Goal: Communication & Community: Answer question/provide support

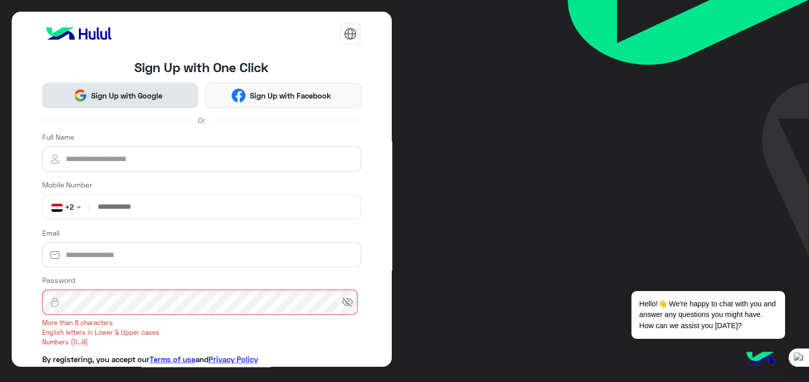
click at [119, 101] on button "Sign Up with Google" at bounding box center [120, 96] width 156 height 26
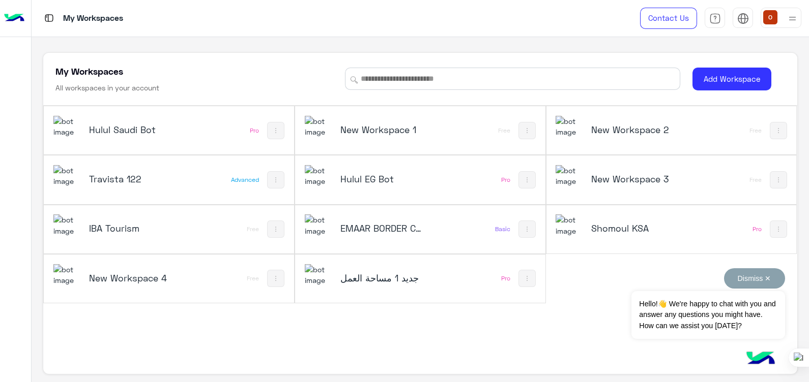
click at [765, 281] on button "Dismiss ✕" at bounding box center [754, 279] width 61 height 20
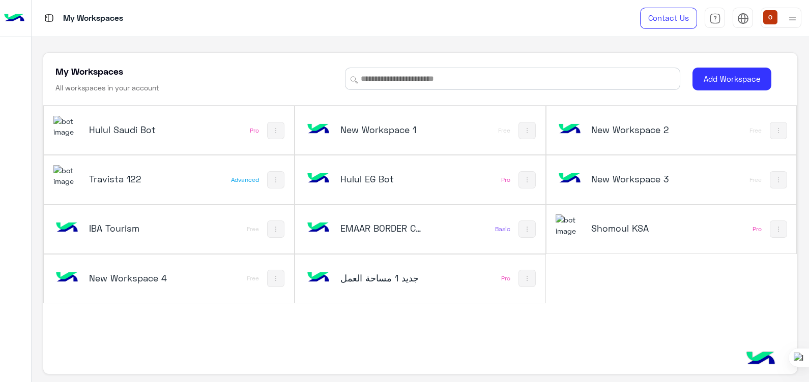
click at [74, 125] on img at bounding box center [66, 127] width 27 height 22
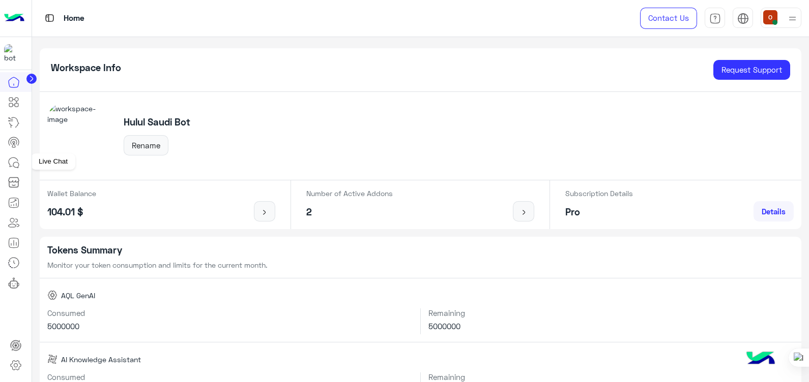
click at [18, 157] on icon at bounding box center [14, 163] width 12 height 12
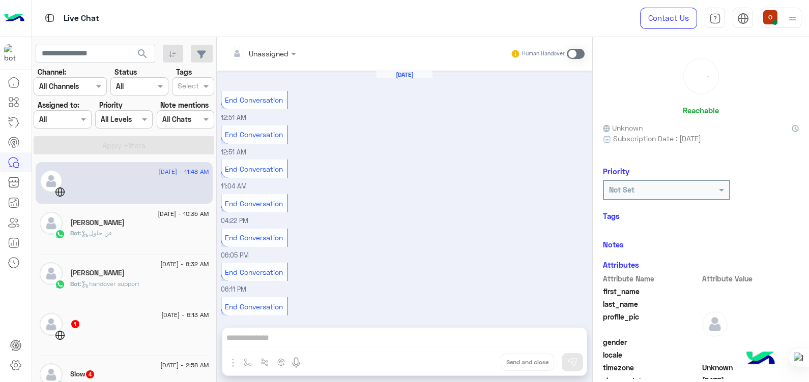
scroll to position [474, 0]
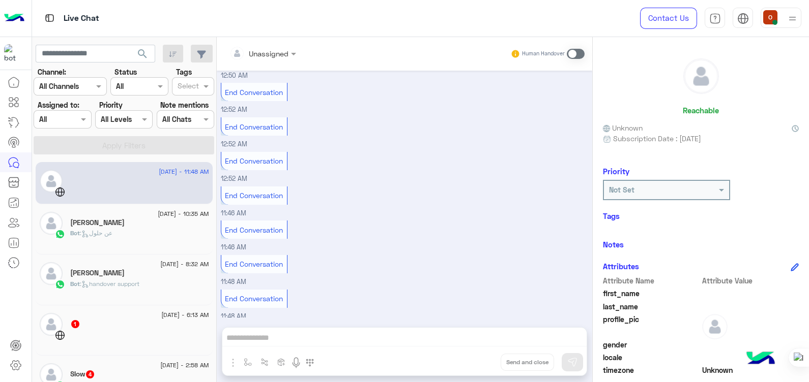
click at [146, 276] on div "[PERSON_NAME]" at bounding box center [139, 274] width 139 height 11
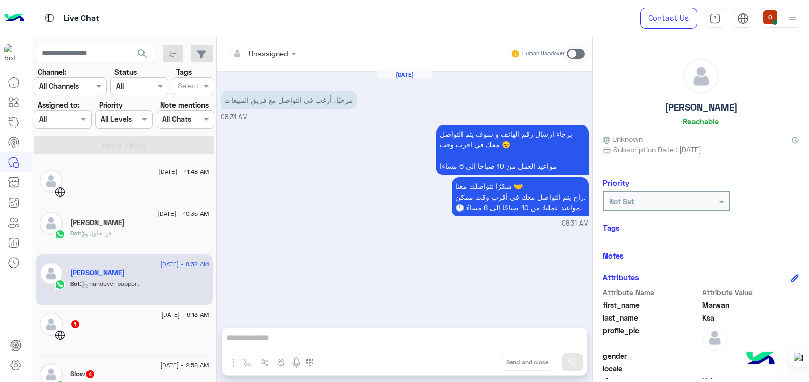
click at [120, 377] on div "Slow 4" at bounding box center [139, 375] width 139 height 11
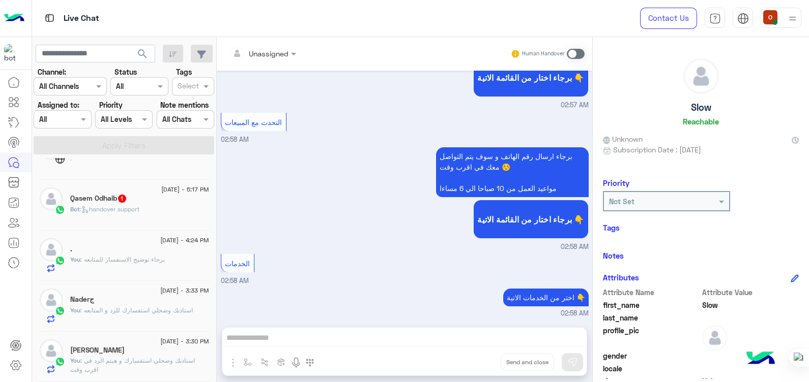
scroll to position [736, 0]
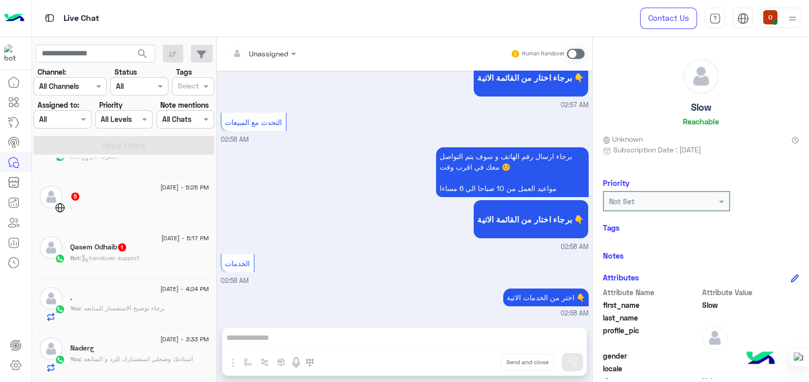
click at [137, 317] on div "You : برجاء توضيح الاستفسار للمتابعه" at bounding box center [139, 313] width 139 height 18
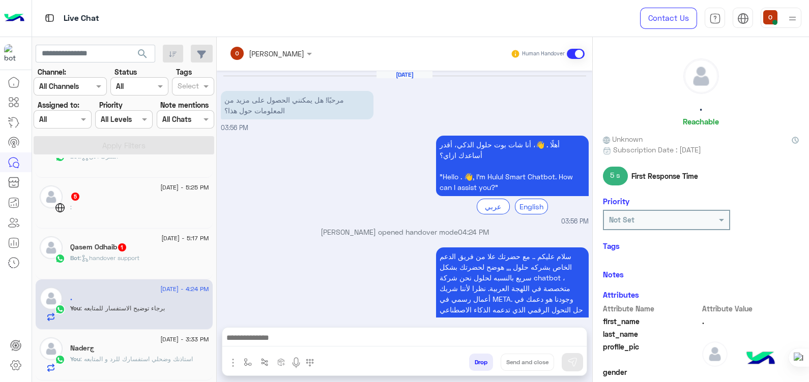
scroll to position [116, 0]
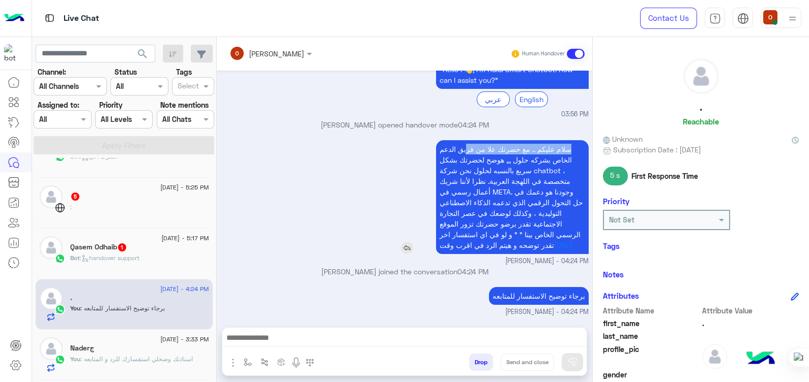
drag, startPoint x: 567, startPoint y: 138, endPoint x: 461, endPoint y: 144, distance: 106.0
click at [461, 144] on p "سلام عليكم .. مع حضرتك علا من فريق الدعم الخاص بشركه حلول ,,, هوضح لحضرتك بشكل …" at bounding box center [512, 197] width 153 height 114
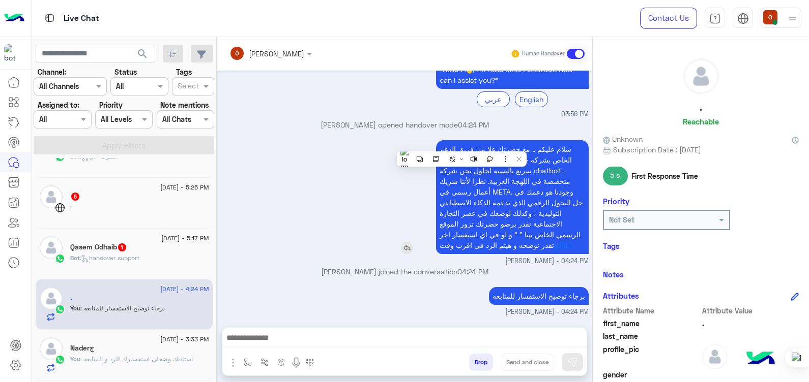
drag, startPoint x: 461, startPoint y: 144, endPoint x: 576, endPoint y: 137, distance: 114.6
click at [576, 140] on p "سلام عليكم .. مع حضرتك علا من فريق الدعم الخاص بشركه حلول ,,, هوضح لحضرتك بشكل …" at bounding box center [512, 197] width 153 height 114
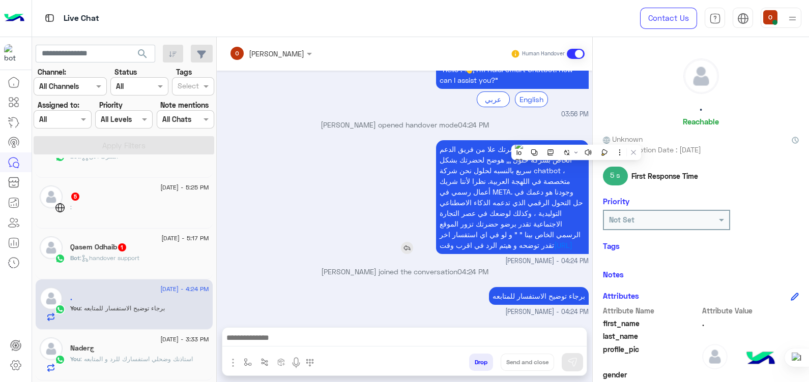
copy app-msgs-text
click at [96, 256] on span "Bot : handover support" at bounding box center [104, 258] width 69 height 8
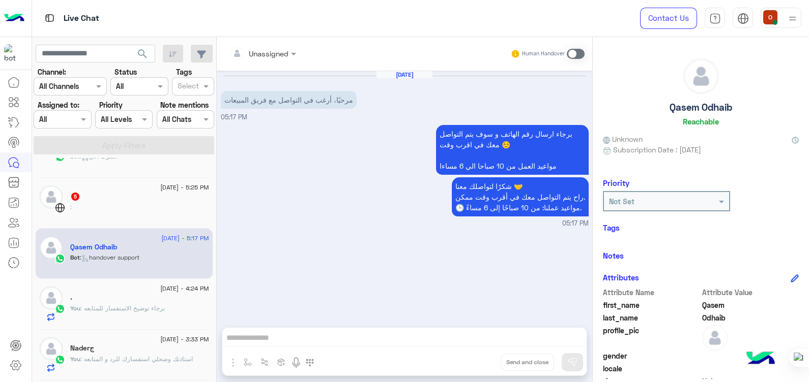
click at [577, 49] on span at bounding box center [576, 54] width 18 height 10
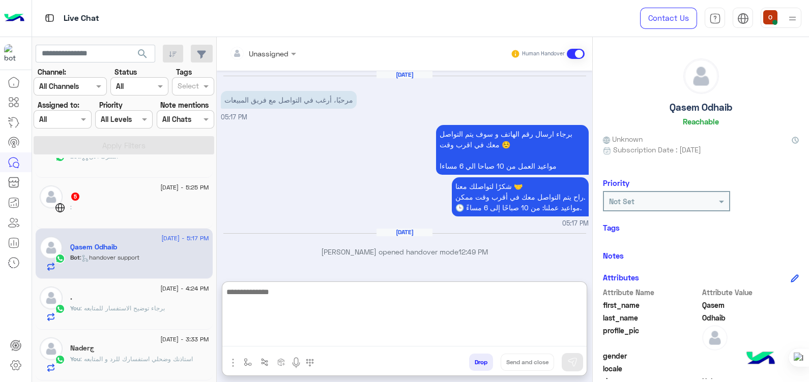
click at [379, 337] on textarea at bounding box center [404, 316] width 364 height 61
paste textarea "**********"
type textarea "**********"
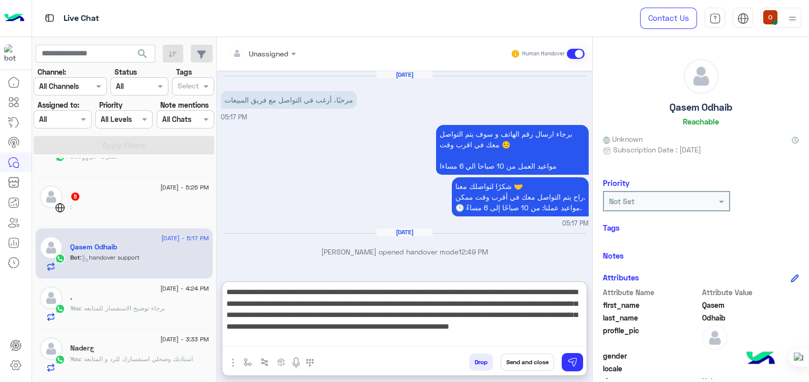
drag, startPoint x: 582, startPoint y: 320, endPoint x: 581, endPoint y: 285, distance: 35.1
click at [581, 285] on div "**********" at bounding box center [404, 317] width 364 height 71
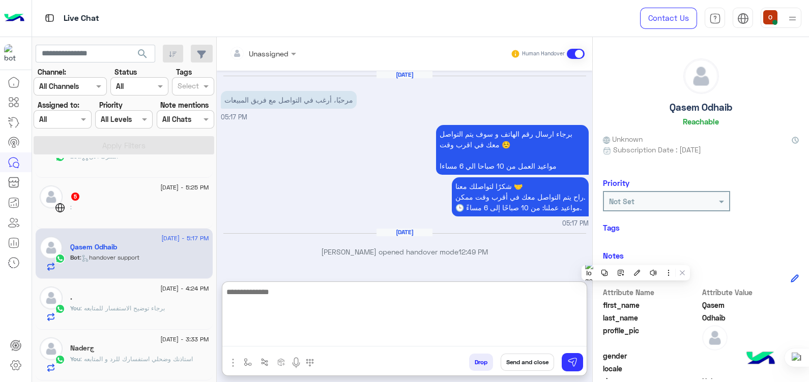
scroll to position [132, 0]
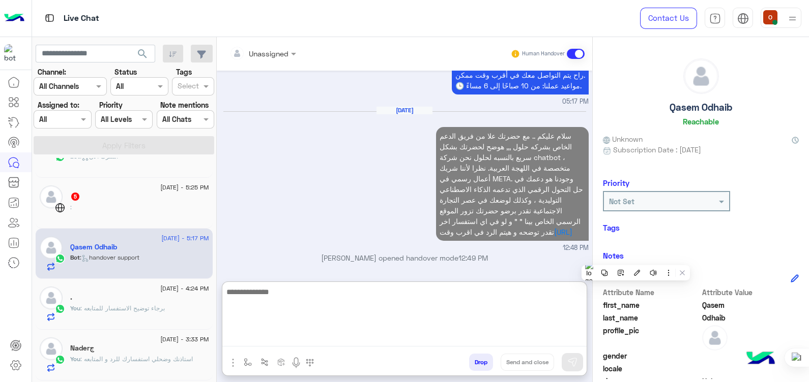
click at [481, 307] on textarea at bounding box center [404, 316] width 364 height 61
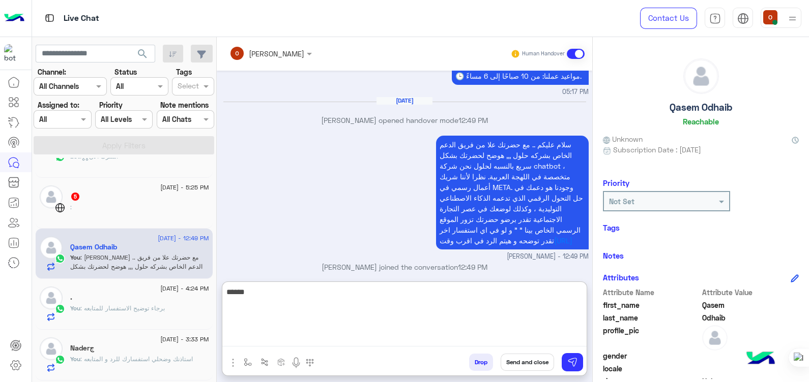
scroll to position [150, 0]
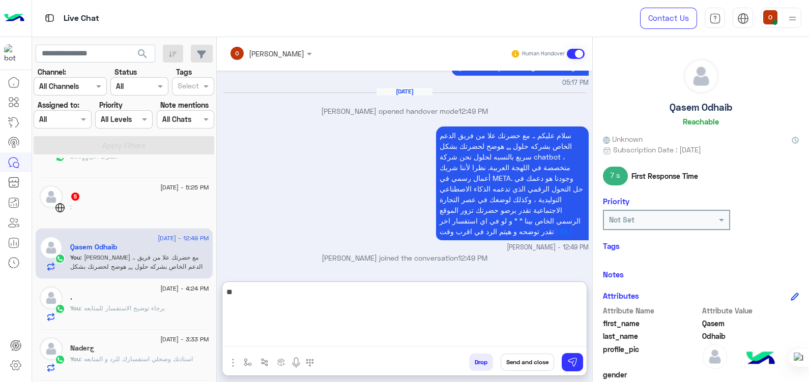
type textarea "*"
type textarea "**********"
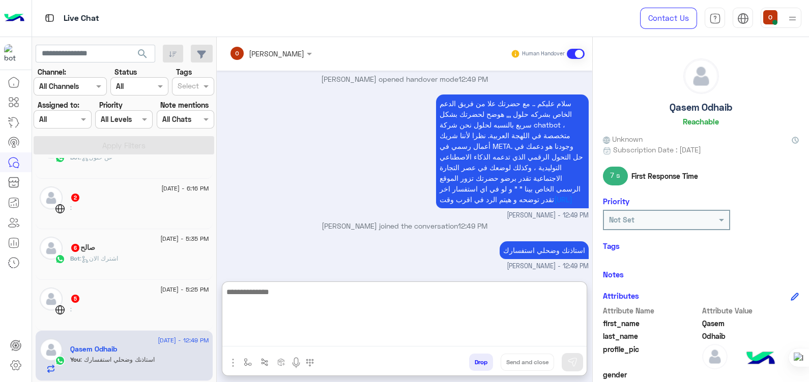
scroll to position [611, 0]
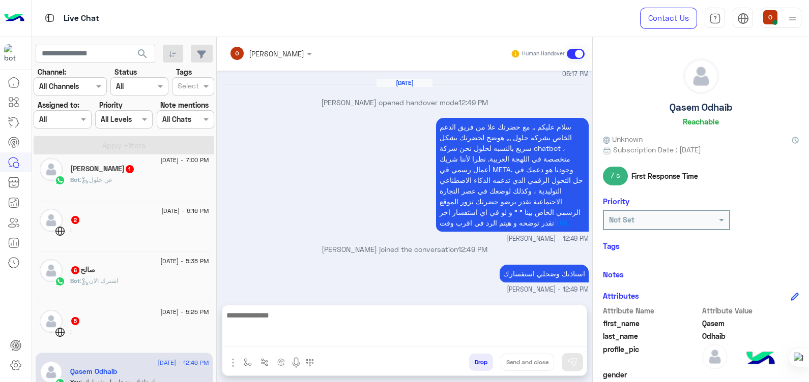
click at [111, 285] on span "Bot : اشترك الان" at bounding box center [94, 281] width 48 height 8
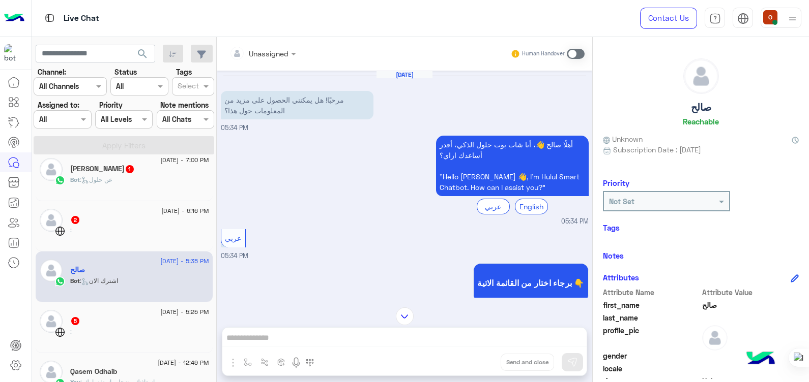
click at [579, 53] on span at bounding box center [576, 54] width 18 height 10
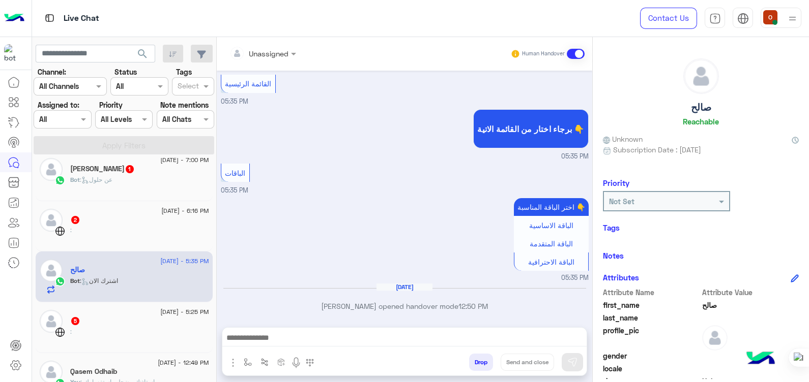
click at [349, 331] on div at bounding box center [404, 340] width 364 height 25
click at [323, 335] on textarea at bounding box center [404, 339] width 364 height 15
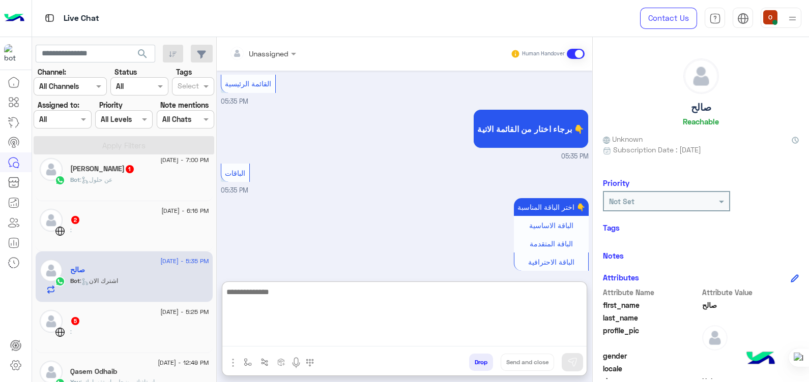
paste textarea "**********"
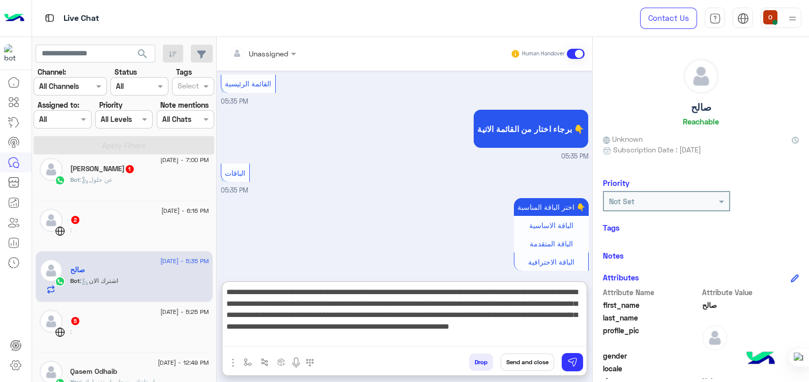
scroll to position [19, 0]
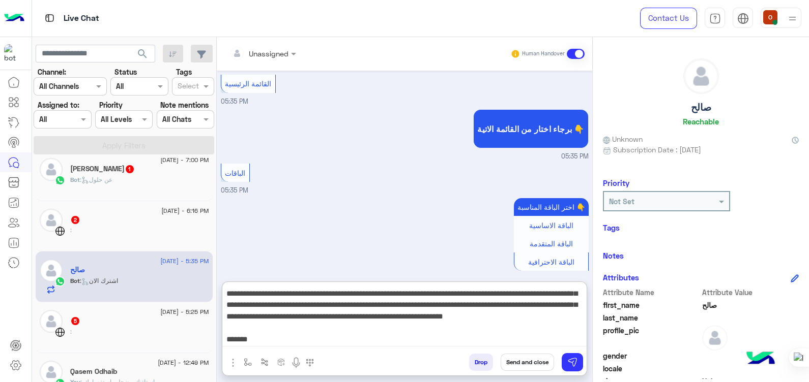
click at [323, 332] on textarea "**********" at bounding box center [404, 316] width 364 height 61
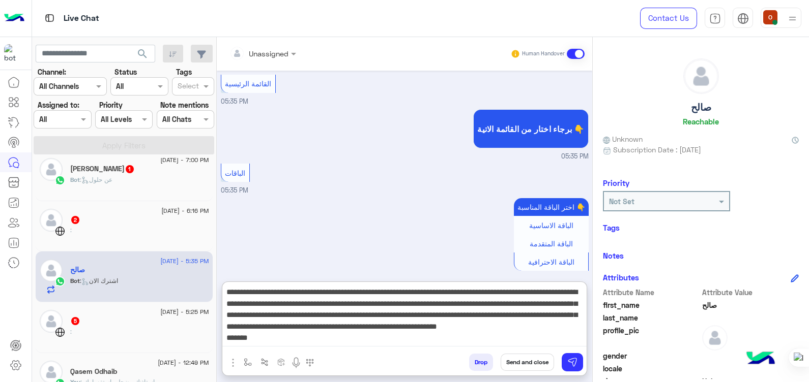
scroll to position [0, 0]
drag, startPoint x: 571, startPoint y: 340, endPoint x: 584, endPoint y: 289, distance: 52.2
click at [584, 289] on textarea "**********" at bounding box center [404, 316] width 364 height 61
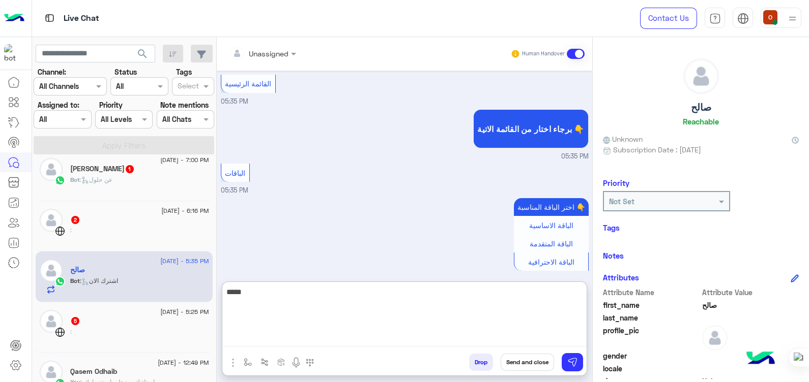
click at [391, 290] on textarea "****" at bounding box center [404, 316] width 364 height 61
type textarea "*"
paste textarea "**********"
type textarea "**********"
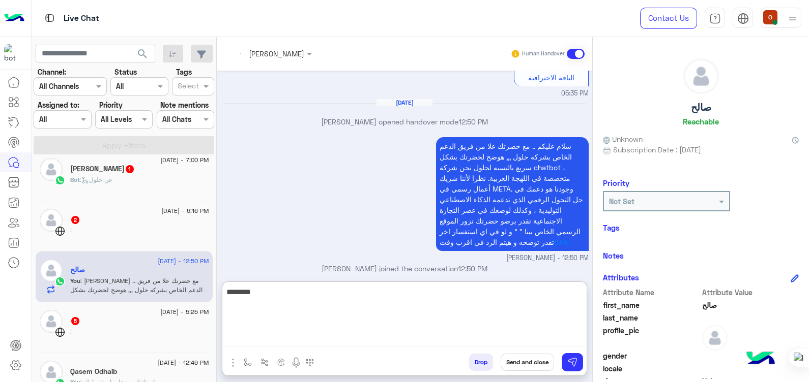
scroll to position [729, 0]
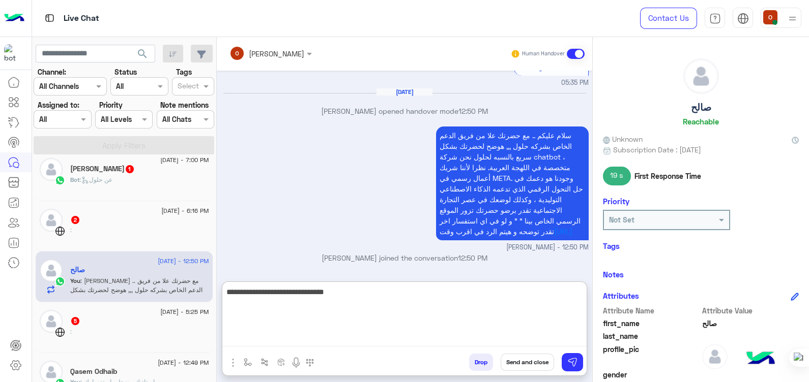
click at [516, 293] on textarea "**********" at bounding box center [404, 316] width 364 height 61
type textarea "**********"
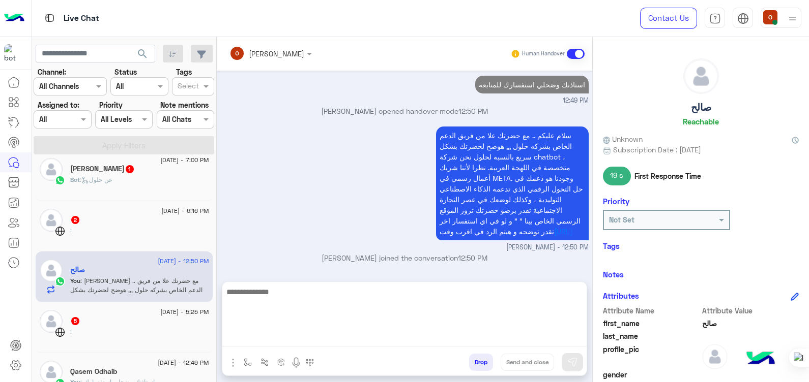
scroll to position [721, 0]
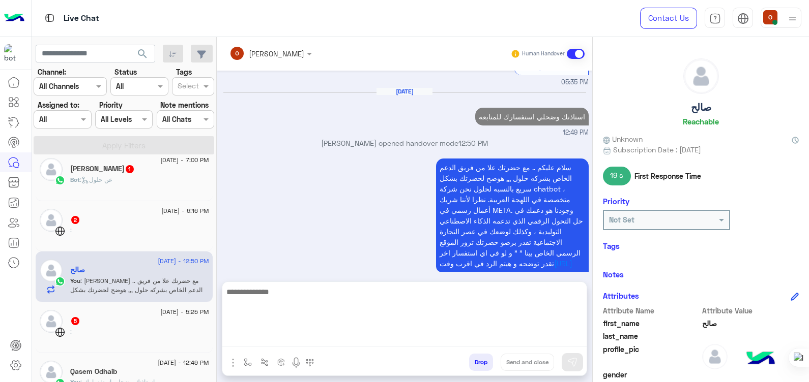
click at [133, 189] on div "Bot : عن حلول" at bounding box center [139, 184] width 139 height 18
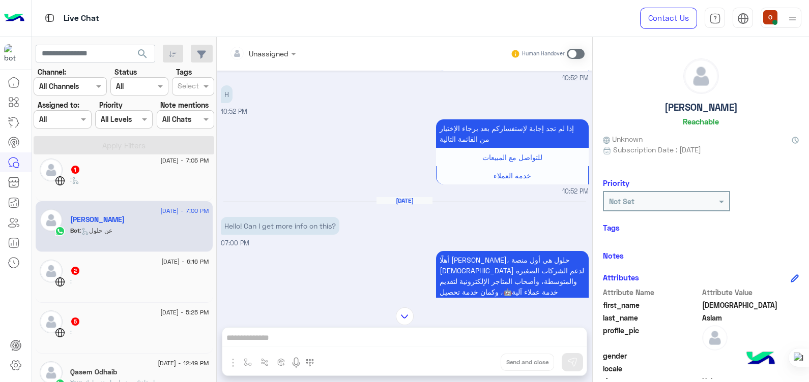
scroll to position [165, 0]
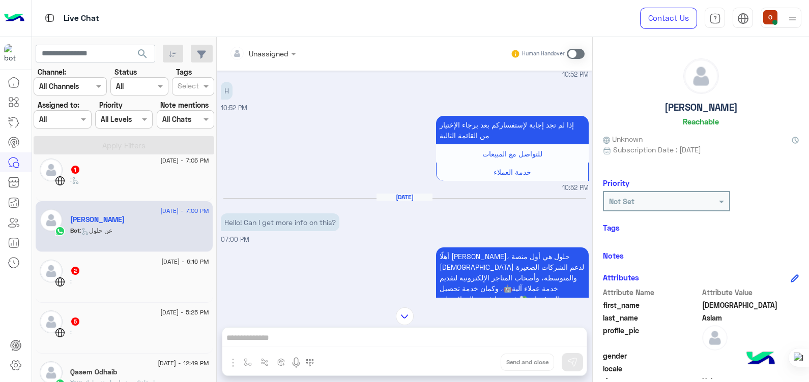
click at [578, 55] on span at bounding box center [576, 54] width 18 height 10
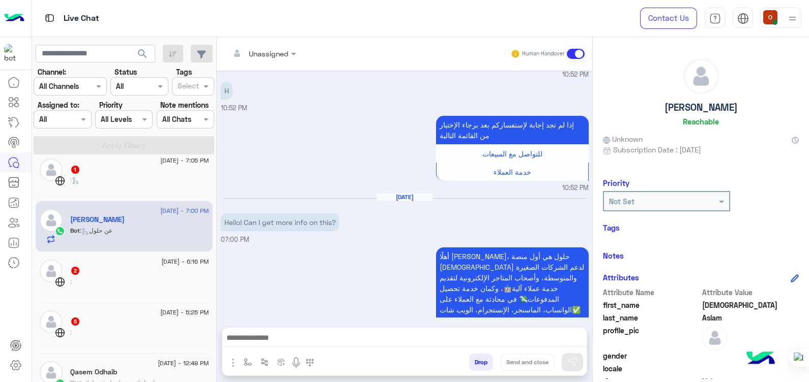
scroll to position [251, 0]
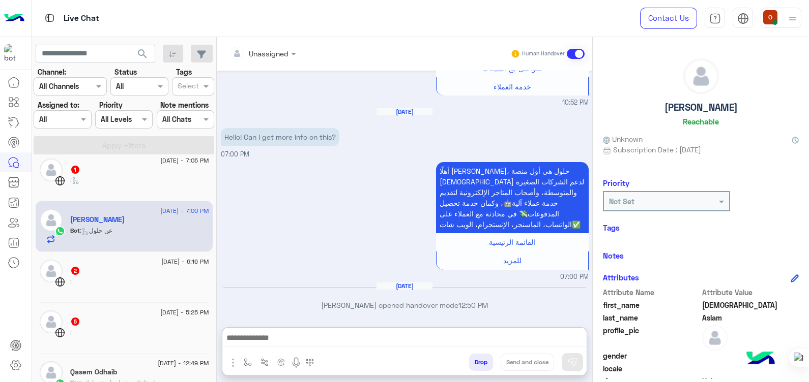
drag, startPoint x: 262, startPoint y: 333, endPoint x: 84, endPoint y: 410, distance: 193.6
click at [84, 382] on html "Live Chat Contact Us Help Center عربي English search Channel: Channel All Chann…" at bounding box center [404, 191] width 809 height 382
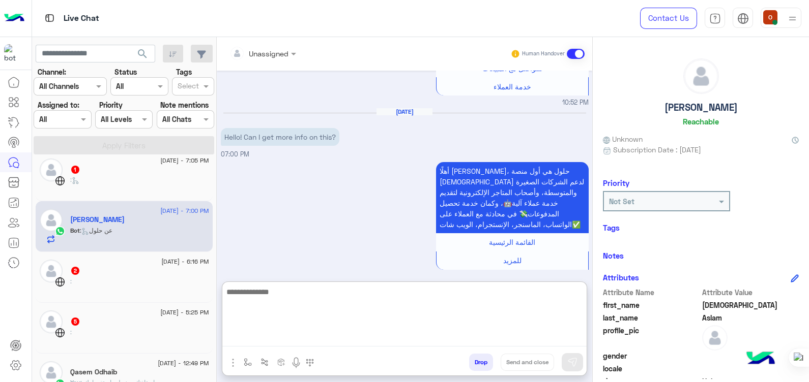
paste textarea "**********"
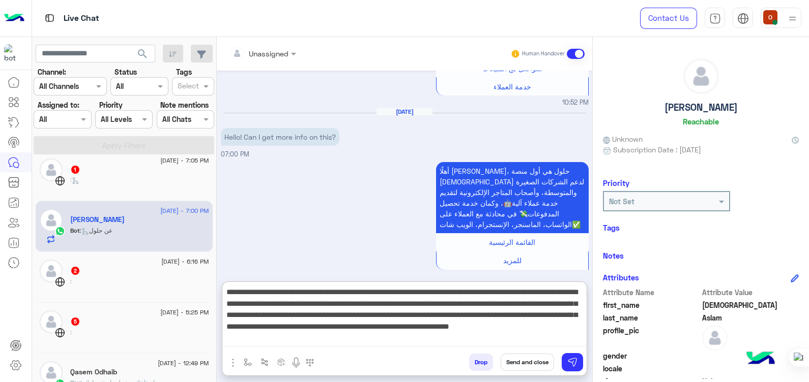
scroll to position [0, 0]
click at [580, 291] on textarea "**********" at bounding box center [404, 316] width 364 height 61
type textarea "**********"
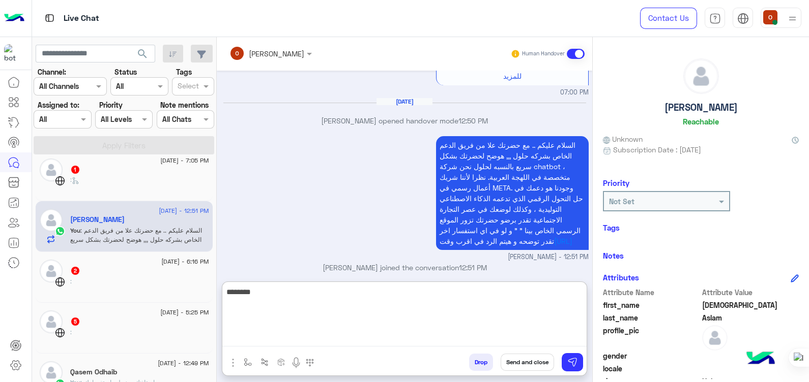
scroll to position [454, 0]
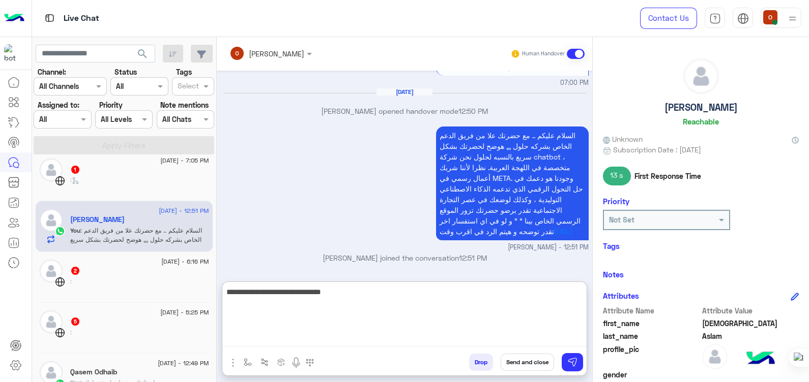
type textarea "**********"
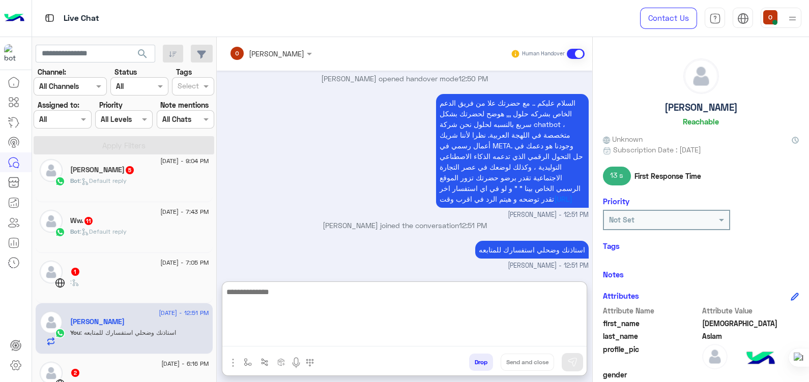
scroll to position [518, 0]
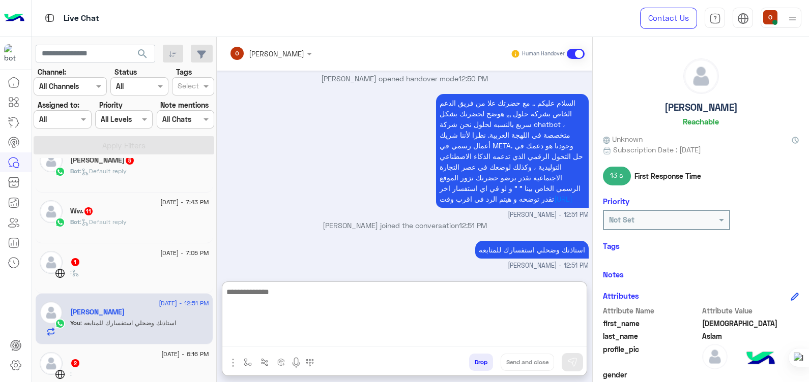
click at [129, 234] on div "Bot : Default reply" at bounding box center [139, 227] width 139 height 18
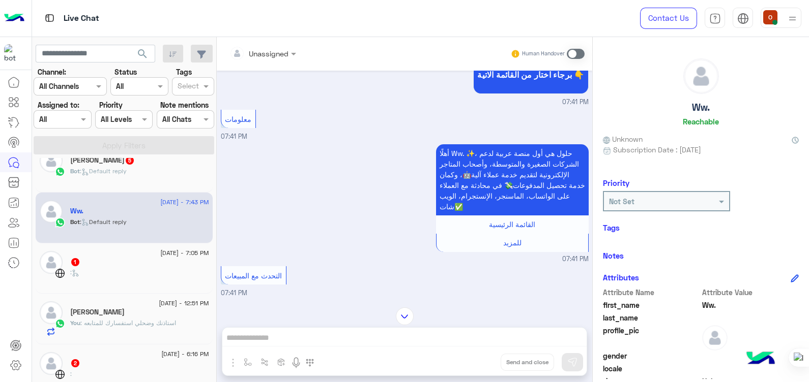
scroll to position [114, 0]
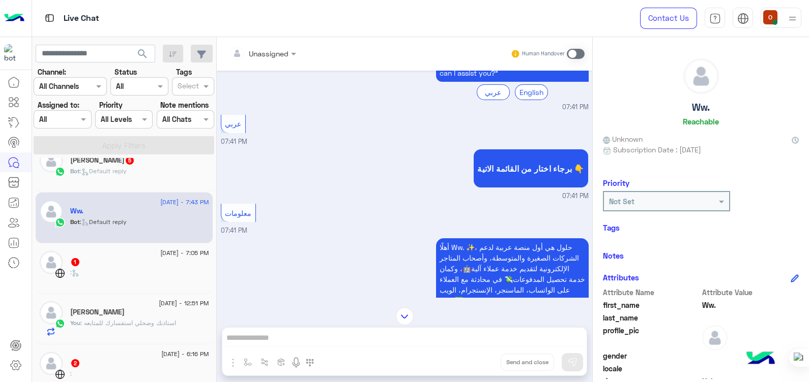
click at [575, 55] on span at bounding box center [576, 54] width 18 height 10
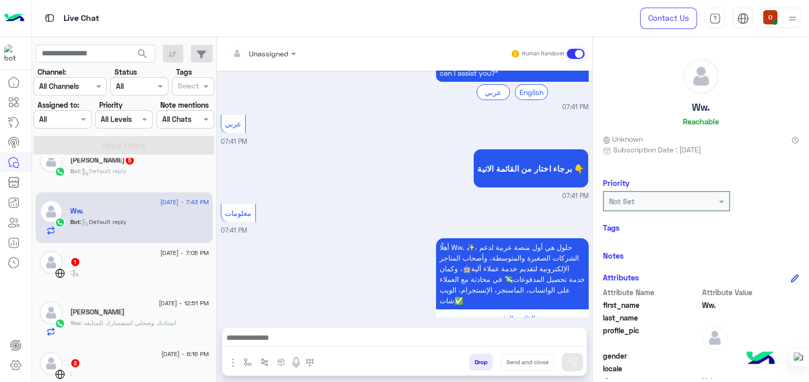
scroll to position [1211, 0]
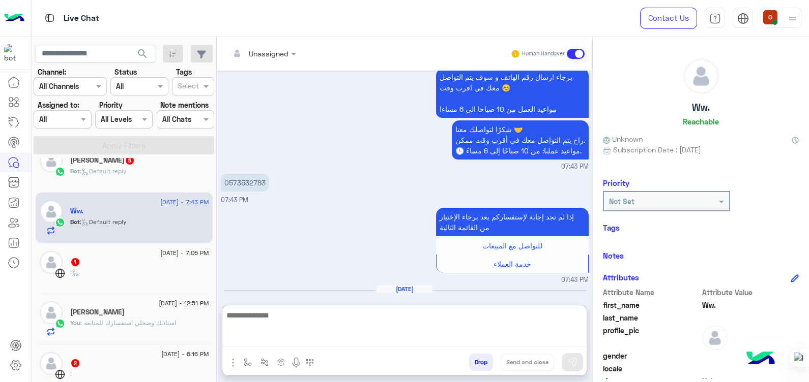
click at [325, 337] on textarea at bounding box center [404, 328] width 364 height 38
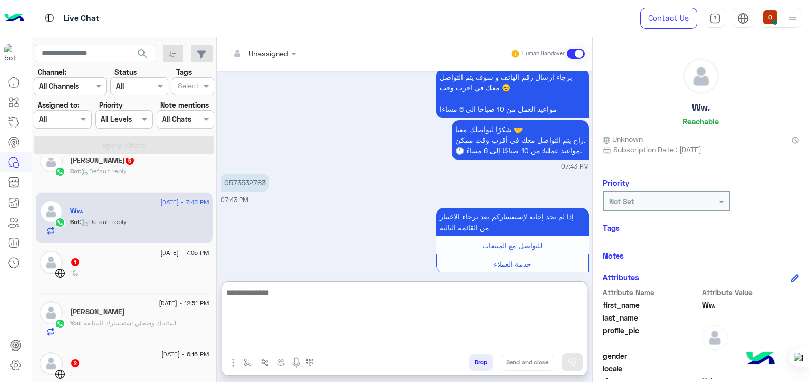
paste textarea "**********"
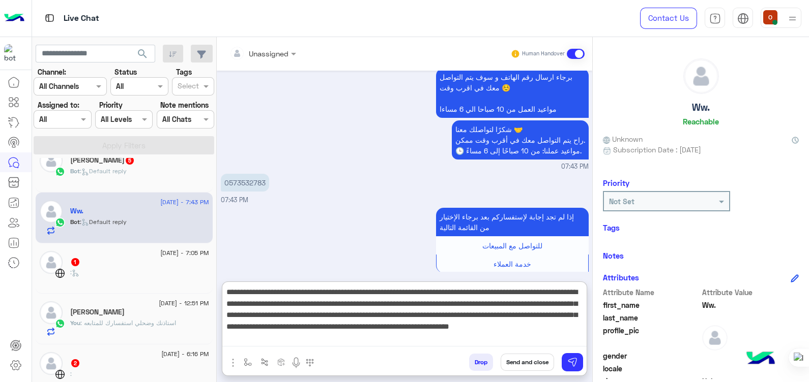
scroll to position [0, 0]
click at [580, 295] on textarea "**********" at bounding box center [404, 316] width 364 height 61
type textarea "**********"
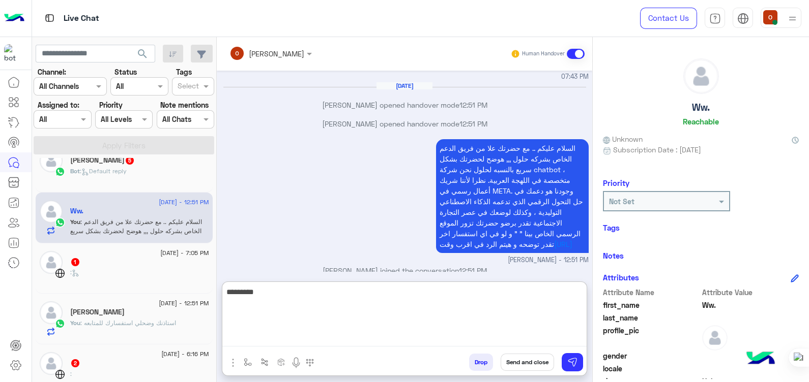
scroll to position [1433, 0]
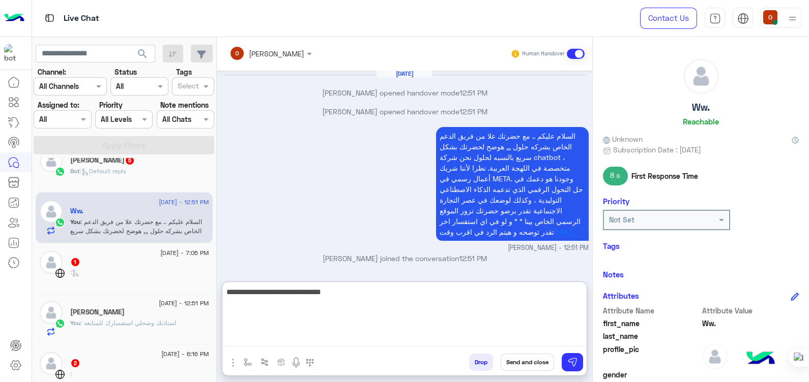
type textarea "**********"
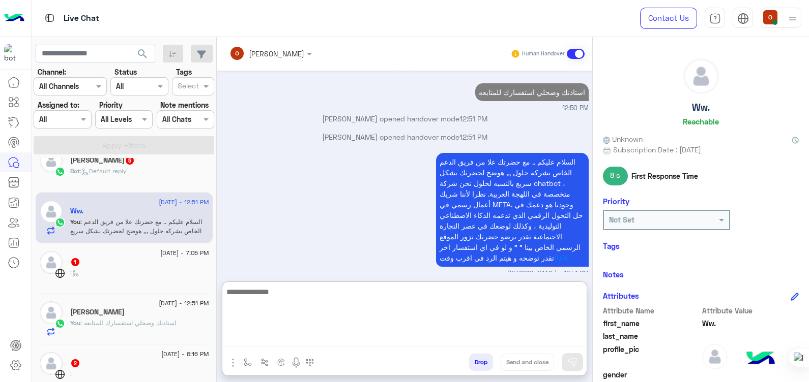
scroll to position [1465, 0]
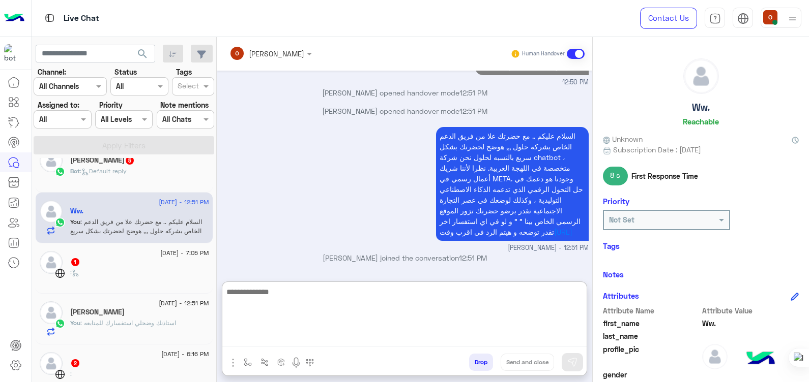
click at [89, 165] on div "Abdelrahman Osama 5" at bounding box center [139, 161] width 139 height 11
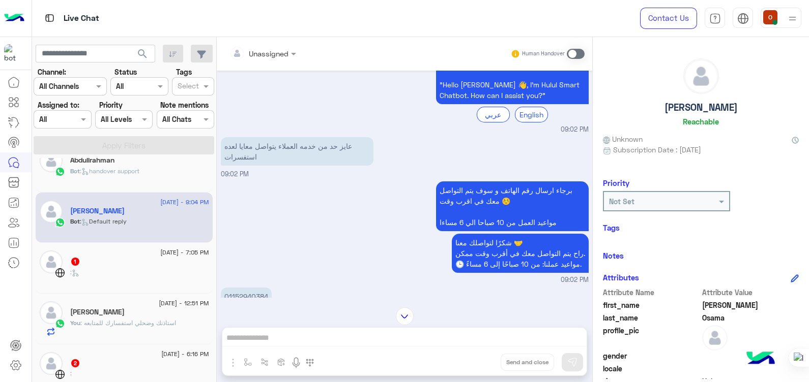
scroll to position [20, 0]
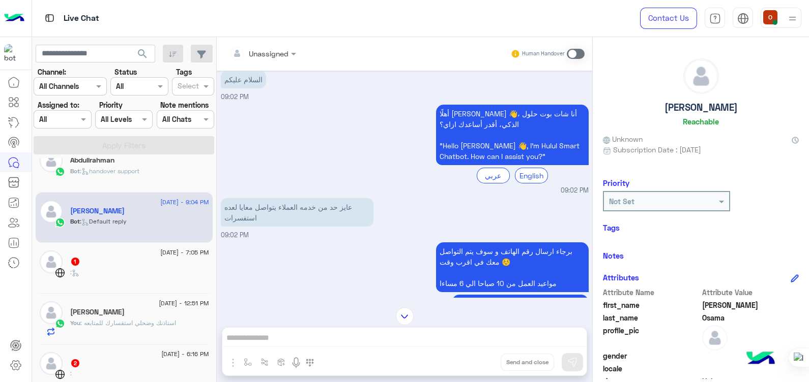
click at [116, 173] on span ": handover support" at bounding box center [110, 171] width 60 height 8
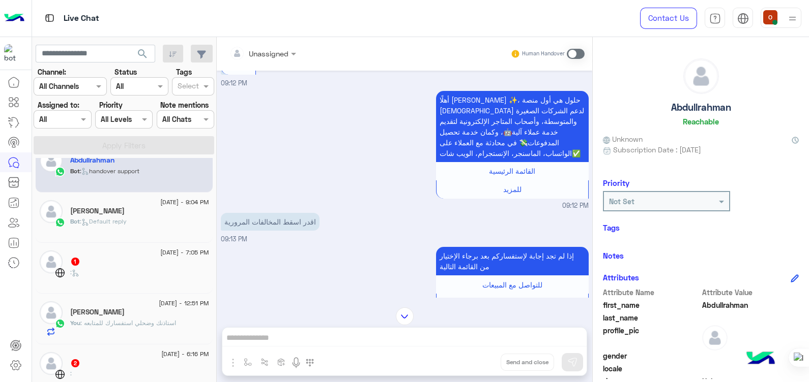
scroll to position [275, 0]
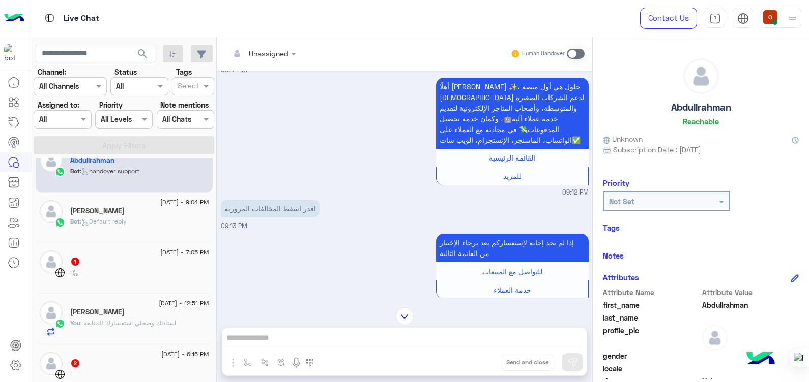
click at [572, 56] on span at bounding box center [576, 54] width 18 height 10
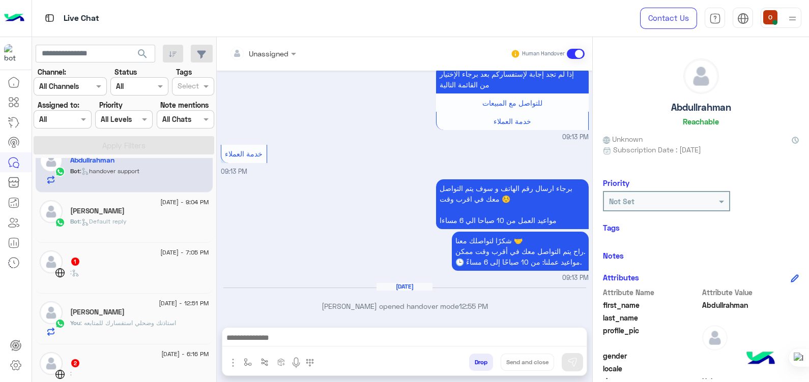
click at [346, 343] on textarea at bounding box center [404, 339] width 364 height 15
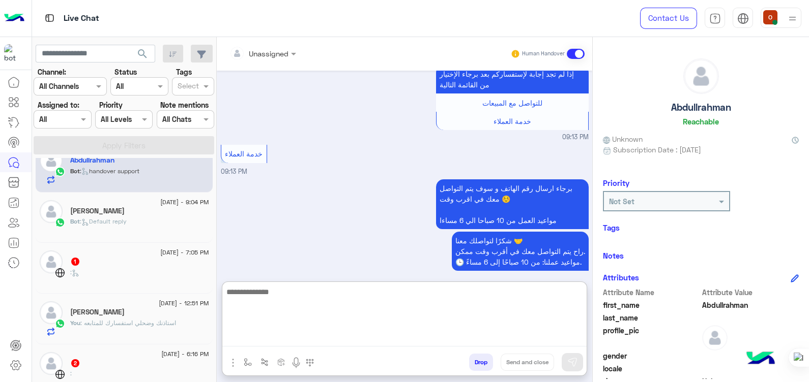
paste textarea "**********"
type textarea "**********"
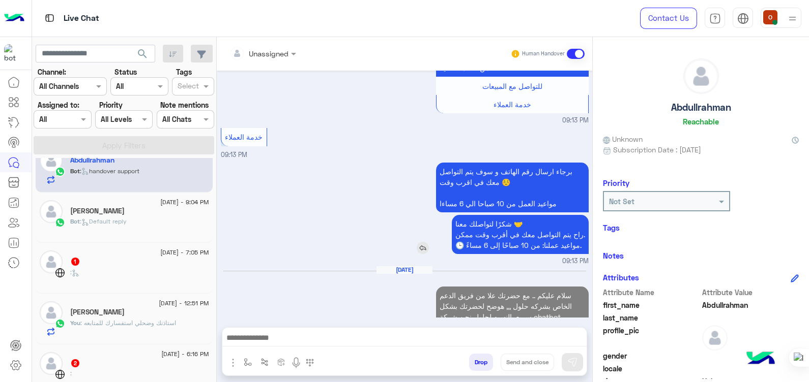
scroll to position [602, 0]
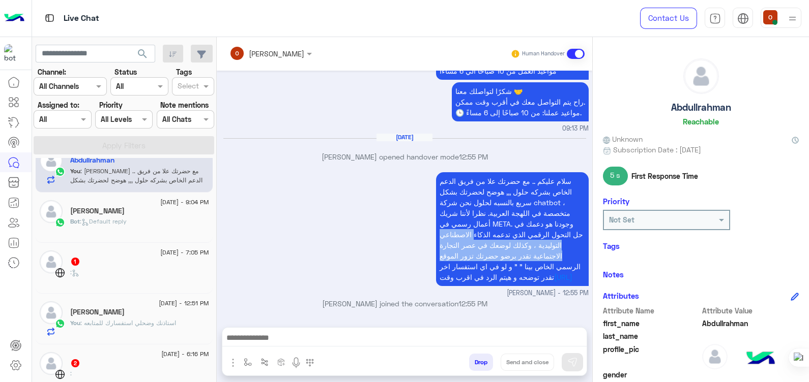
drag, startPoint x: 588, startPoint y: 251, endPoint x: 587, endPoint y: 222, distance: 29.0
click at [587, 222] on div "Sep 8, 2025 مرحبًا! هل يمكنني الحصول على مزيد من المعلومات حول هذا؟ 09:12 PM أه…" at bounding box center [404, 194] width 375 height 247
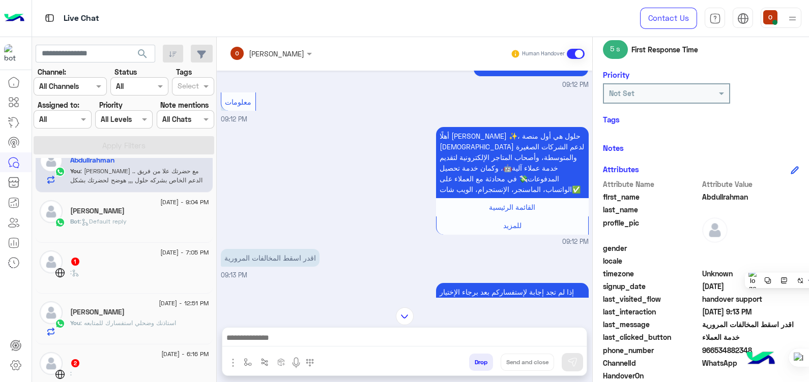
scroll to position [194, 0]
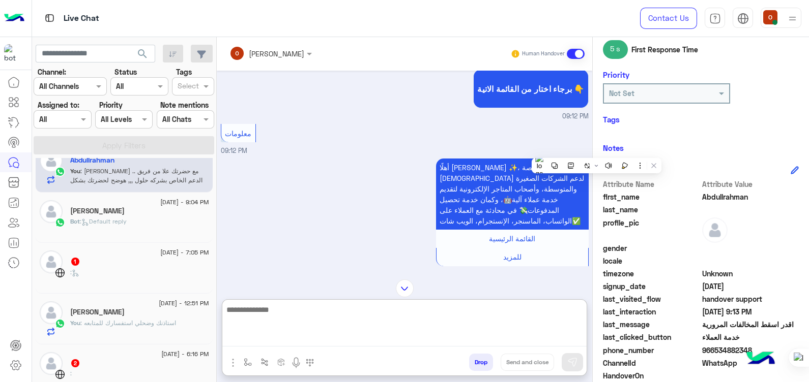
click at [351, 338] on textarea at bounding box center [404, 325] width 364 height 43
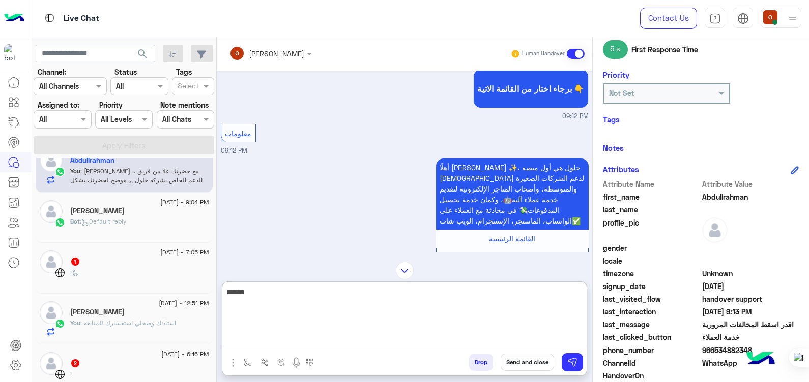
click at [351, 338] on textarea "*****" at bounding box center [404, 316] width 364 height 61
click at [528, 293] on textarea "**********" at bounding box center [404, 316] width 364 height 61
type textarea "**********"
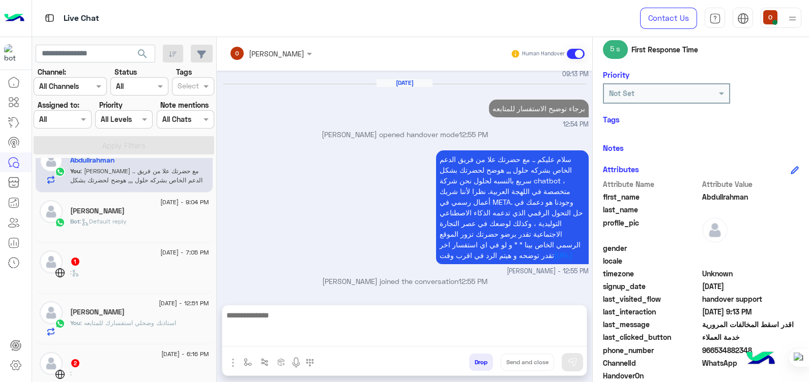
click at [140, 232] on div "Bot : Default reply" at bounding box center [139, 226] width 139 height 18
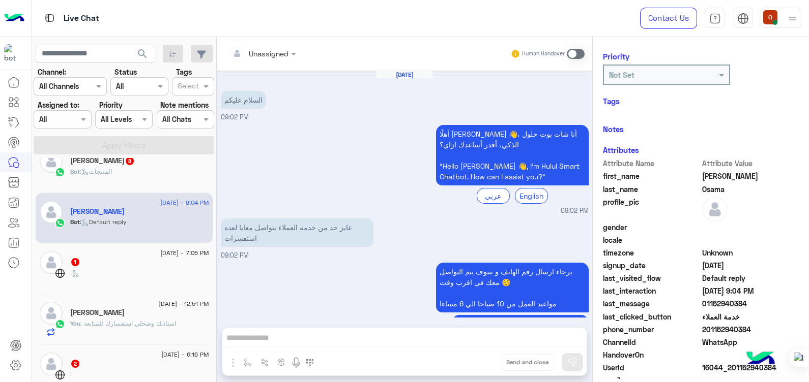
scroll to position [415, 0]
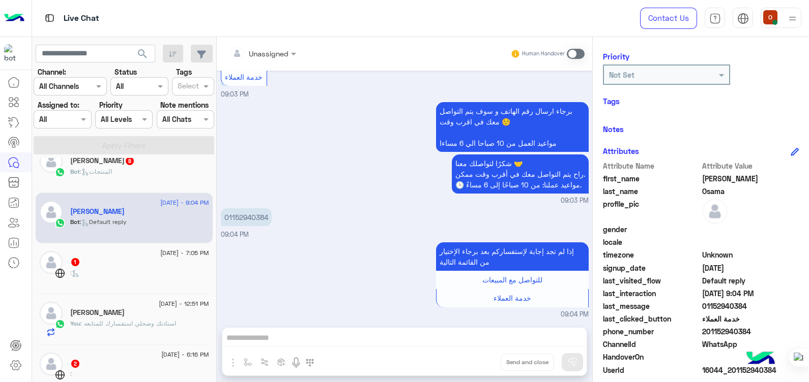
click at [576, 51] on span at bounding box center [576, 54] width 18 height 10
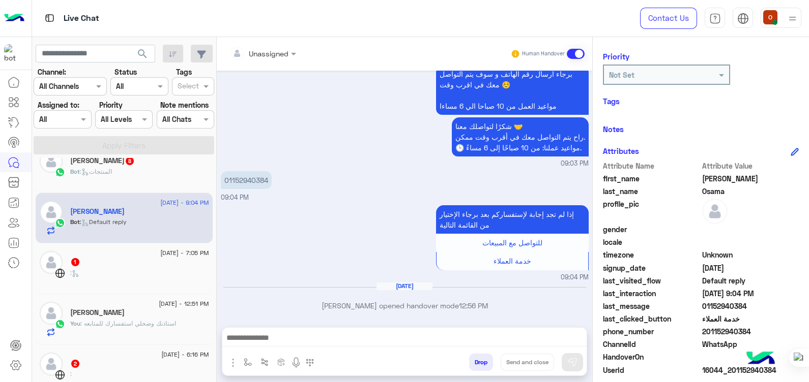
click at [390, 340] on textarea at bounding box center [404, 339] width 364 height 15
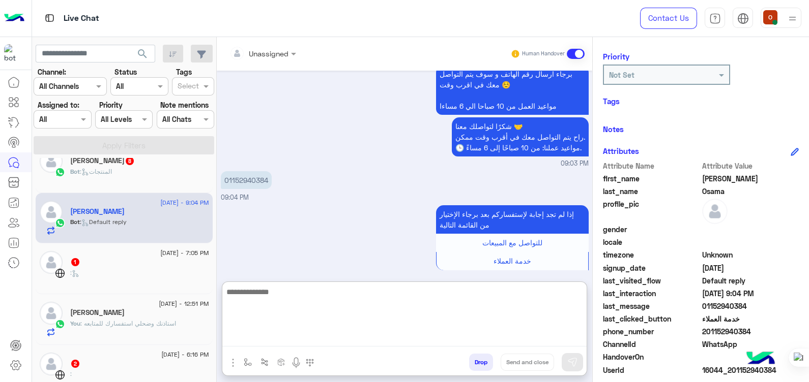
click at [390, 340] on textarea at bounding box center [404, 316] width 364 height 61
paste textarea "**********"
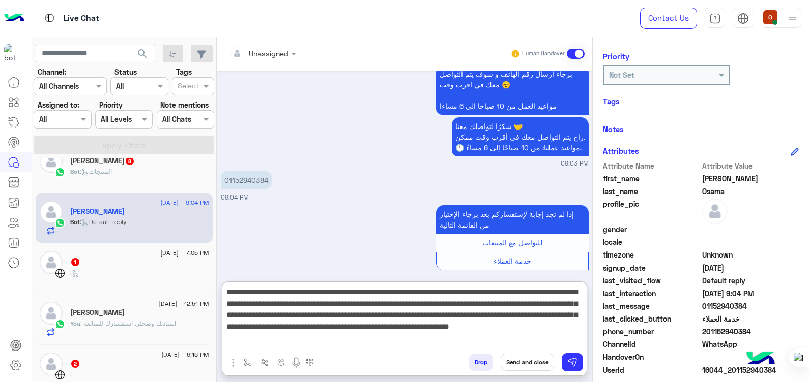
scroll to position [0, 0]
drag, startPoint x: 582, startPoint y: 315, endPoint x: 584, endPoint y: 290, distance: 25.0
click at [584, 290] on textarea "**********" at bounding box center [404, 316] width 364 height 61
click at [580, 290] on textarea "**********" at bounding box center [404, 316] width 364 height 61
type textarea "**********"
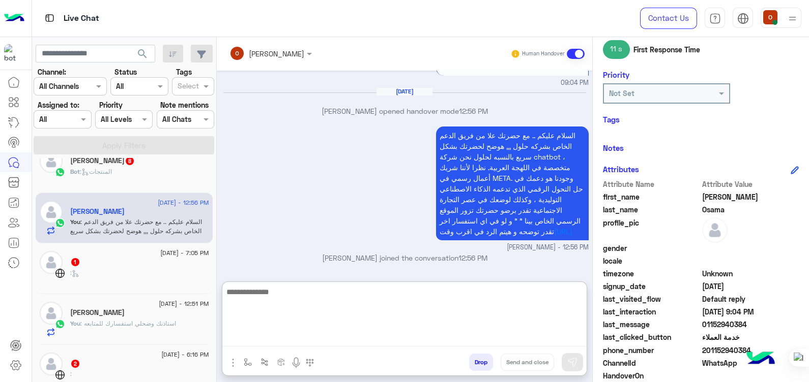
scroll to position [455, 0]
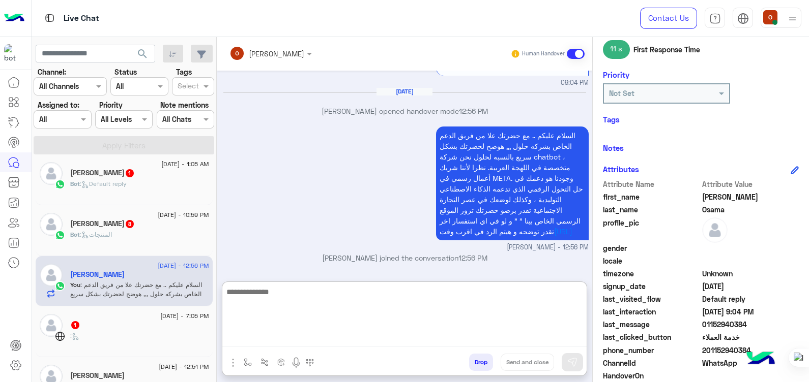
click at [105, 226] on h5 "Sameh Yassein 8" at bounding box center [102, 224] width 65 height 9
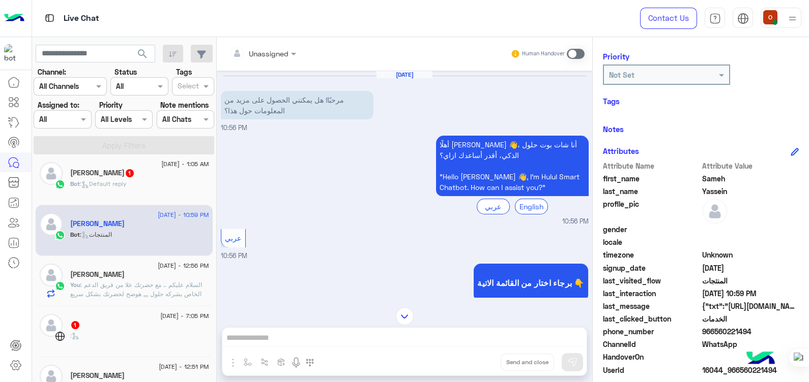
click at [571, 54] on span at bounding box center [576, 54] width 18 height 10
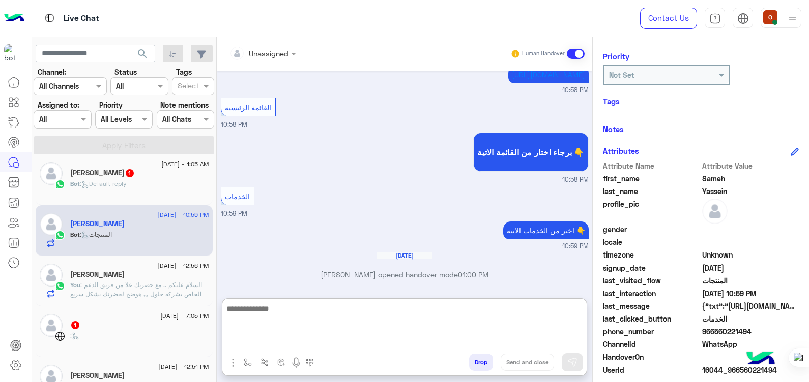
click at [344, 332] on textarea at bounding box center [404, 325] width 364 height 44
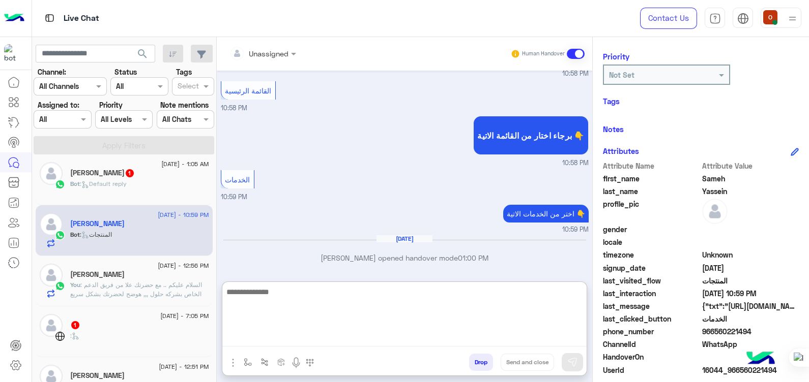
paste textarea "**********"
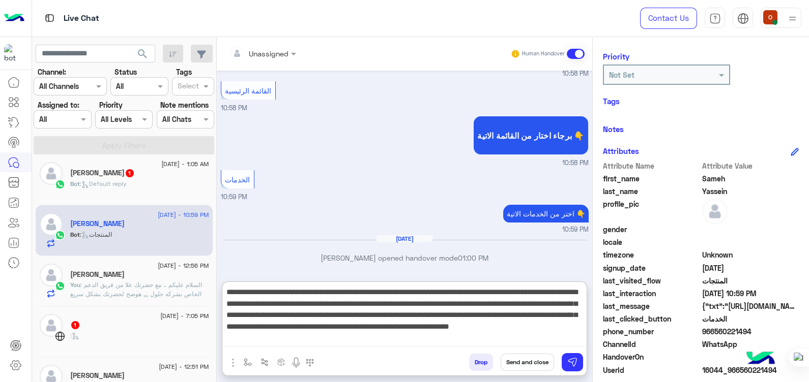
scroll to position [0, 0]
click at [580, 294] on textarea "**********" at bounding box center [404, 316] width 364 height 61
type textarea "**********"
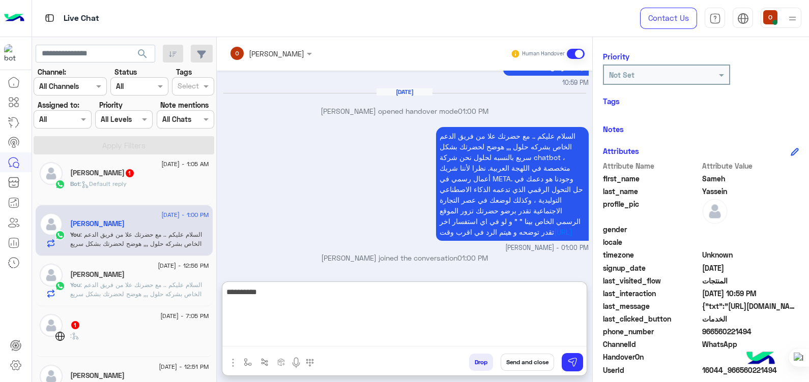
scroll to position [781, 0]
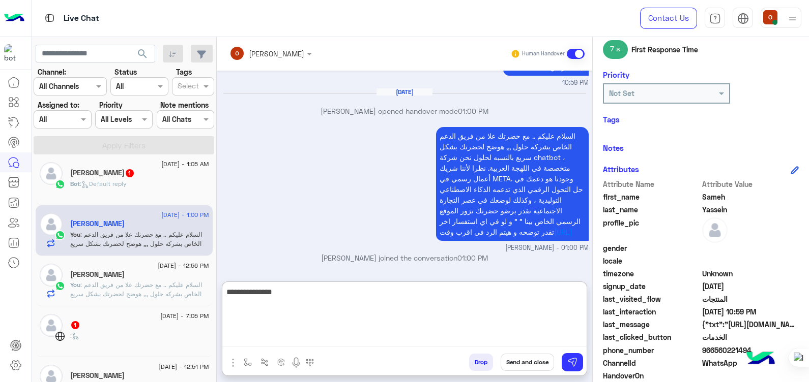
drag, startPoint x: 580, startPoint y: 291, endPoint x: 513, endPoint y: 283, distance: 67.6
click at [513, 283] on div "ola mohsen Human Handover Sep 8, 2025 مرحبًا! هل يمكنني الحصول على مزيد من المع…" at bounding box center [404, 211] width 375 height 349
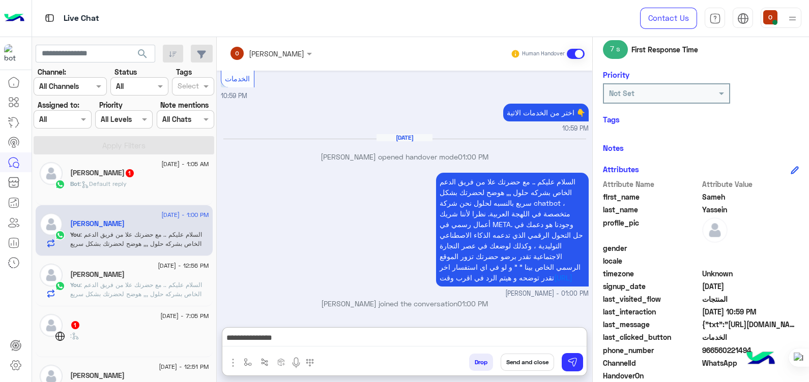
click at [512, 344] on textarea "**********" at bounding box center [404, 339] width 364 height 15
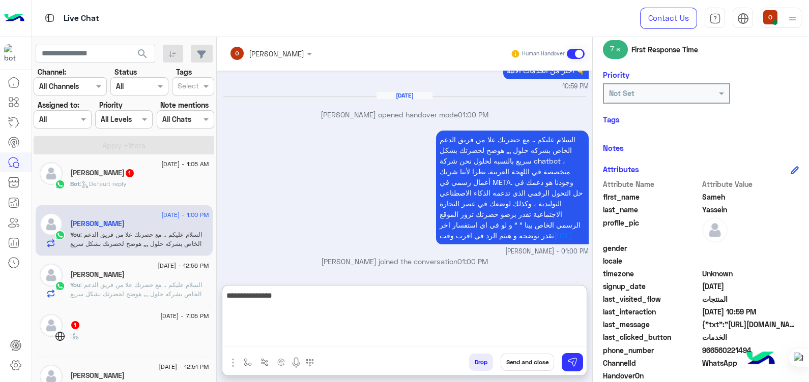
scroll to position [781, 0]
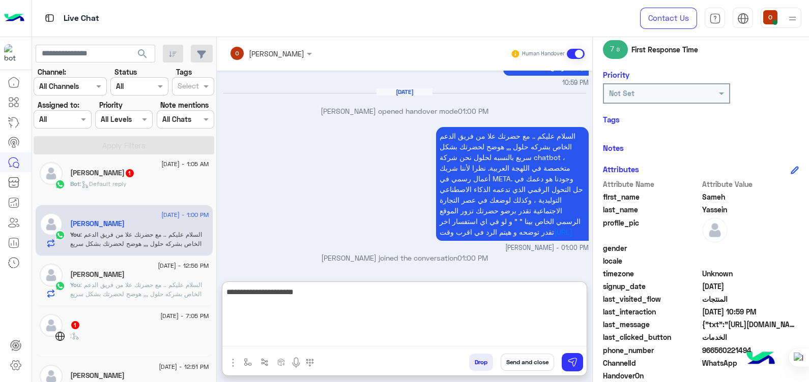
type textarea "**********"
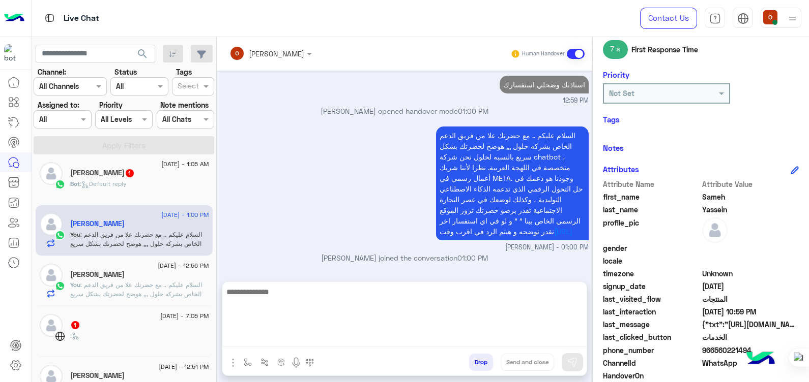
scroll to position [784, 0]
click at [155, 192] on div "Bot : Default reply" at bounding box center [139, 189] width 139 height 18
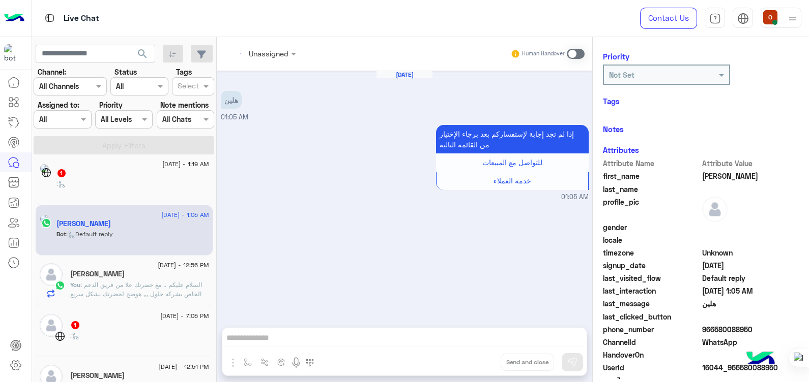
scroll to position [455, 0]
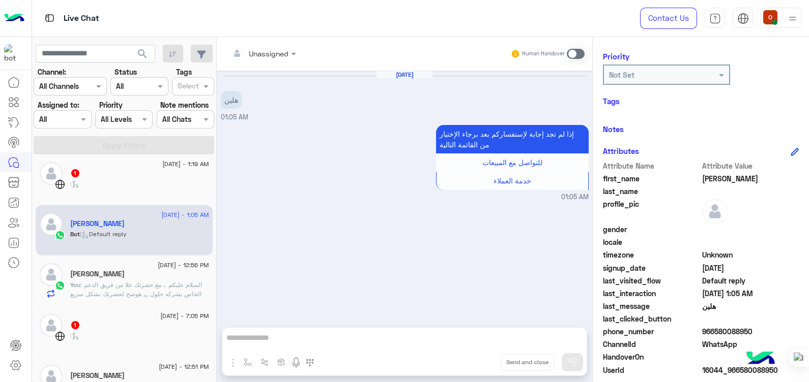
click at [575, 55] on span at bounding box center [576, 54] width 18 height 10
click at [330, 330] on div at bounding box center [404, 340] width 364 height 25
click at [280, 338] on textarea at bounding box center [404, 339] width 364 height 15
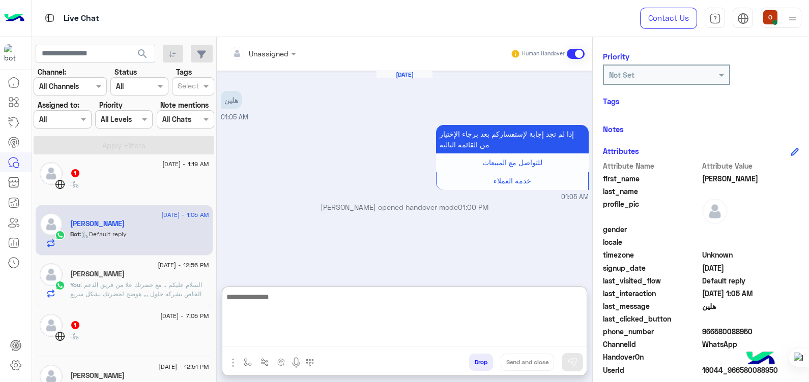
paste textarea "**********"
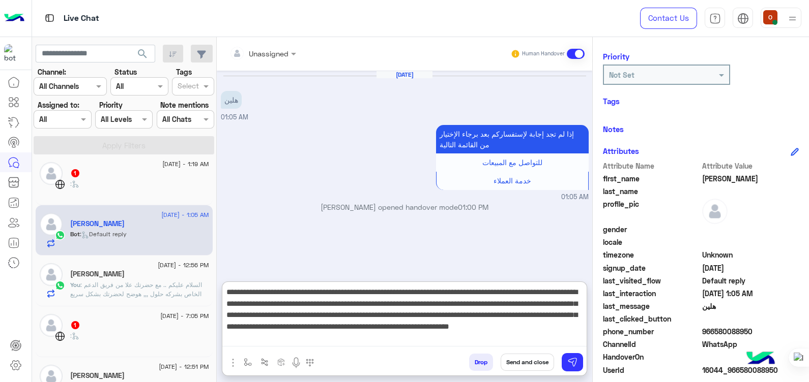
scroll to position [0, 0]
click at [580, 292] on textarea "**********" at bounding box center [404, 316] width 364 height 61
type textarea "**********"
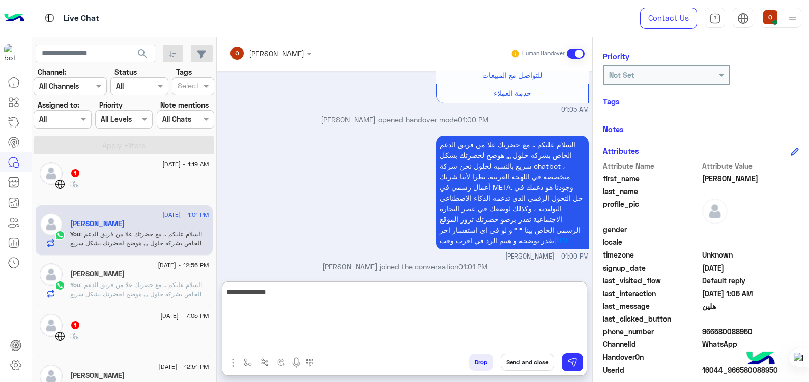
scroll to position [106, 0]
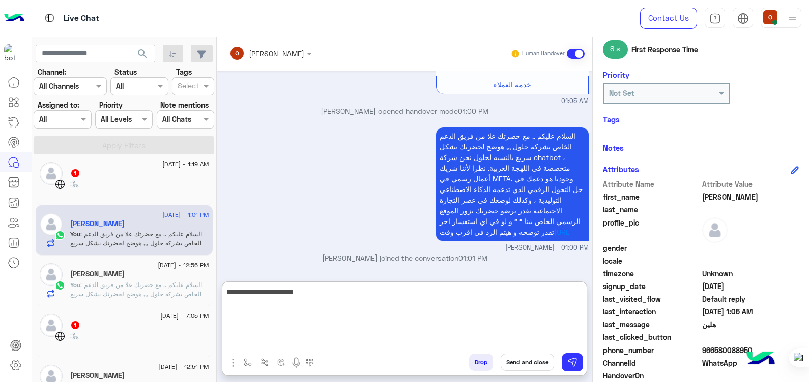
type textarea "**********"
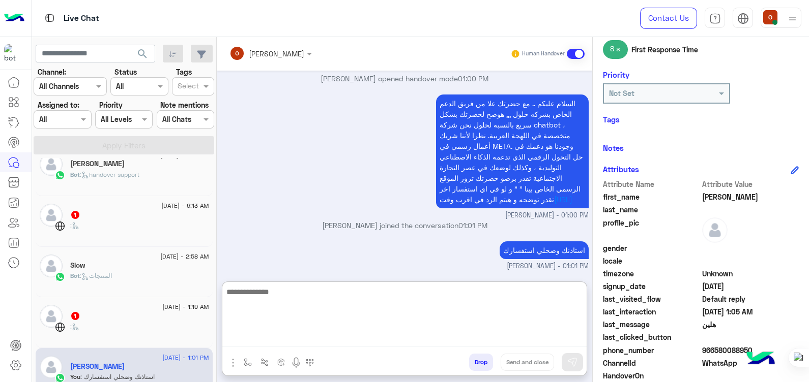
scroll to position [138, 0]
click at [143, 263] on div "Slow" at bounding box center [139, 266] width 139 height 11
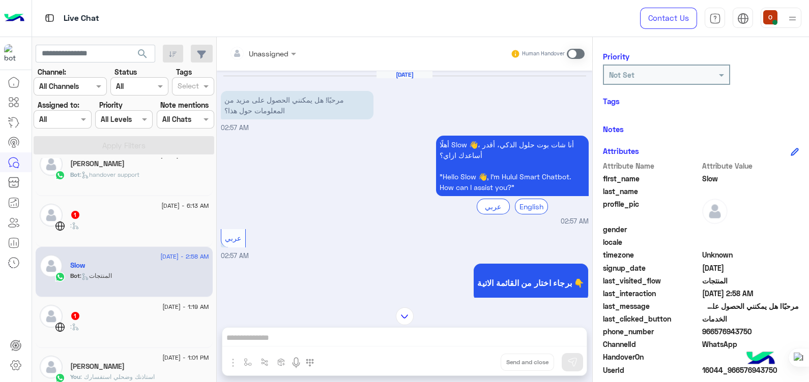
click at [575, 49] on span at bounding box center [576, 54] width 18 height 10
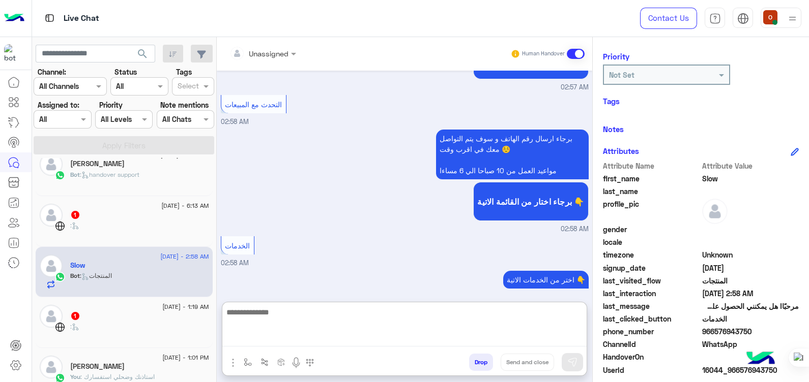
click at [277, 340] on textarea at bounding box center [404, 326] width 364 height 41
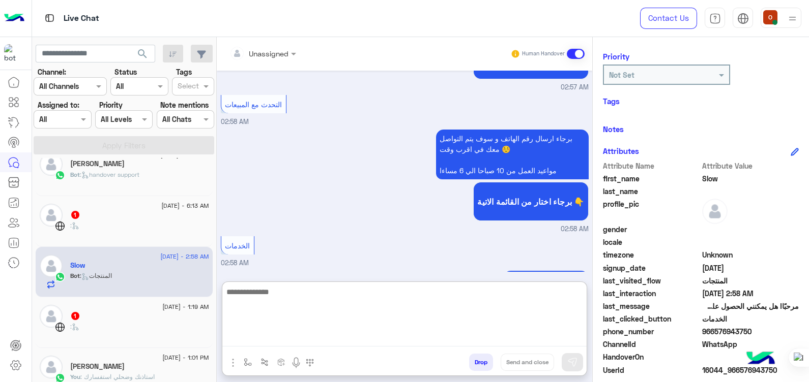
paste textarea "**********"
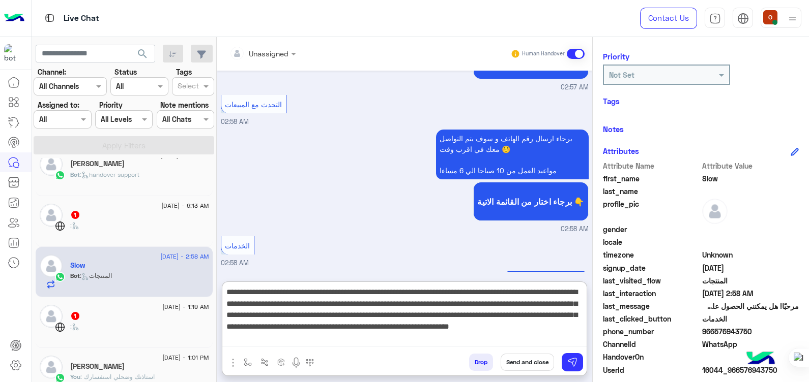
scroll to position [0, 0]
click at [579, 293] on textarea "**********" at bounding box center [404, 316] width 364 height 61
type textarea "**********"
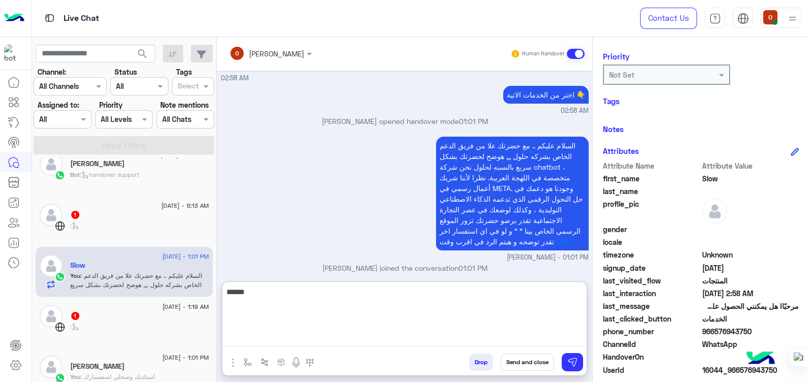
scroll to position [427, 0]
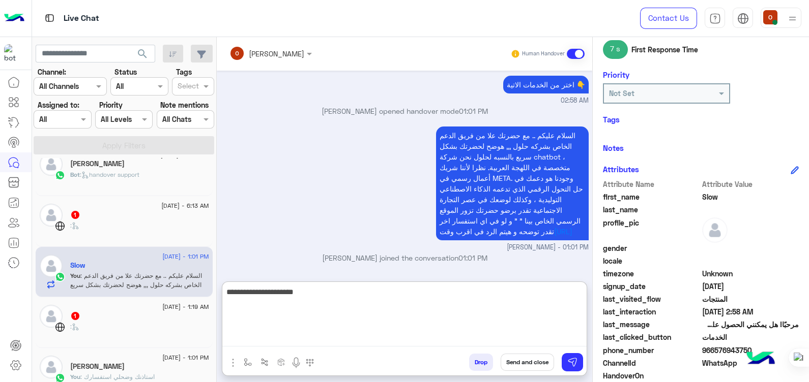
type textarea "**********"
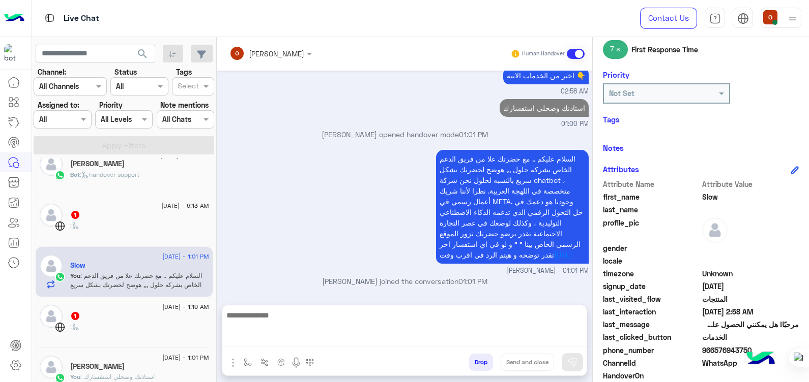
click at [142, 180] on div "Bot : handover support" at bounding box center [139, 179] width 139 height 18
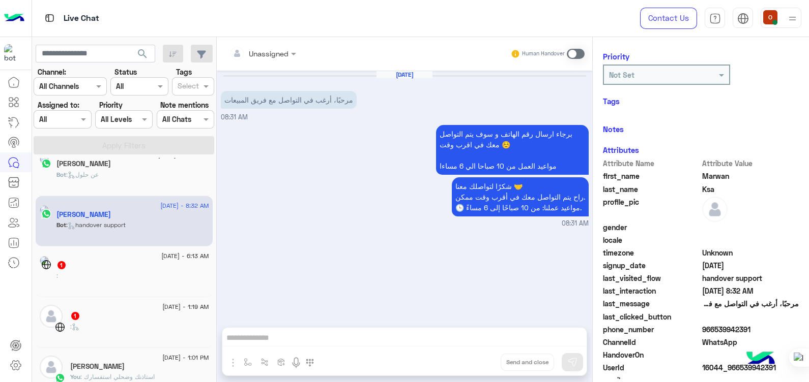
scroll to position [312, 0]
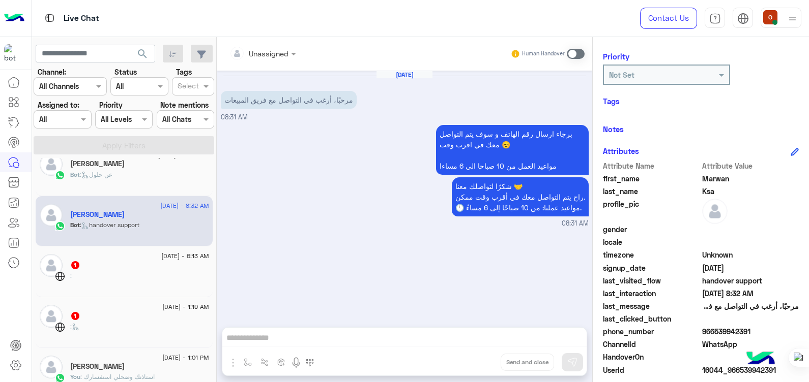
click at [576, 53] on span at bounding box center [576, 54] width 18 height 10
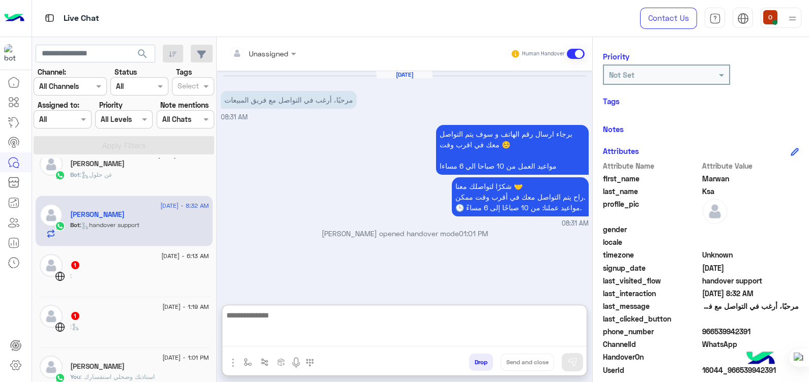
click at [249, 338] on textarea at bounding box center [404, 328] width 364 height 38
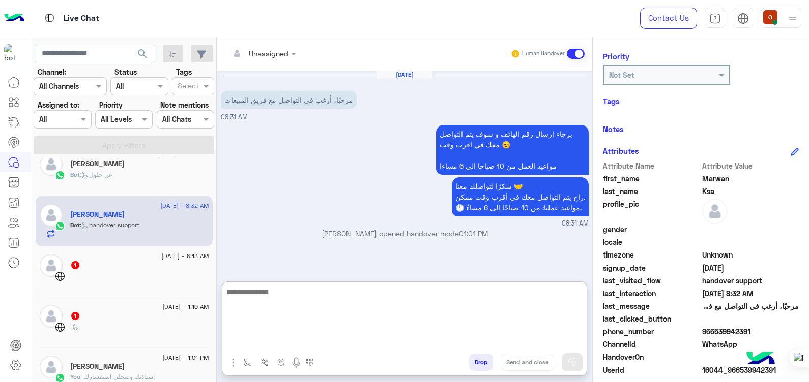
paste textarea "**********"
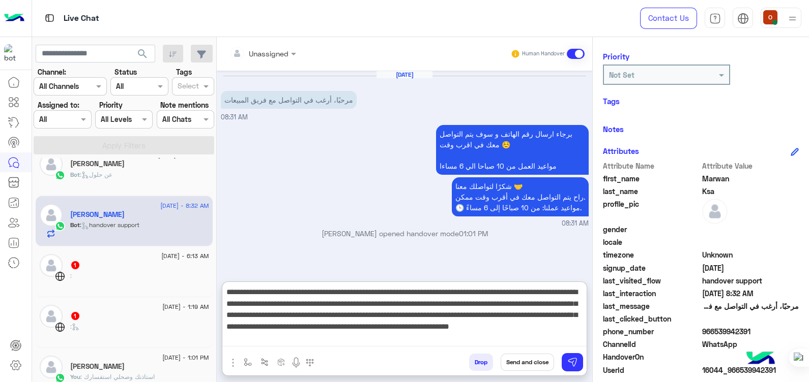
scroll to position [0, 0]
click at [581, 294] on textarea "**********" at bounding box center [404, 316] width 364 height 61
type textarea "**********"
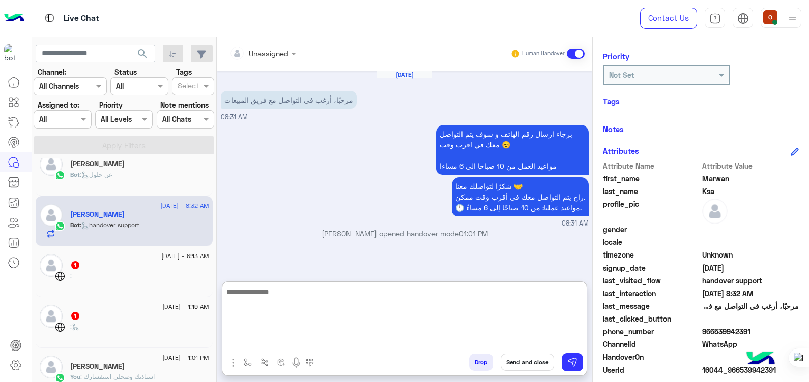
scroll to position [114, 0]
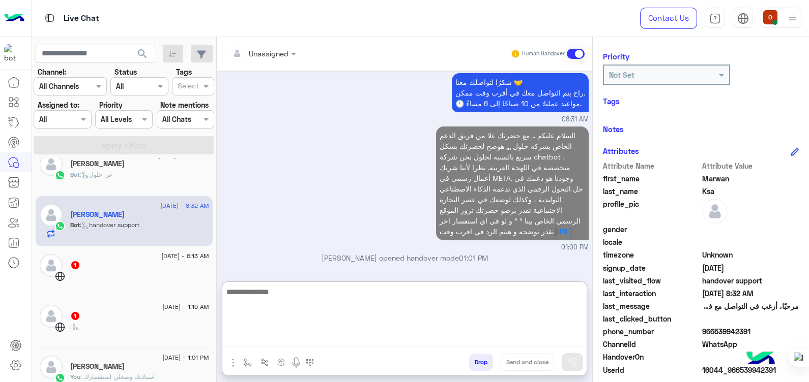
click at [404, 304] on textarea at bounding box center [404, 316] width 364 height 61
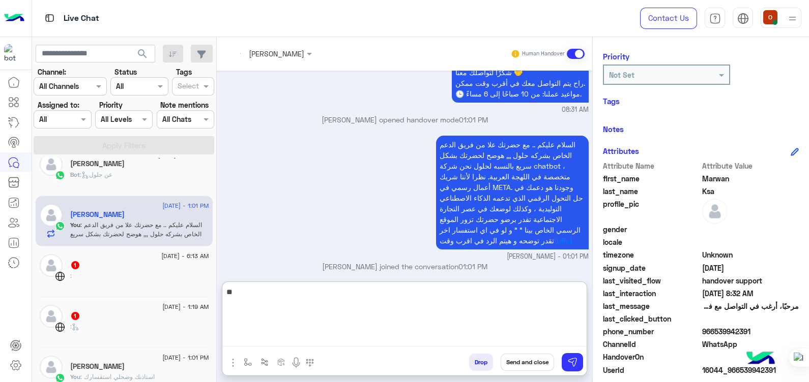
scroll to position [132, 0]
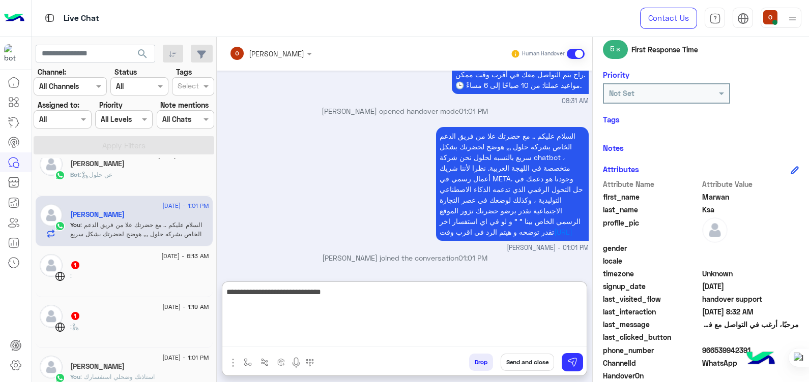
type textarea "**********"
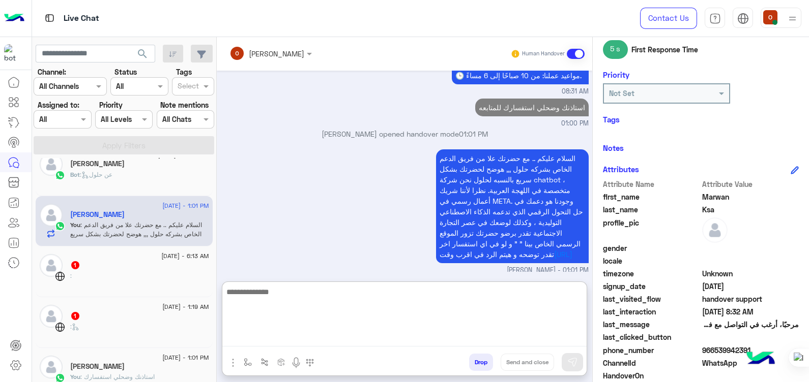
scroll to position [165, 0]
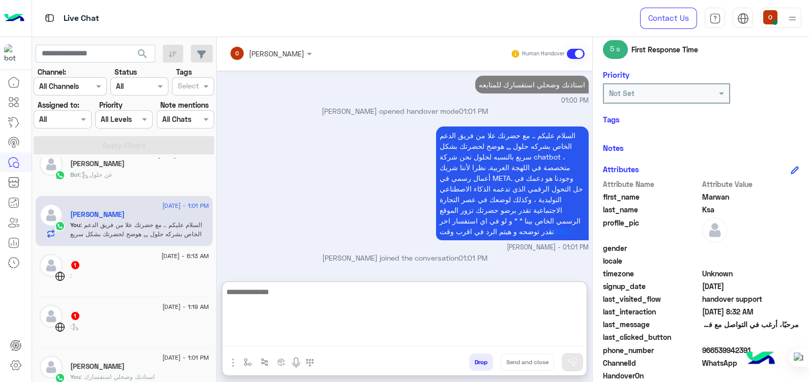
click at [83, 168] on div "يزيد بن منسي" at bounding box center [139, 165] width 139 height 11
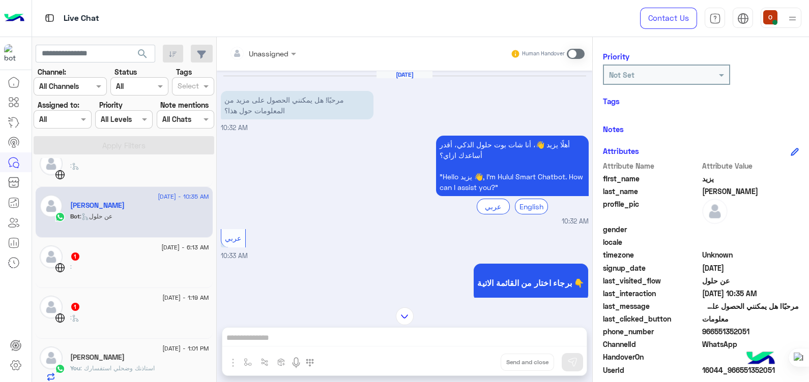
scroll to position [321, 0]
click at [572, 54] on span at bounding box center [576, 54] width 18 height 10
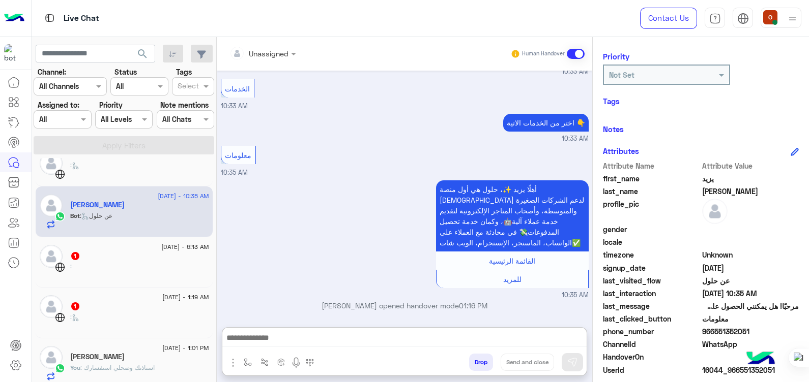
click at [303, 340] on textarea at bounding box center [404, 339] width 364 height 15
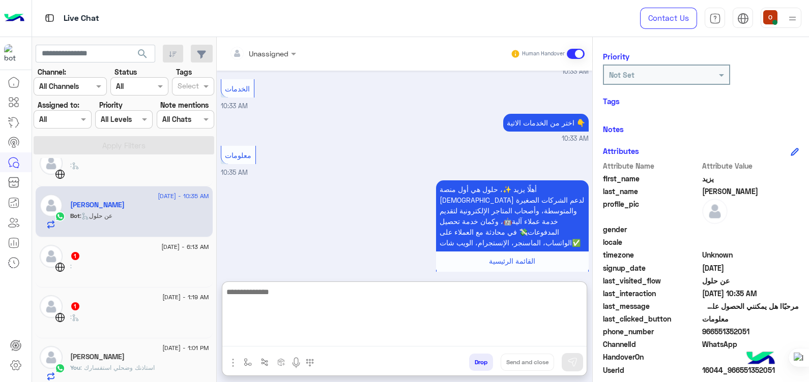
paste textarea "**********"
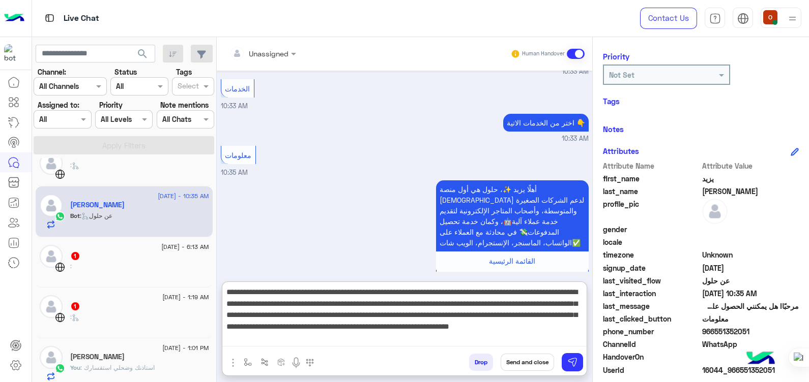
scroll to position [0, 0]
click at [580, 295] on textarea "**********" at bounding box center [404, 316] width 364 height 61
type textarea "**********"
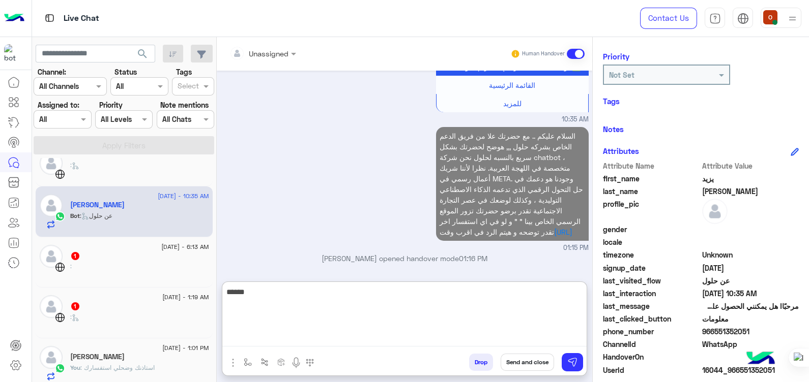
scroll to position [442, 0]
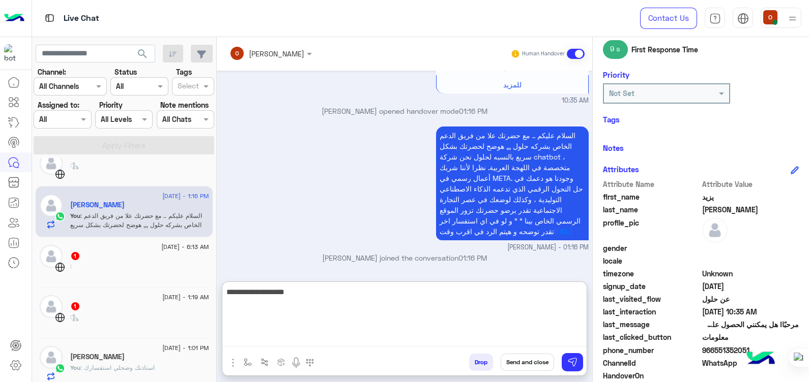
click at [580, 296] on textarea "**********" at bounding box center [404, 316] width 364 height 61
click at [527, 296] on textarea "**********" at bounding box center [404, 316] width 364 height 61
type textarea "**********"
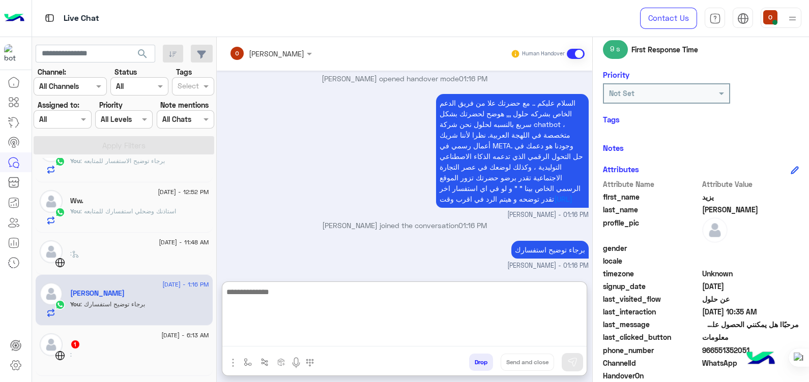
scroll to position [223, 0]
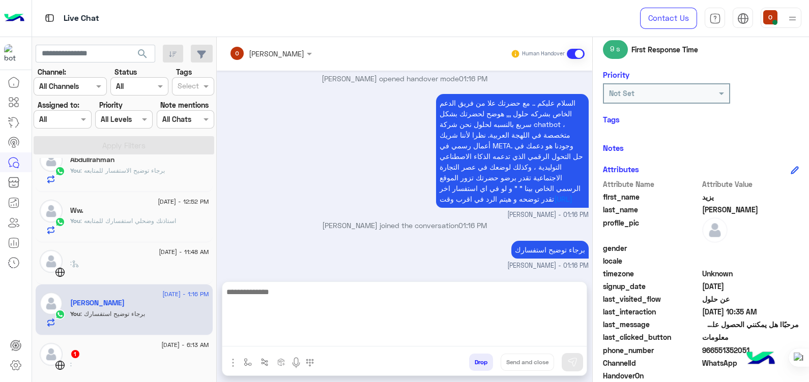
click at [127, 231] on div "You : استاذنك وضحلي استفسارك للمتابعه" at bounding box center [139, 226] width 139 height 18
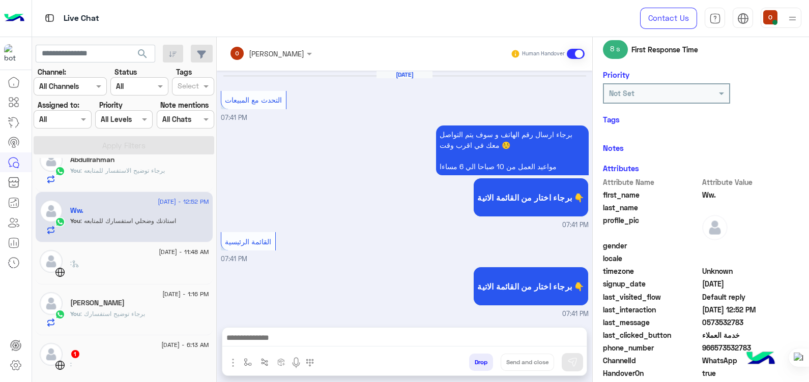
scroll to position [1018, 0]
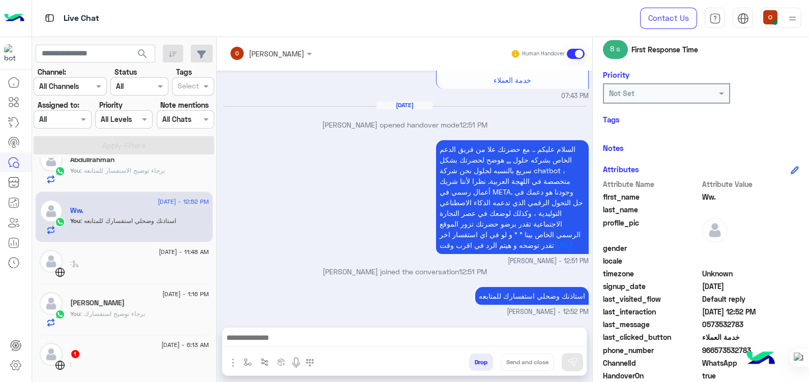
click at [127, 168] on span ": برجاء توضيح الاستفسار للمتابعه" at bounding box center [122, 171] width 84 height 8
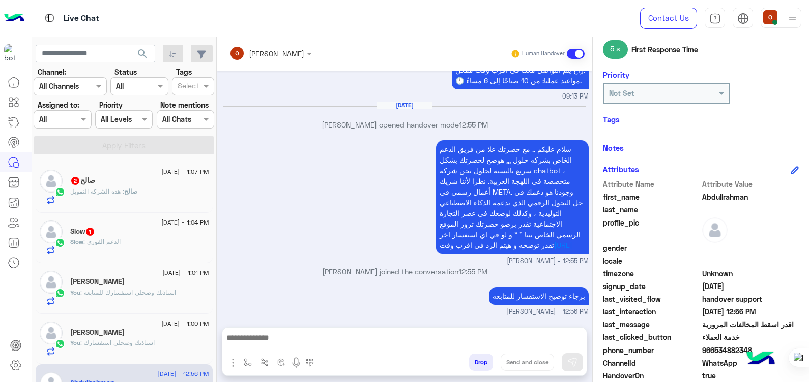
click at [95, 180] on h5 "صالح 2" at bounding box center [82, 180] width 25 height 9
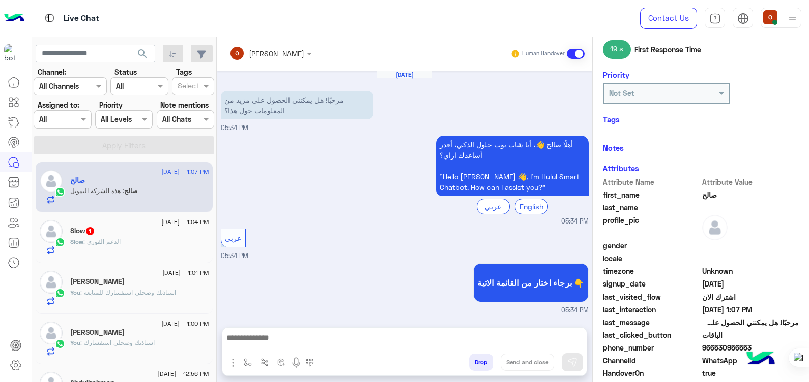
scroll to position [783, 0]
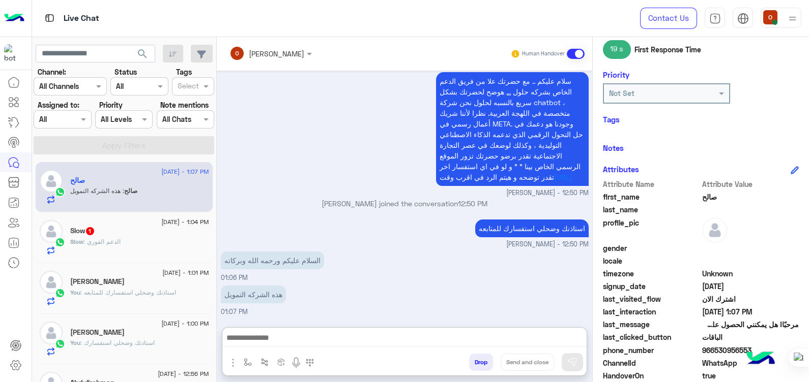
click at [389, 337] on textarea at bounding box center [404, 339] width 364 height 15
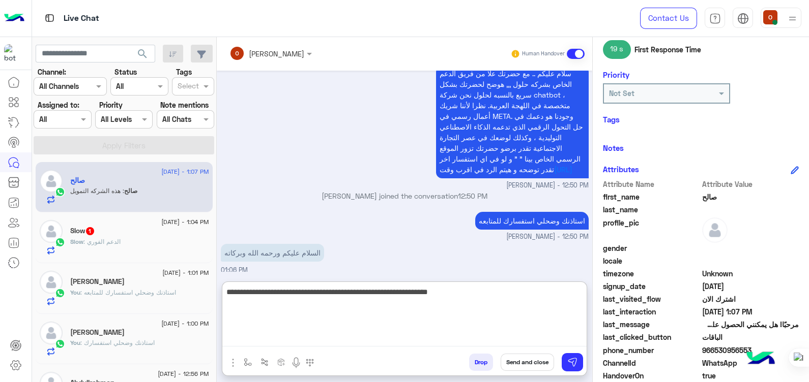
type textarea "**********"
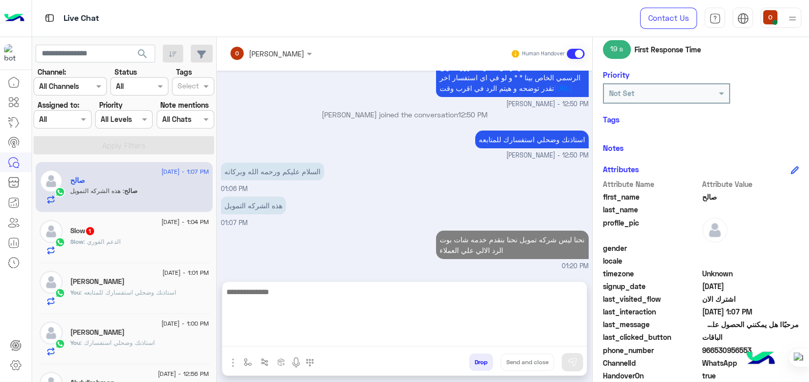
scroll to position [843, 0]
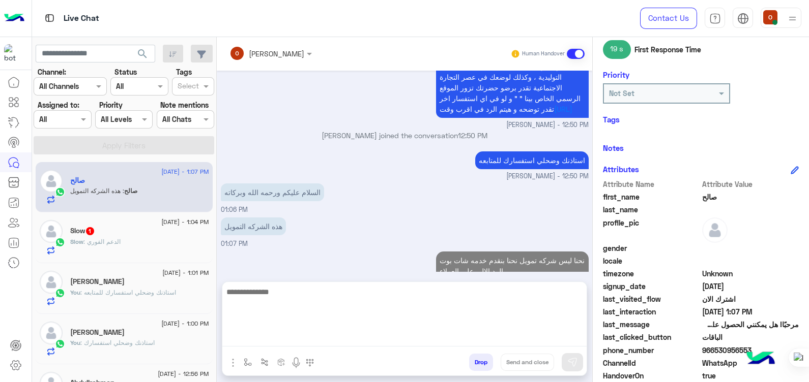
click at [97, 244] on span ": الدعم الفوري" at bounding box center [101, 242] width 37 height 8
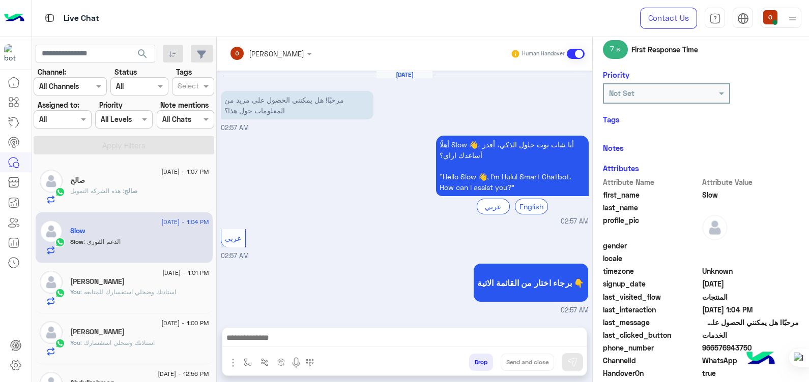
scroll to position [447, 0]
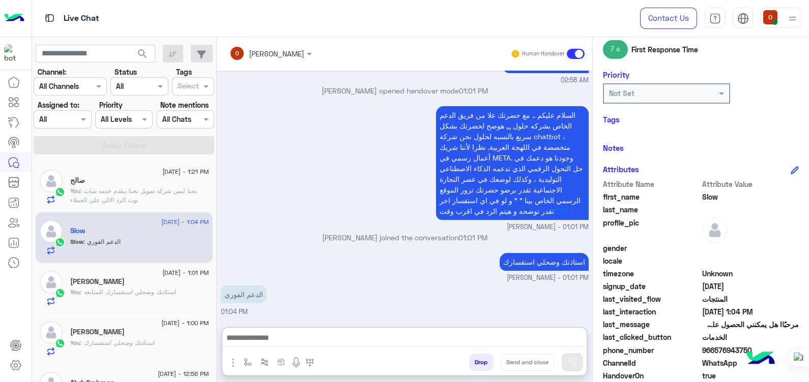
click at [323, 333] on textarea at bounding box center [404, 339] width 364 height 15
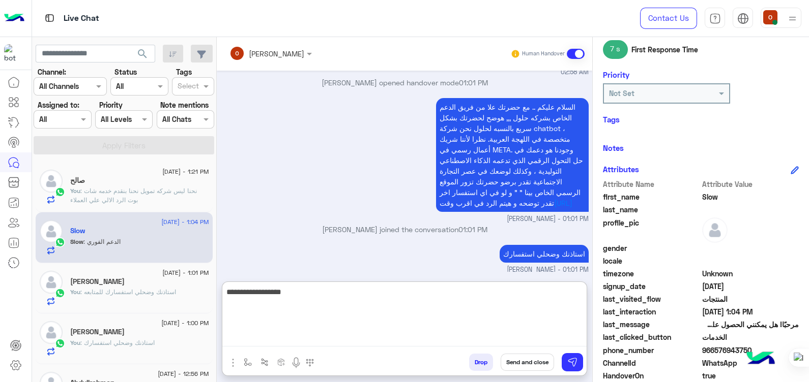
type textarea "**********"
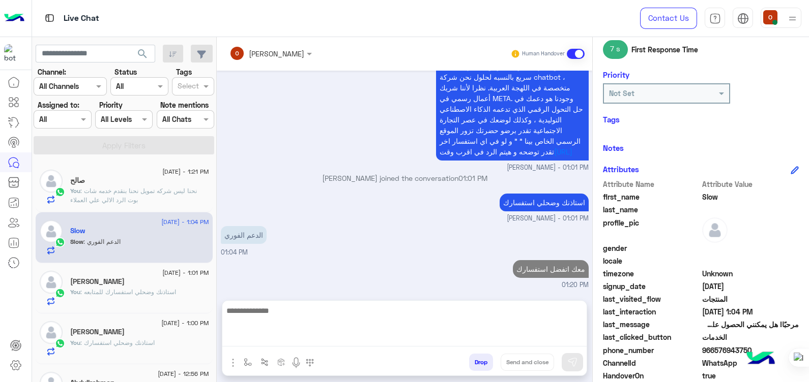
click at [133, 286] on div "Marwan Ksa" at bounding box center [139, 283] width 139 height 11
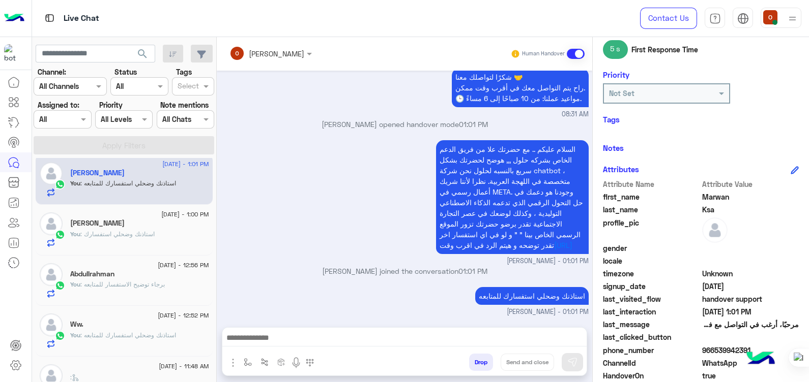
scroll to position [114, 0]
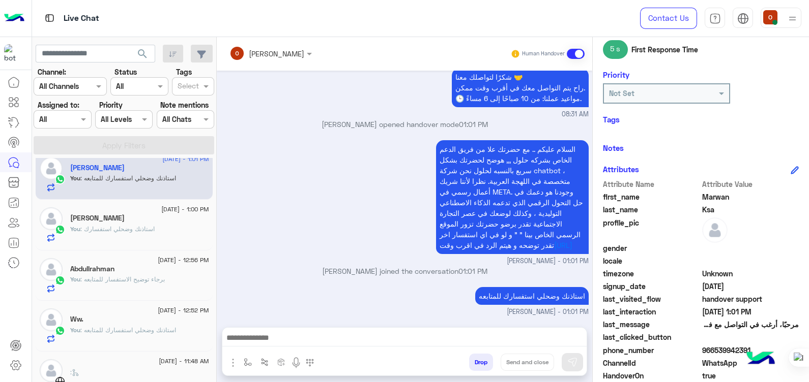
click at [125, 330] on span ": استاذنك وضحلي استفسارك للمتابعه" at bounding box center [128, 331] width 96 height 8
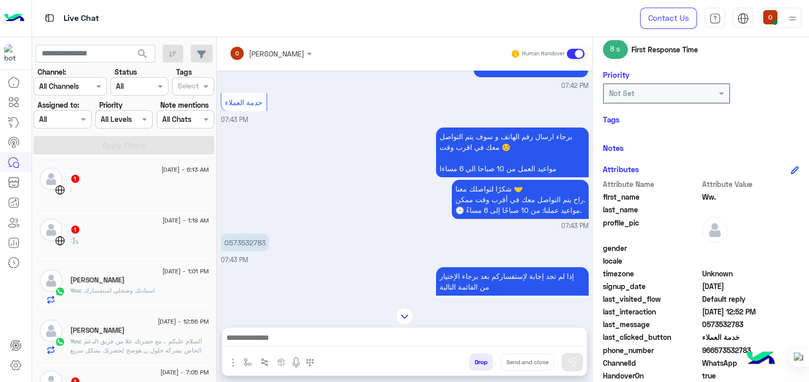
scroll to position [400, 0]
click at [125, 331] on h5 "Abdelrahman Osama" at bounding box center [97, 329] width 54 height 9
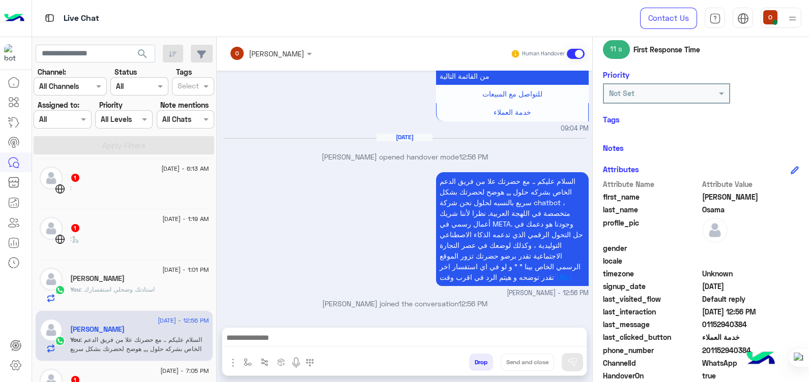
scroll to position [400, 0]
drag, startPoint x: 745, startPoint y: 324, endPoint x: 712, endPoint y: 326, distance: 33.1
click at [712, 326] on span "01152940384" at bounding box center [750, 324] width 97 height 11
copy span "52940384"
click at [756, 326] on span "01152940384" at bounding box center [750, 324] width 97 height 11
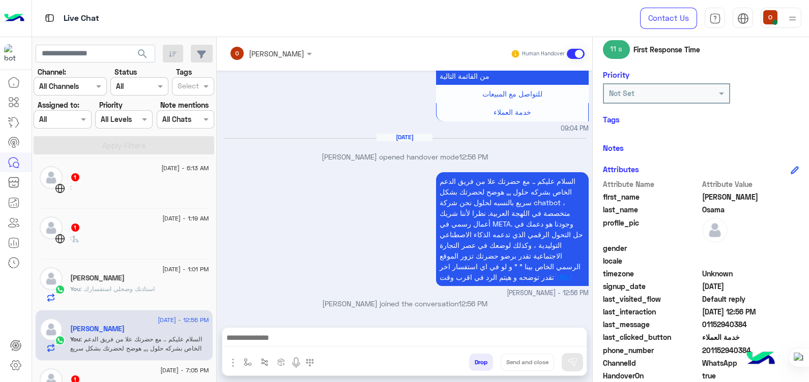
click at [727, 323] on span "01152940384" at bounding box center [750, 324] width 97 height 11
copy span "01152940384"
click at [96, 283] on div "محمد" at bounding box center [139, 279] width 139 height 11
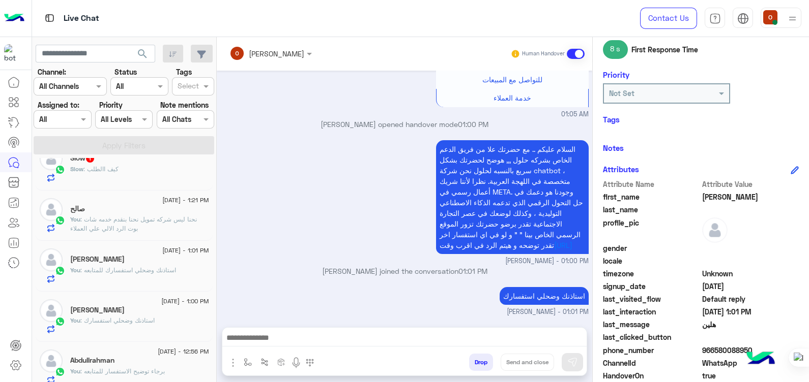
scroll to position [3, 0]
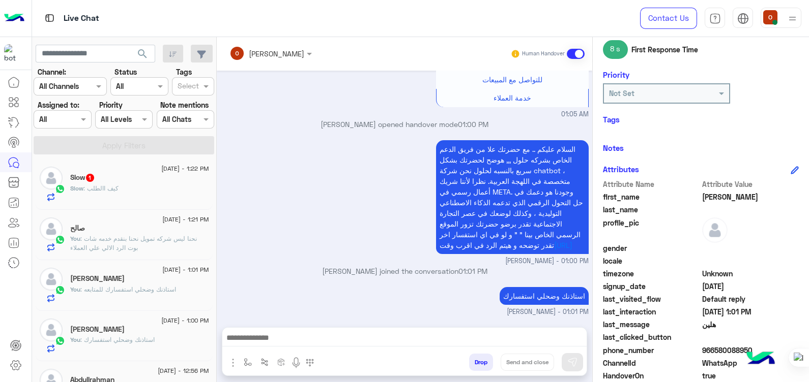
click at [130, 201] on div "Slow : كيف االطلب" at bounding box center [139, 193] width 139 height 18
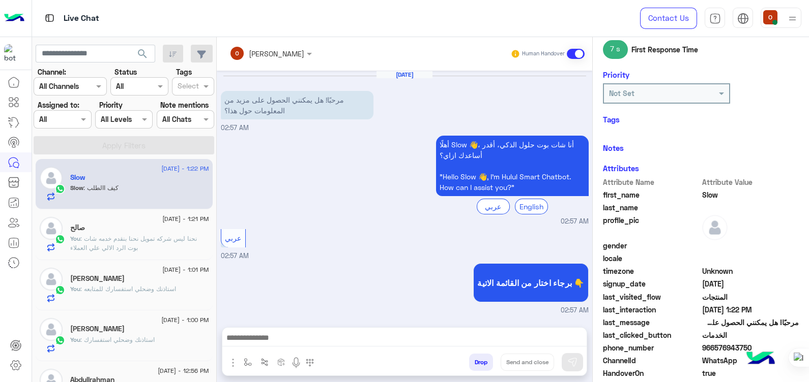
scroll to position [513, 0]
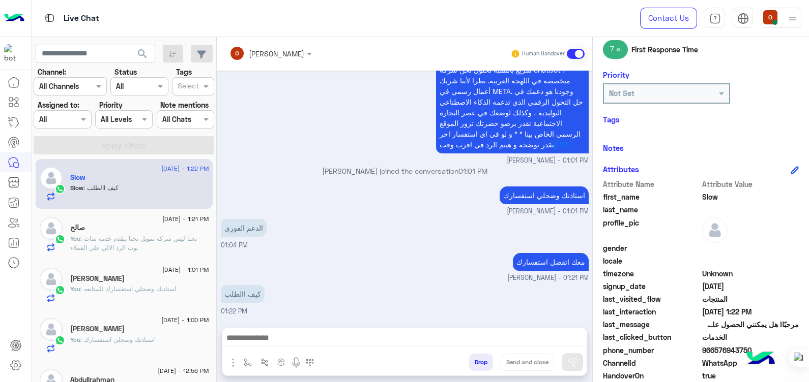
click at [394, 331] on div at bounding box center [404, 340] width 364 height 25
click at [394, 333] on div at bounding box center [404, 340] width 364 height 25
click at [394, 333] on textarea at bounding box center [404, 339] width 364 height 15
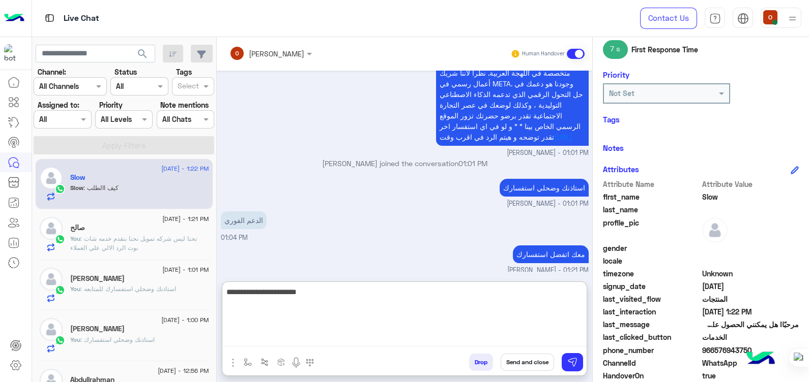
type textarea "**********"
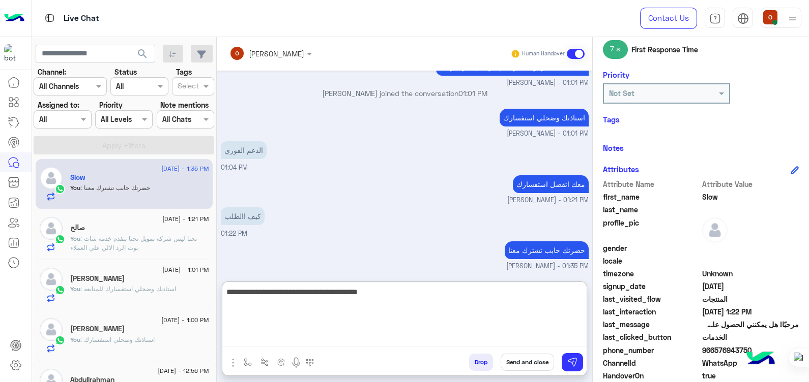
type textarea "**********"
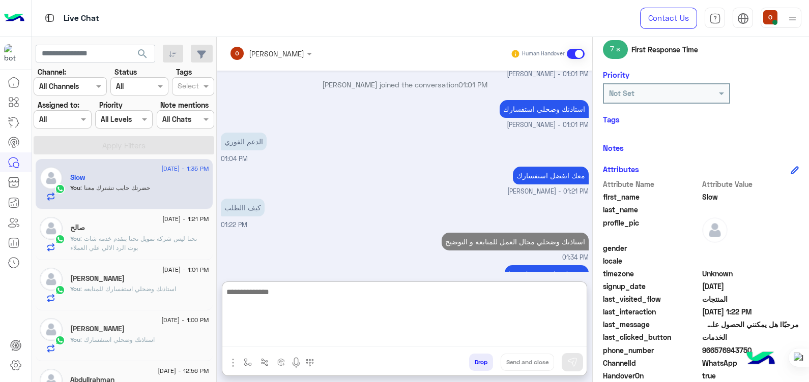
scroll to position [624, 0]
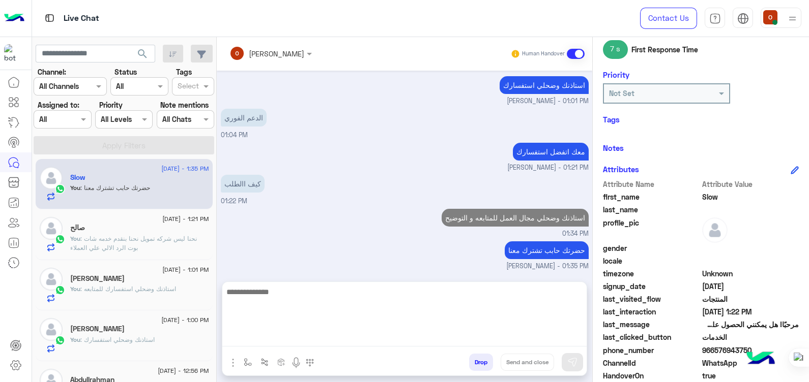
click at [93, 234] on p "You : نحنا ليس شركه تمويل نحنا بنقدم خدمه شات بوت الرد الالي علي العملاء" at bounding box center [139, 243] width 139 height 18
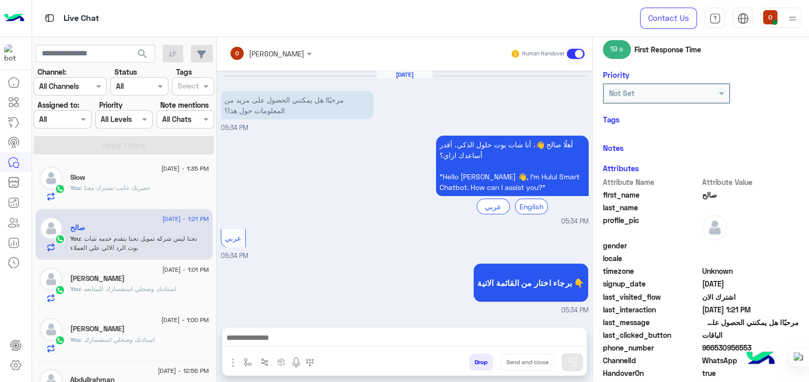
scroll to position [826, 0]
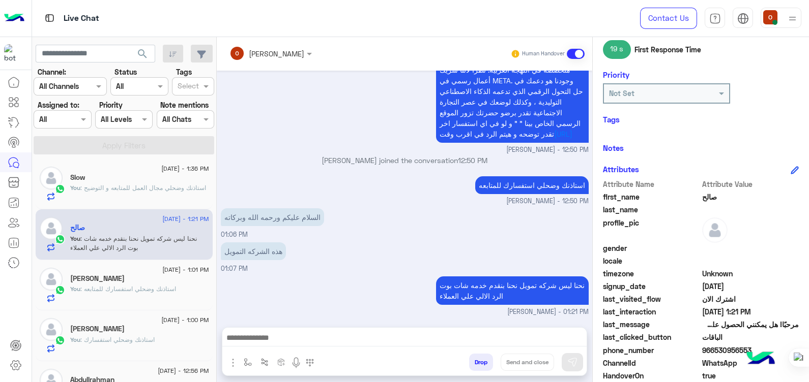
click at [92, 193] on p "You : استاذنك وضحلي مجال العمل للمتابعه و التوضيح" at bounding box center [138, 188] width 136 height 9
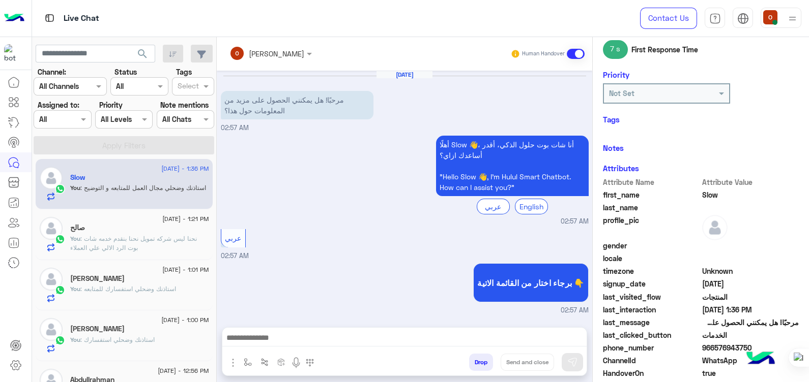
scroll to position [578, 0]
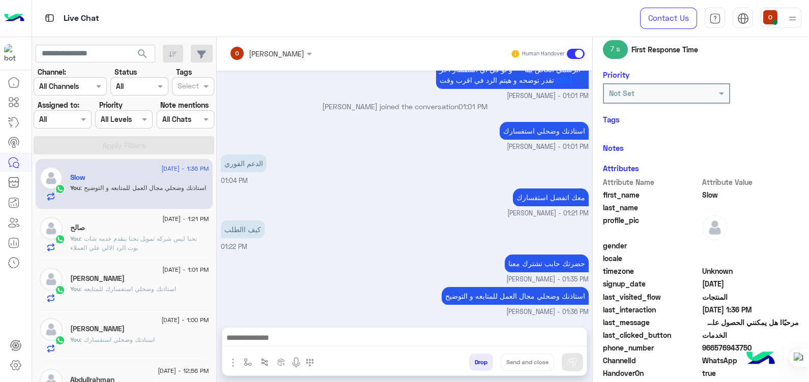
drag, startPoint x: 361, startPoint y: 331, endPoint x: 362, endPoint y: 337, distance: 6.2
click at [362, 337] on div at bounding box center [404, 340] width 364 height 25
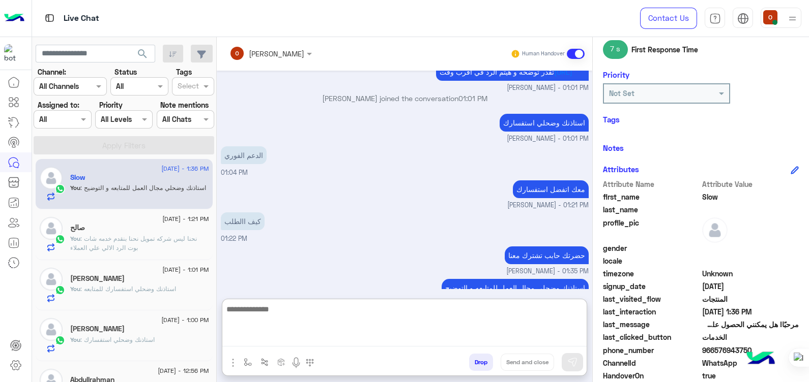
click at [362, 337] on textarea at bounding box center [404, 325] width 364 height 44
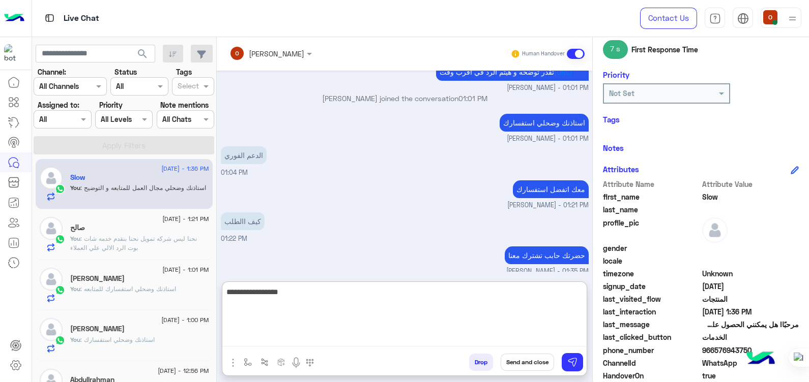
type textarea "**********"
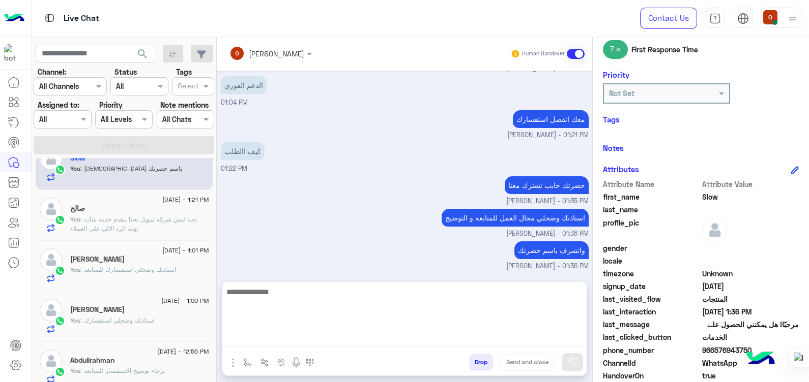
scroll to position [610, 0]
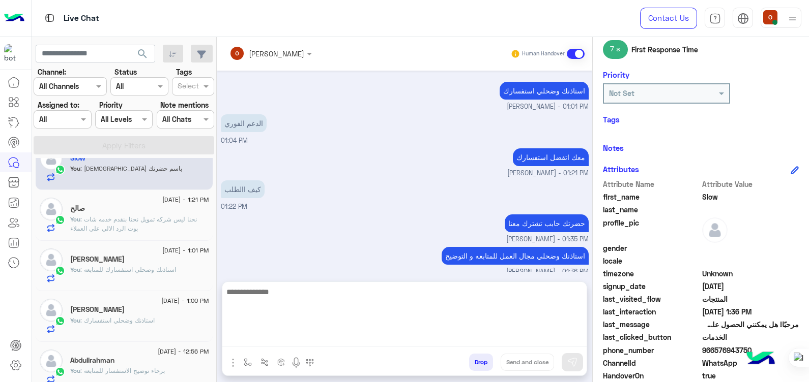
click at [171, 218] on span ": نحنا ليس شركه تمويل نحنا بنقدم خدمه شات بوت الرد الالي علي العملاء" at bounding box center [133, 224] width 127 height 17
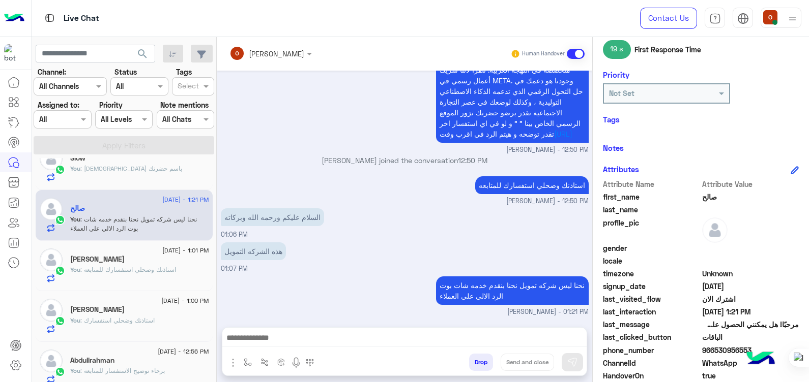
scroll to position [192, 0]
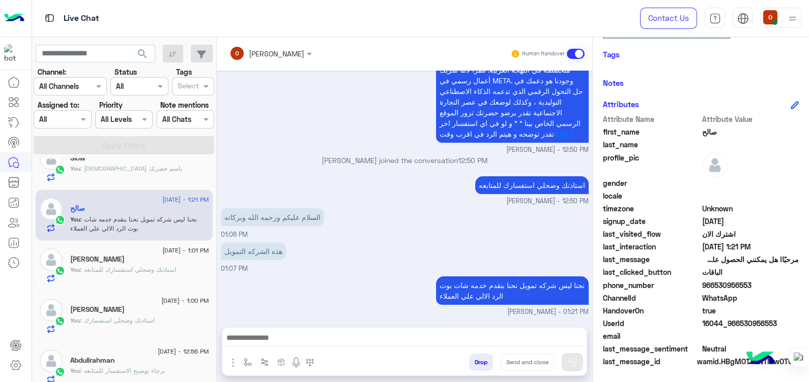
drag, startPoint x: 754, startPoint y: 285, endPoint x: 714, endPoint y: 285, distance: 40.7
click at [714, 285] on span "966530956553" at bounding box center [750, 285] width 97 height 11
copy span "530956553"
click at [109, 261] on h5 "Marwan Ksa" at bounding box center [97, 259] width 54 height 9
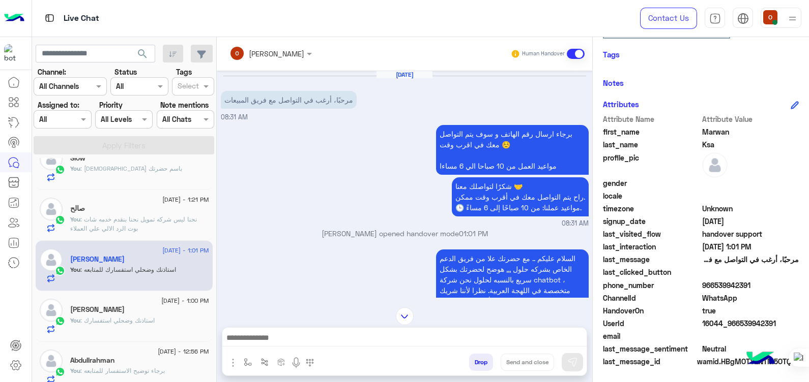
scroll to position [119, 0]
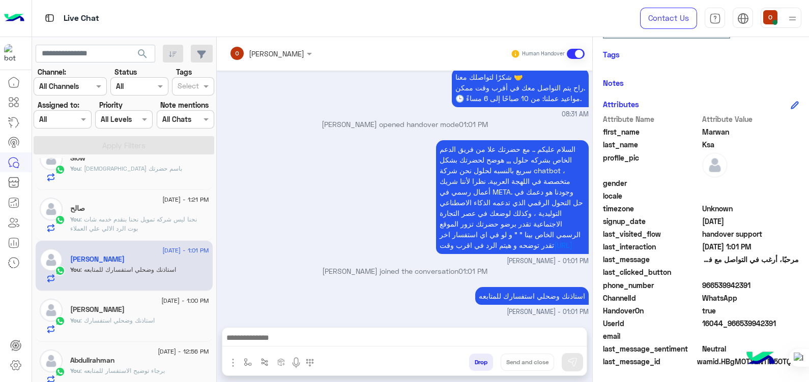
click at [122, 304] on div "9 September - 1:00 PM" at bounding box center [139, 302] width 139 height 7
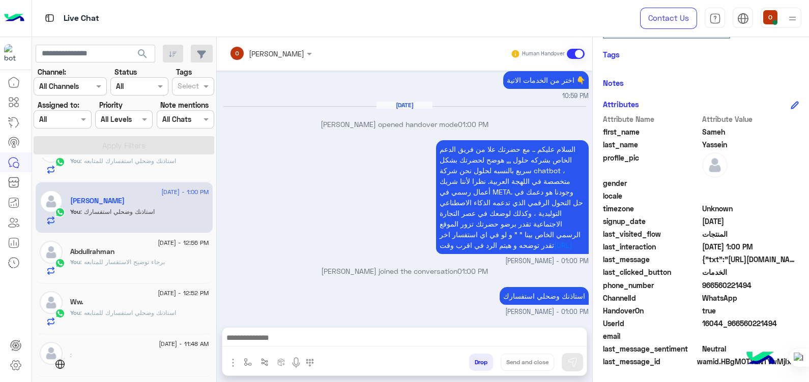
scroll to position [239, 0]
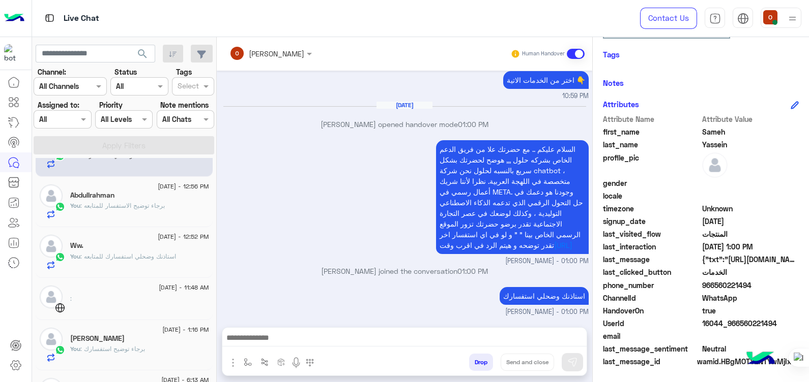
click at [125, 191] on div "Abdullrahman" at bounding box center [139, 196] width 139 height 11
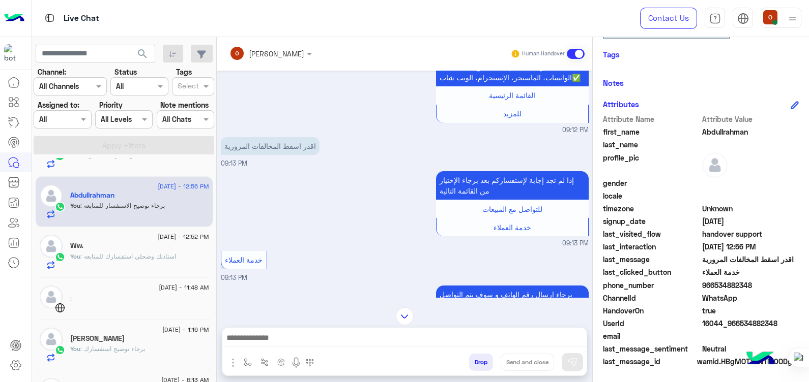
scroll to position [323, 0]
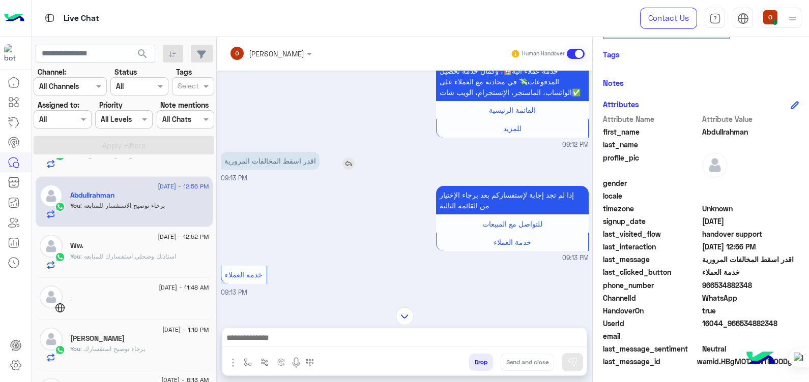
click at [345, 160] on img at bounding box center [348, 164] width 12 height 12
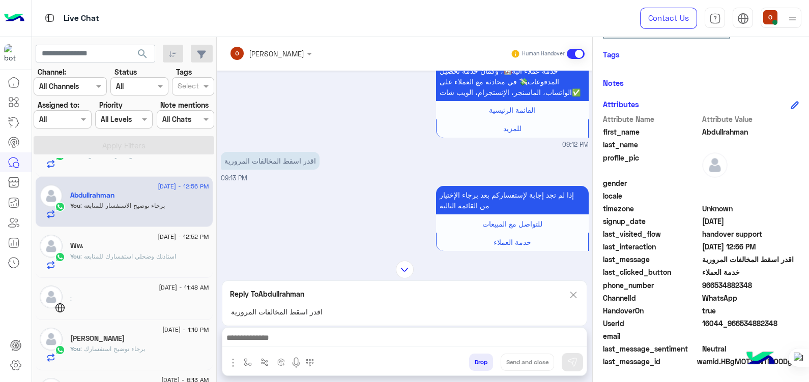
click at [317, 338] on textarea at bounding box center [404, 339] width 364 height 15
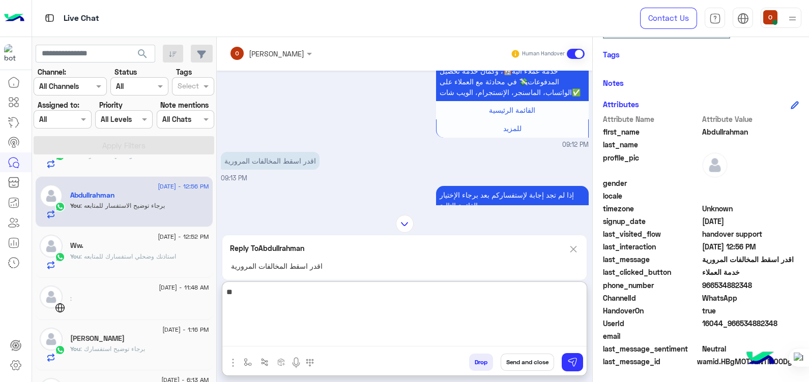
type textarea "*"
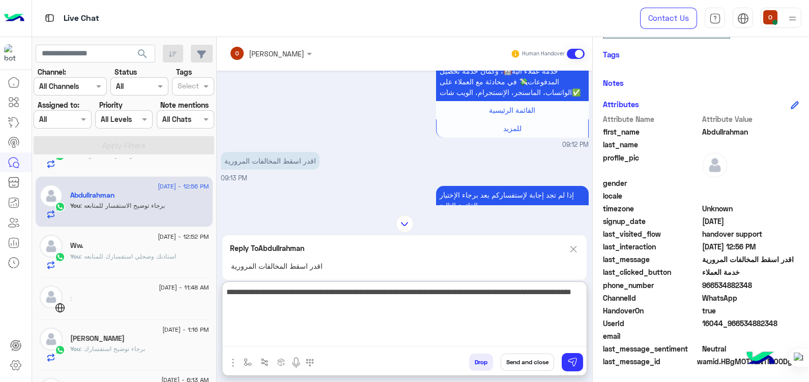
type textarea "**********"
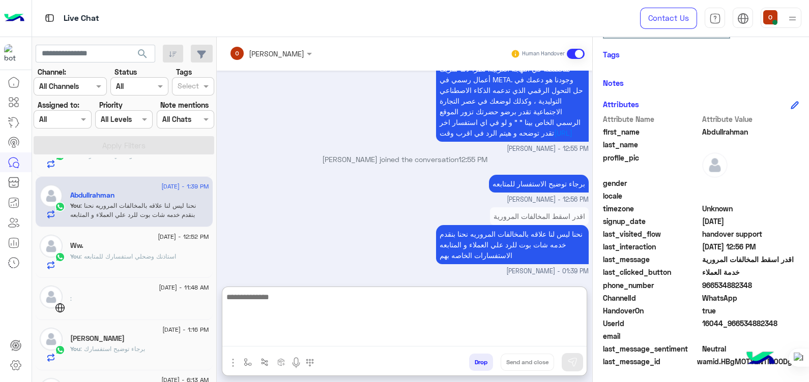
scroll to position [751, 0]
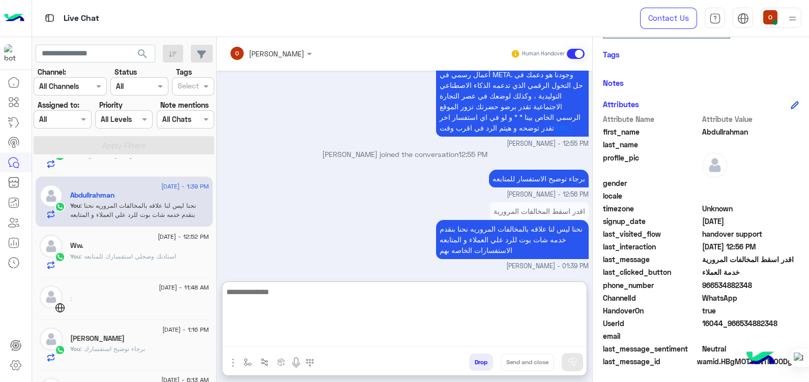
click at [724, 132] on span "Abdullrahman" at bounding box center [750, 132] width 97 height 11
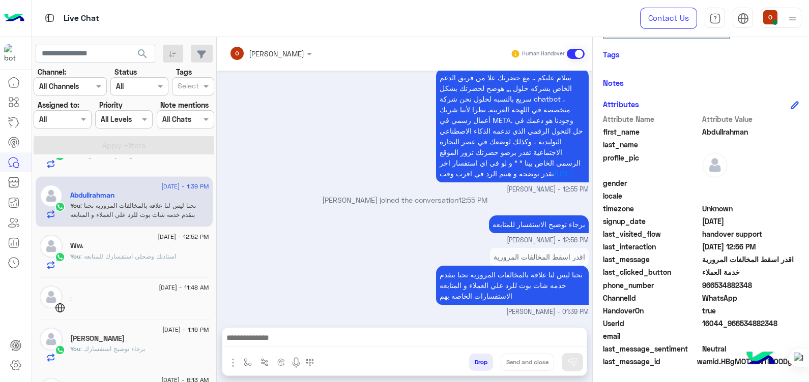
click at [724, 132] on span "Abdullrahman" at bounding box center [750, 132] width 97 height 11
copy span "Abdullrahman"
drag, startPoint x: 755, startPoint y: 282, endPoint x: 714, endPoint y: 283, distance: 41.2
click at [714, 283] on span "966534882348" at bounding box center [750, 285] width 97 height 11
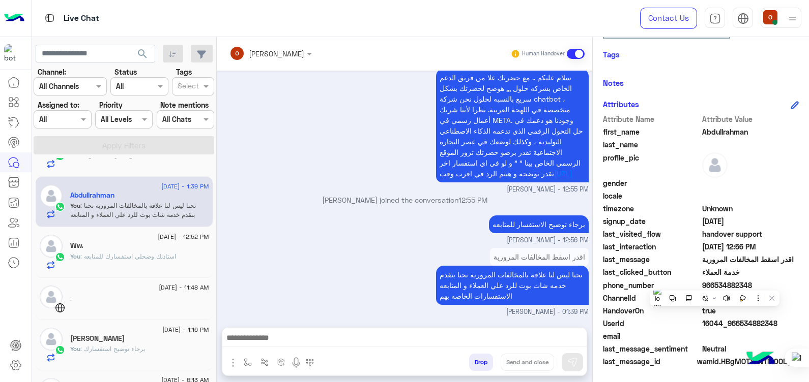
copy span "534882348"
click at [85, 250] on div "Ww." at bounding box center [139, 247] width 139 height 11
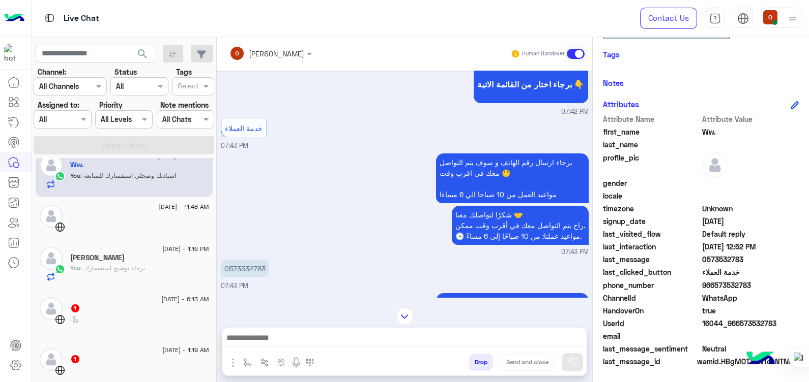
scroll to position [334, 0]
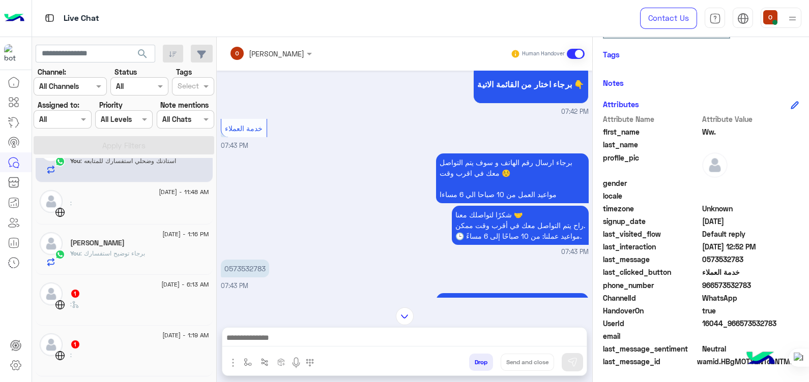
click at [122, 254] on span ": برجاء توضيح استفسارك" at bounding box center [112, 254] width 65 height 8
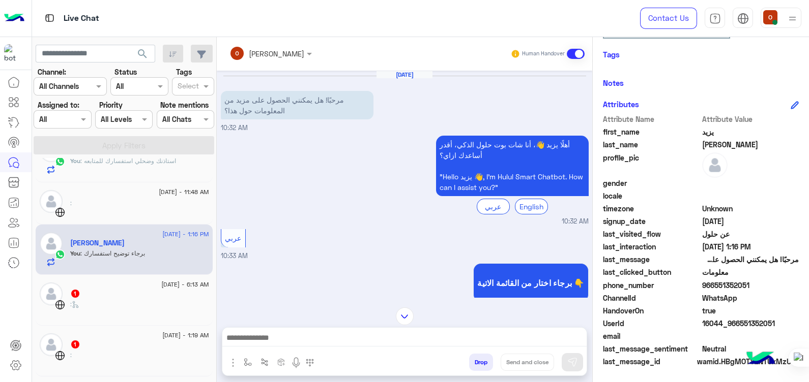
scroll to position [429, 0]
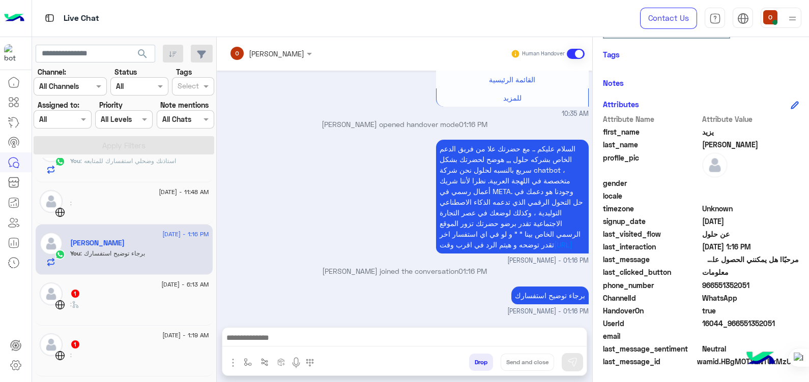
click at [170, 165] on div "You : استاذنك وضحلي استفسارك للمتابعه" at bounding box center [139, 166] width 139 height 18
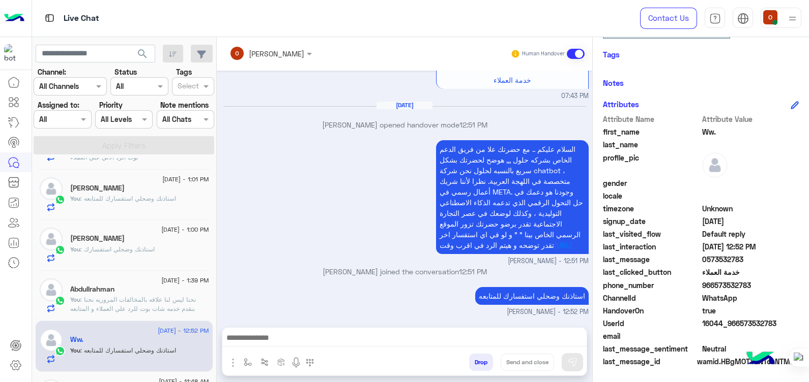
scroll to position [308, 0]
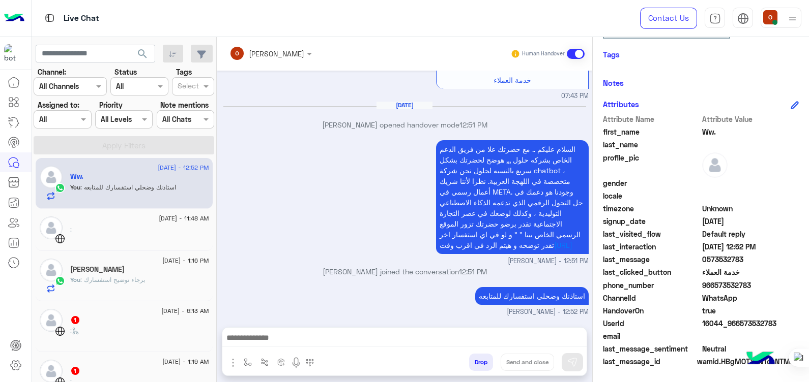
click at [79, 269] on h5 "يزيد بن منسي" at bounding box center [97, 269] width 54 height 9
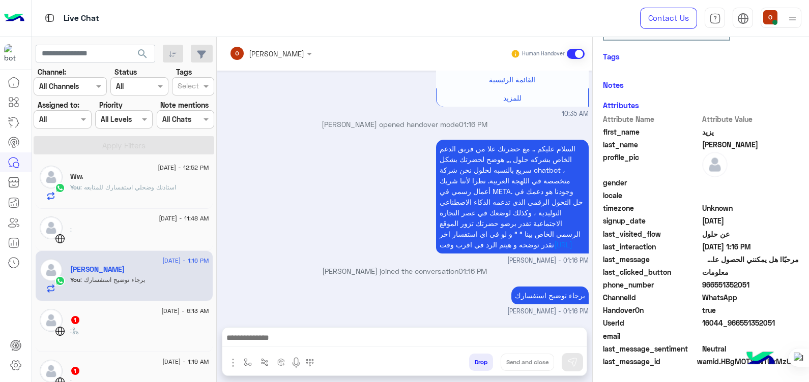
scroll to position [192, 0]
drag, startPoint x: 588, startPoint y: 275, endPoint x: 589, endPoint y: 239, distance: 35.6
click at [589, 239] on div "Sep 9, 2025 مرحبًا! هل يمكنني الحصول على مزيد من المعلومات حول هذا؟ 10:32 AM أه…" at bounding box center [404, 194] width 375 height 247
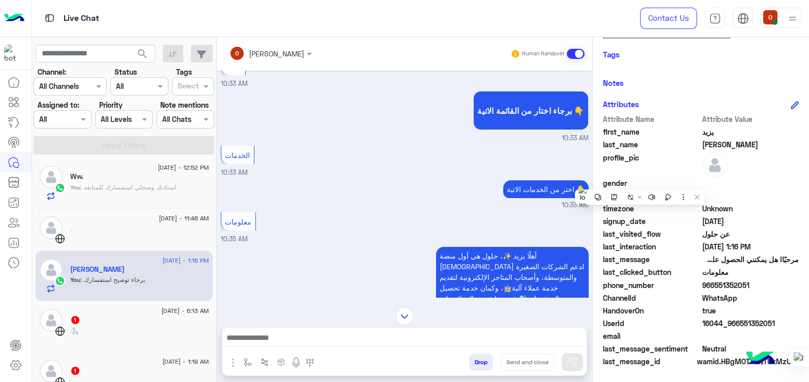
scroll to position [250, 0]
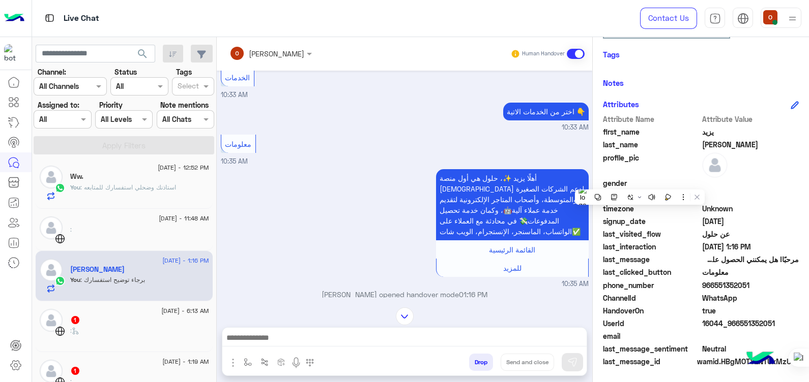
click at [132, 183] on p "You : استاذنك وضحلي استفسارك للمتابعه" at bounding box center [123, 187] width 106 height 9
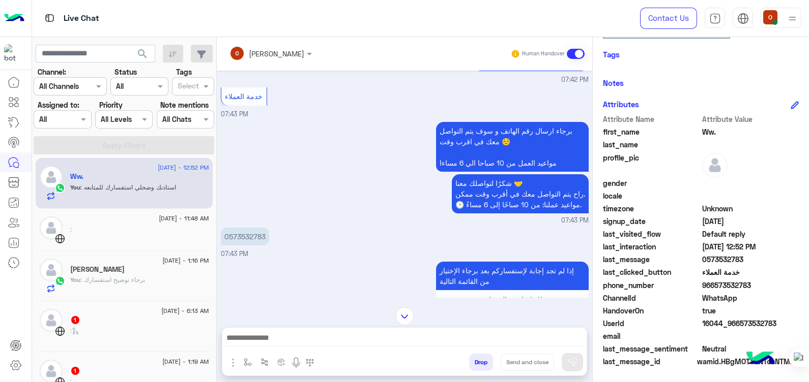
scroll to position [308, 0]
click at [15, 13] on img at bounding box center [14, 18] width 20 height 21
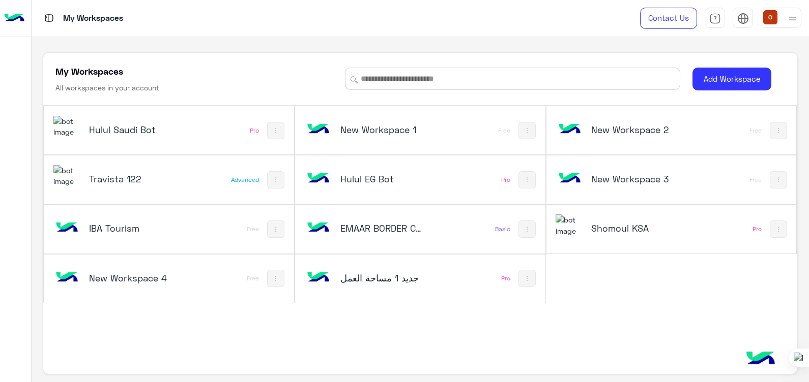
click at [594, 220] on div "Shomoul KSA" at bounding box center [624, 229] width 139 height 29
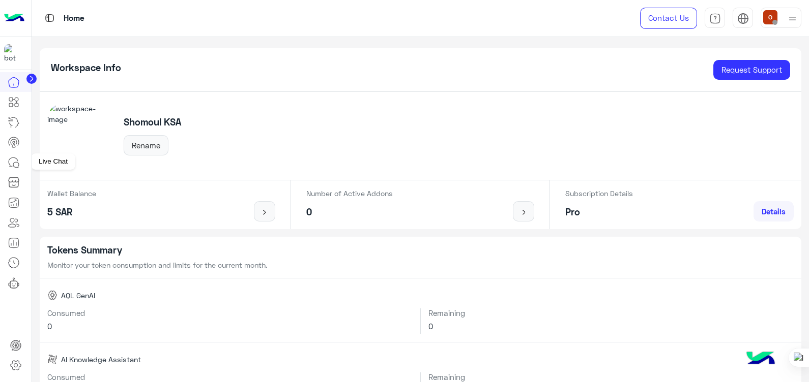
click at [12, 160] on icon at bounding box center [14, 163] width 12 height 12
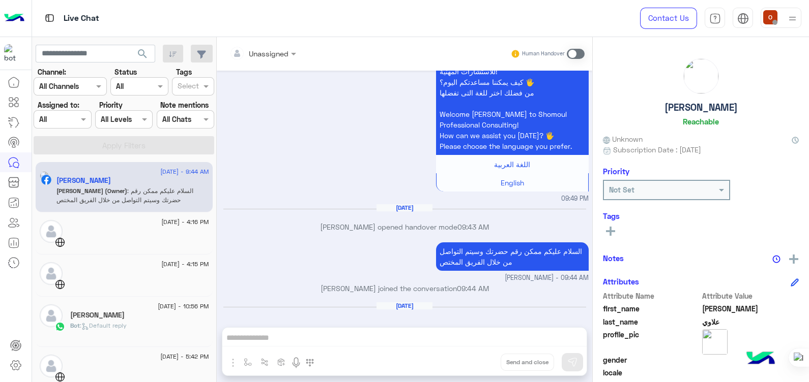
scroll to position [282, 0]
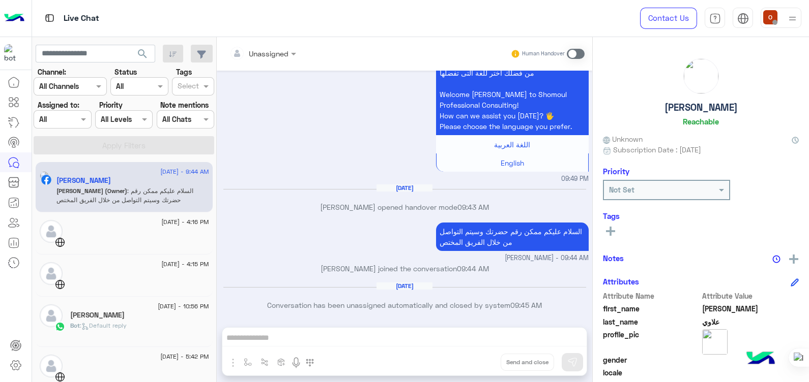
click at [127, 321] on p "Bot : Default reply" at bounding box center [98, 325] width 56 height 9
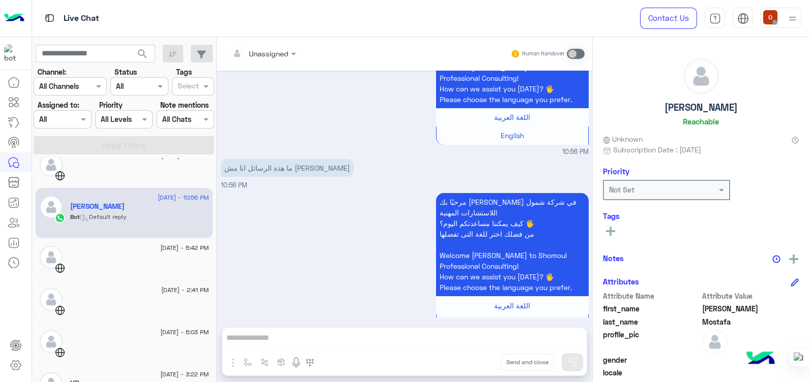
scroll to position [106, 0]
click at [142, 218] on div "Bot : Default reply" at bounding box center [139, 224] width 139 height 18
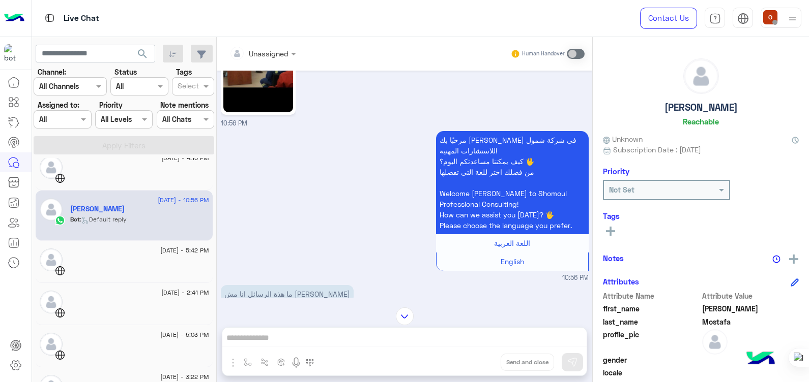
scroll to position [4984, 0]
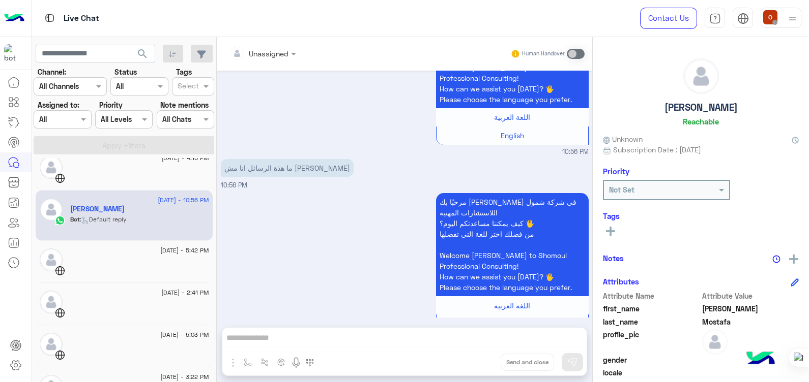
drag, startPoint x: 807, startPoint y: 211, endPoint x: 808, endPoint y: 232, distance: 20.9
click at [808, 232] on div at bounding box center [808, 191] width 1 height 382
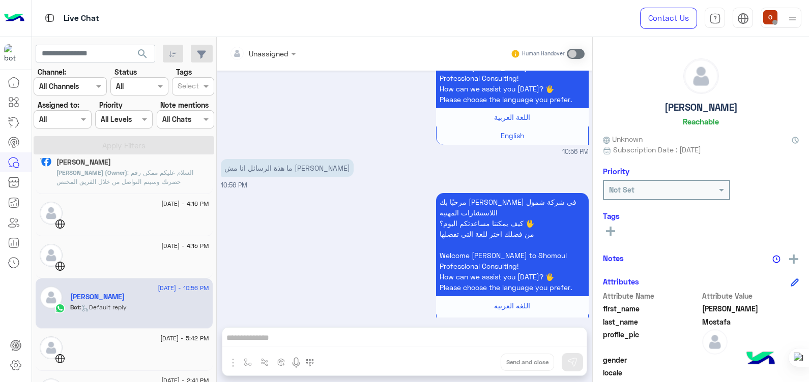
click at [141, 175] on span ": السلام عليكم ممكن رقم حضرتك وسيتم التواصل من خلال الفريق المختص" at bounding box center [124, 177] width 137 height 17
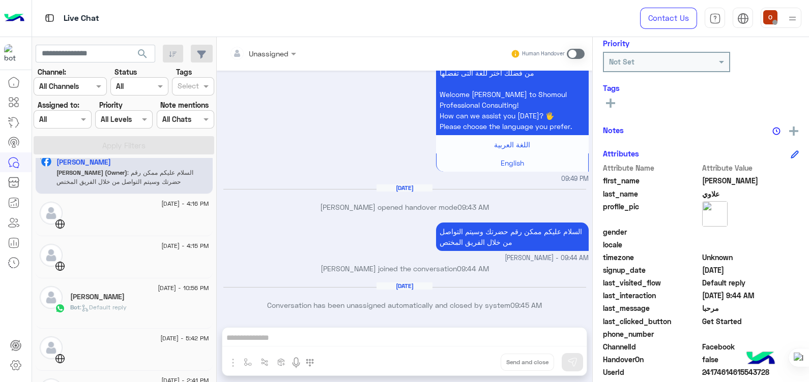
scroll to position [177, 0]
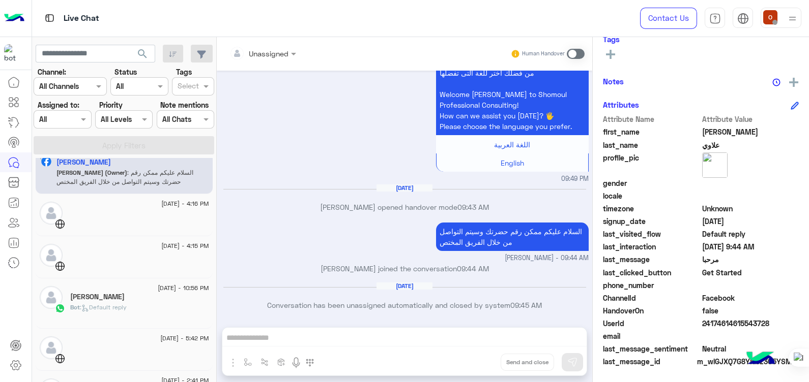
click at [121, 300] on h5 "Mohammed Mostafa" at bounding box center [97, 297] width 54 height 9
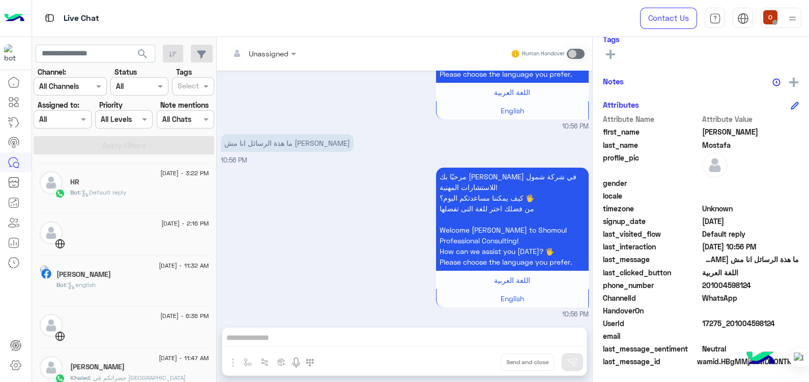
scroll to position [319, 0]
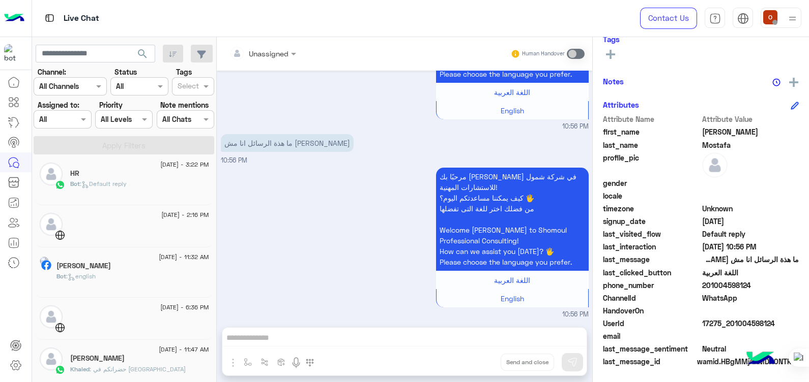
click at [118, 187] on p "Bot : Default reply" at bounding box center [98, 184] width 56 height 9
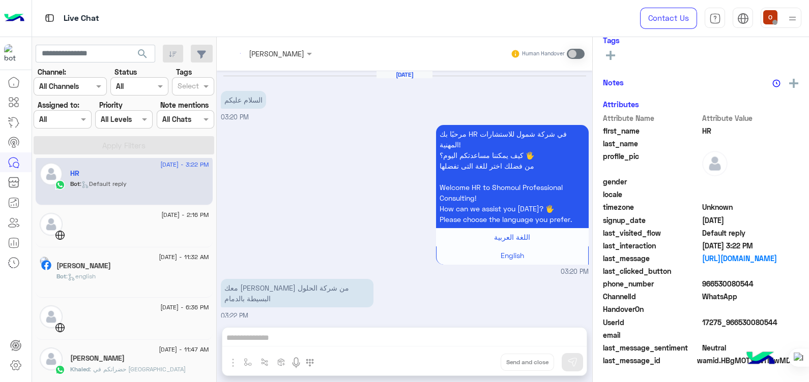
scroll to position [174, 0]
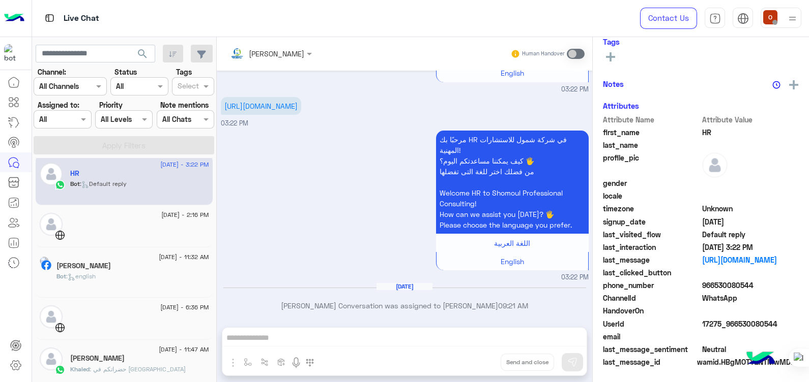
click at [75, 274] on icon at bounding box center [72, 278] width 8 height 8
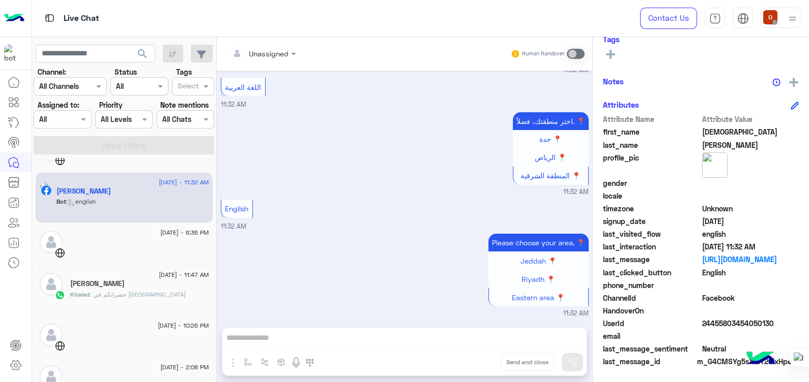
scroll to position [436, 0]
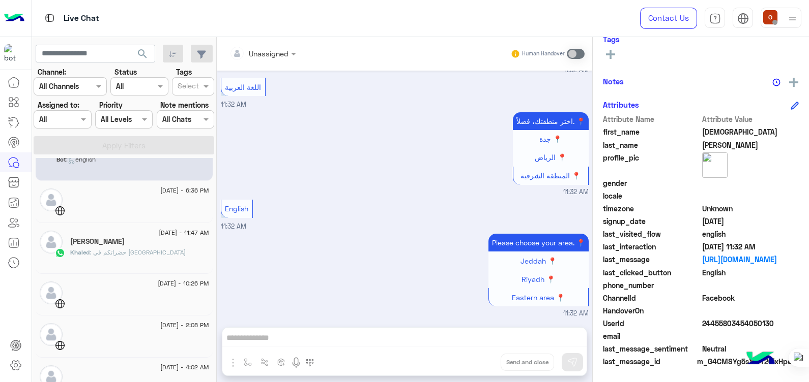
click at [119, 252] on span ": حضراتكم في مصر" at bounding box center [138, 253] width 96 height 8
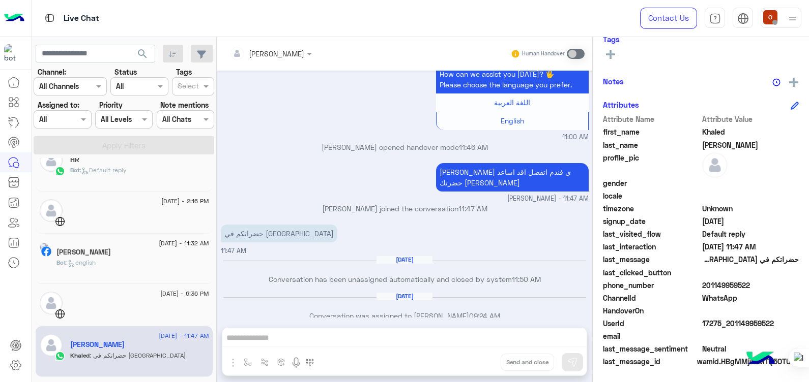
scroll to position [324, 0]
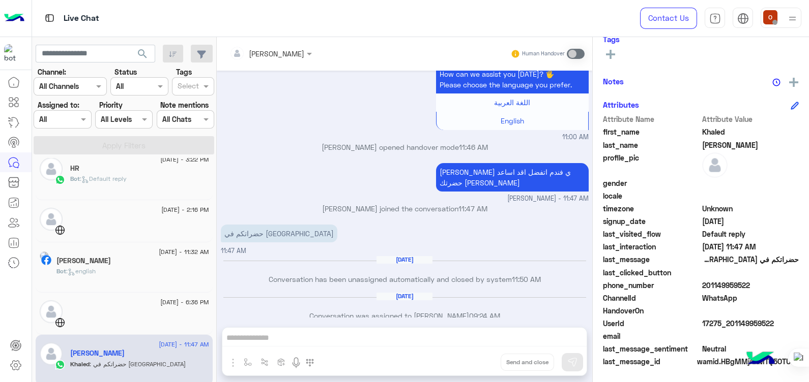
click at [159, 254] on span "16 August - 11:32 AM" at bounding box center [184, 252] width 50 height 9
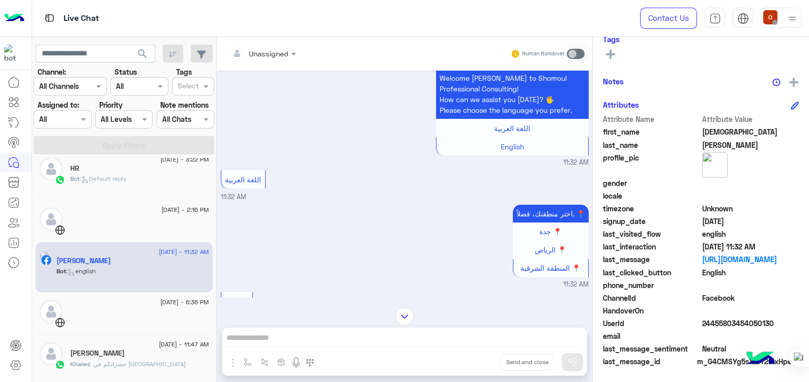
scroll to position [700, 0]
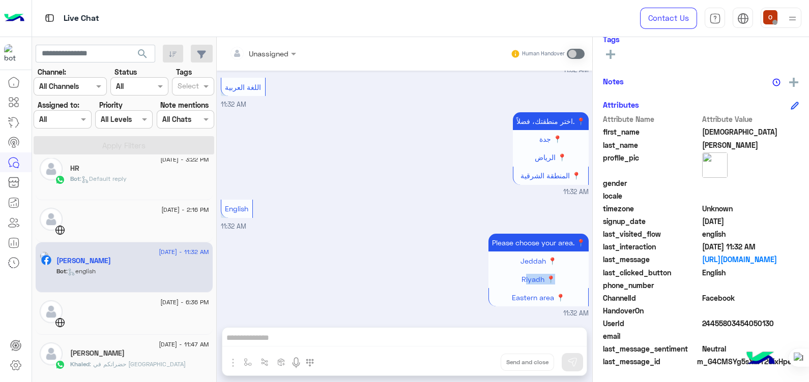
drag, startPoint x: 216, startPoint y: 287, endPoint x: 216, endPoint y: 275, distance: 12.7
click at [216, 275] on mat-drawer "Unassigned Human Handover Aug 16, 2025 GetStarted 11:32 AM مرحبًا بك Ehab في شر…" at bounding box center [512, 211] width 593 height 349
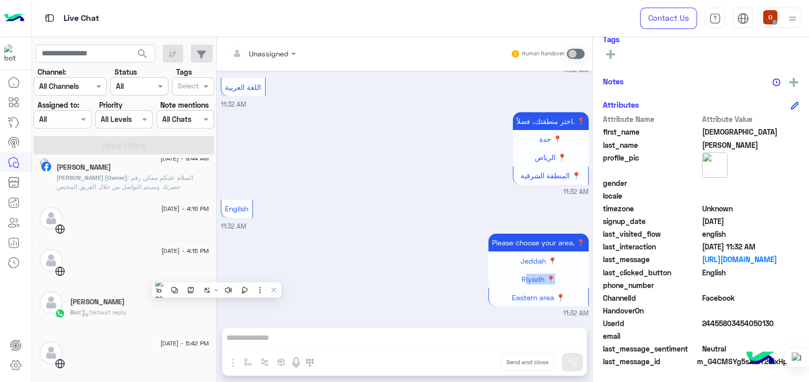
scroll to position [0, 0]
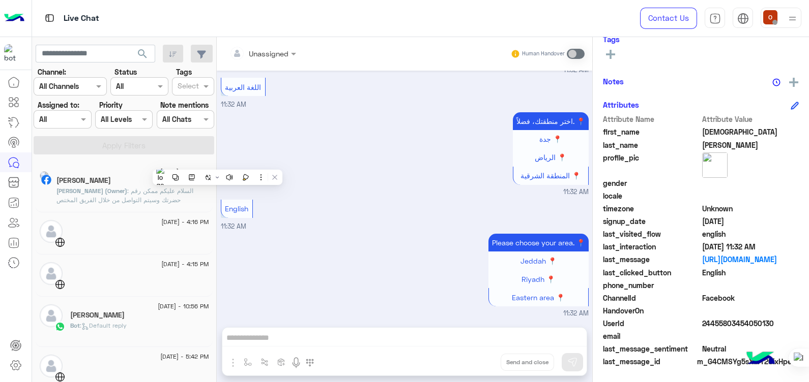
click at [127, 193] on span "Ibrahim shosha (Owner)" at bounding box center [91, 191] width 71 height 8
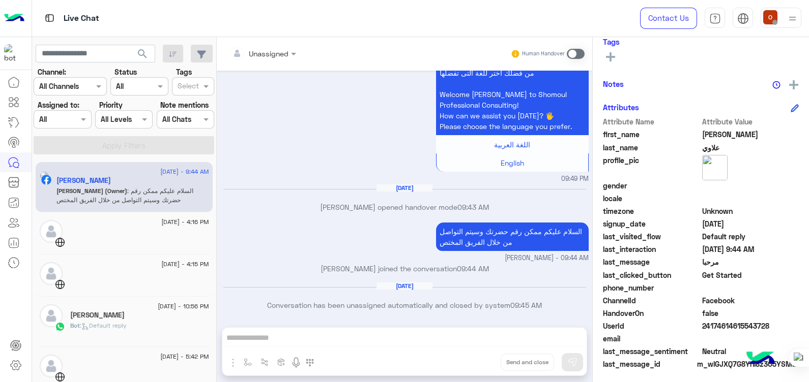
scroll to position [177, 0]
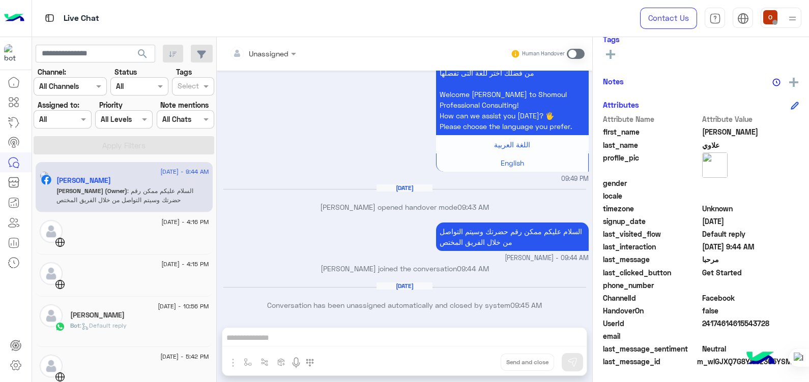
click at [78, 312] on h5 "Mohammed Mostafa" at bounding box center [97, 315] width 54 height 9
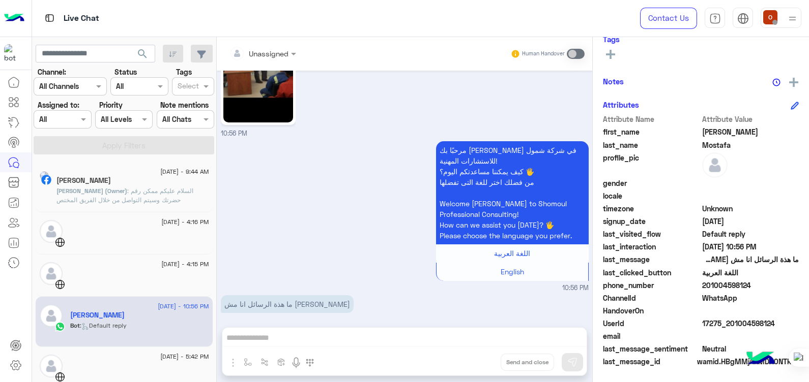
scroll to position [4984, 0]
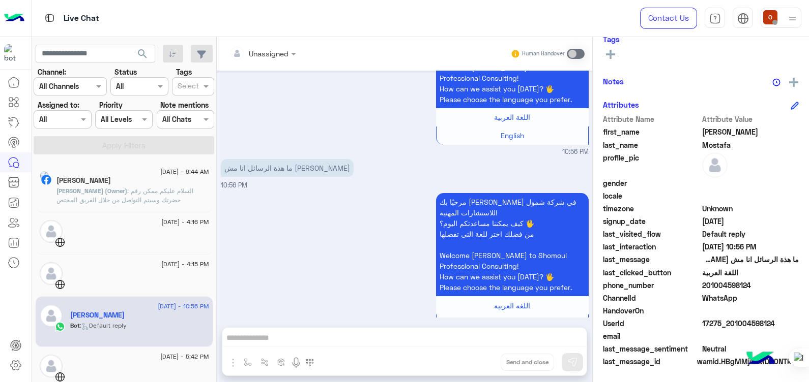
click at [173, 189] on span ": السلام عليكم ممكن رقم حضرتك وسيتم التواصل من خلال الفريق المختص" at bounding box center [124, 195] width 137 height 17
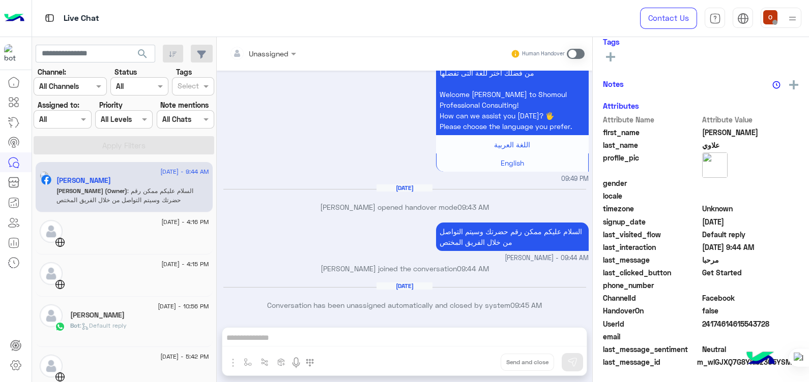
scroll to position [177, 0]
click at [14, 15] on img at bounding box center [14, 18] width 20 height 21
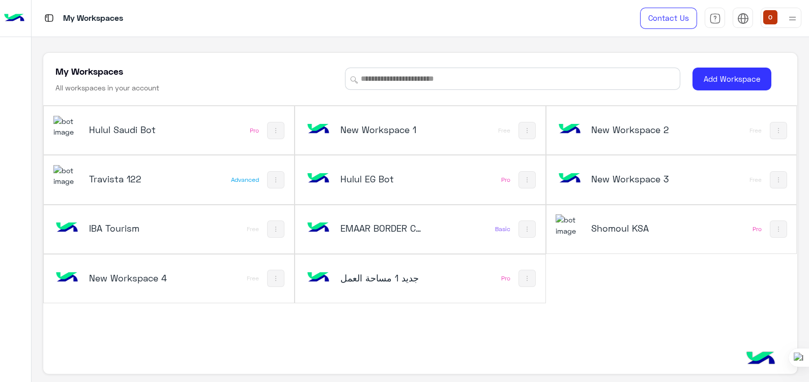
click at [56, 130] on img at bounding box center [66, 127] width 27 height 22
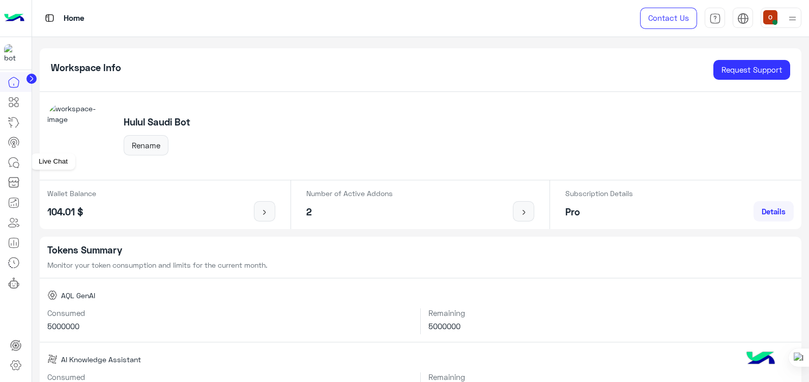
click at [18, 163] on icon at bounding box center [14, 163] width 12 height 12
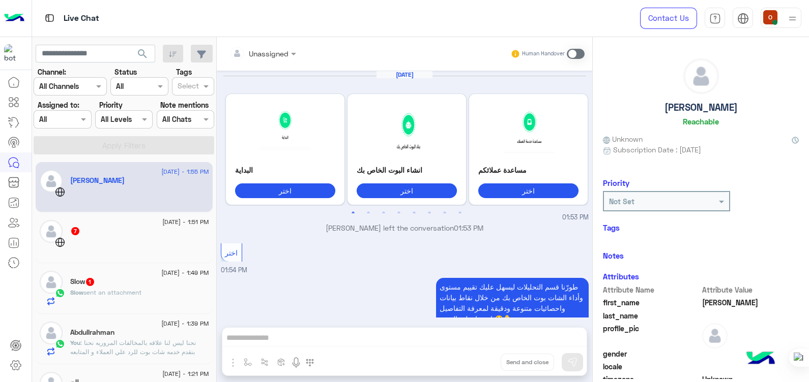
scroll to position [876, 0]
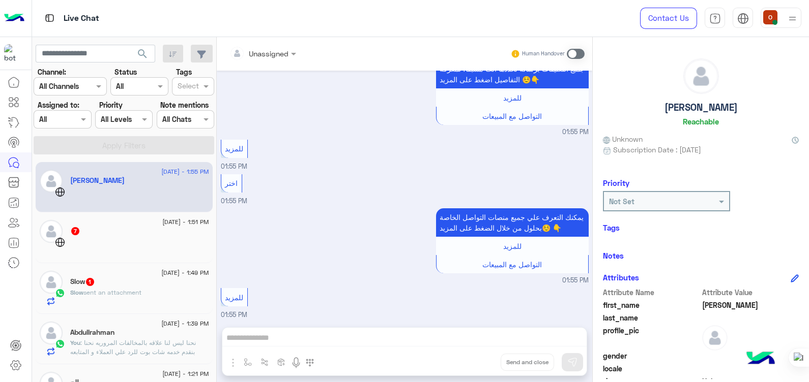
click at [115, 300] on div "Slow sent an attachment" at bounding box center [139, 297] width 139 height 18
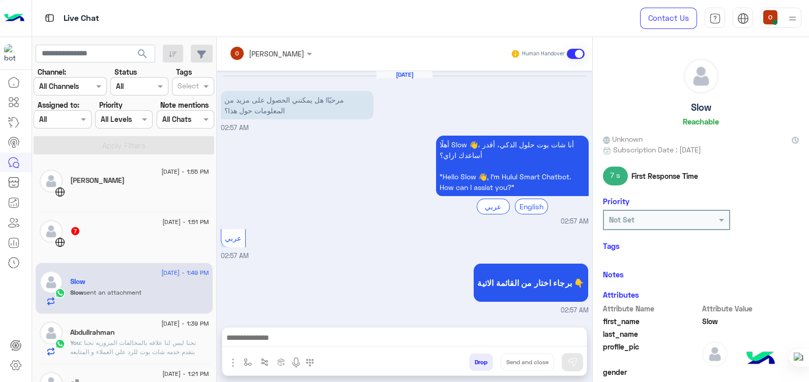
scroll to position [781, 0]
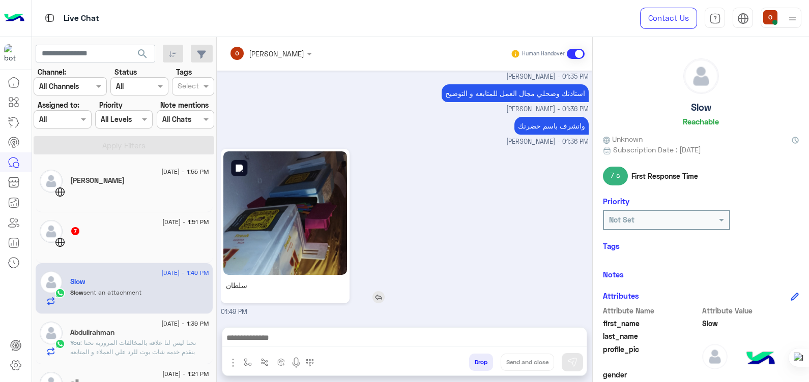
click at [277, 229] on img at bounding box center [285, 214] width 124 height 124
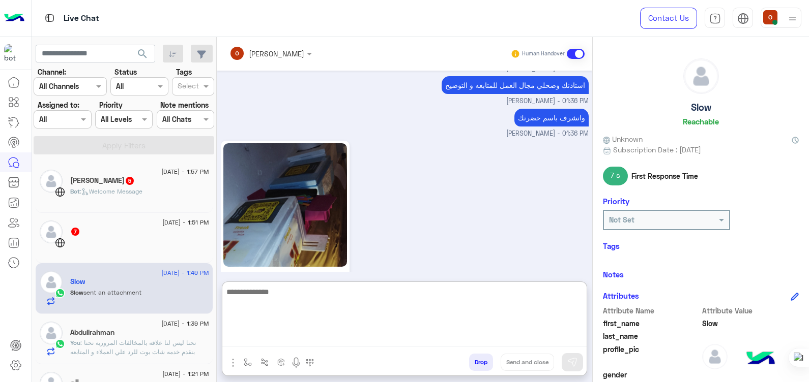
click at [349, 333] on textarea at bounding box center [404, 316] width 364 height 61
type textarea "**********"
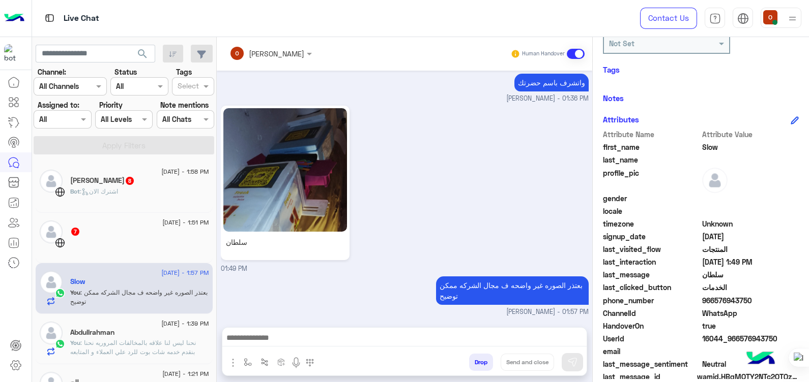
scroll to position [192, 0]
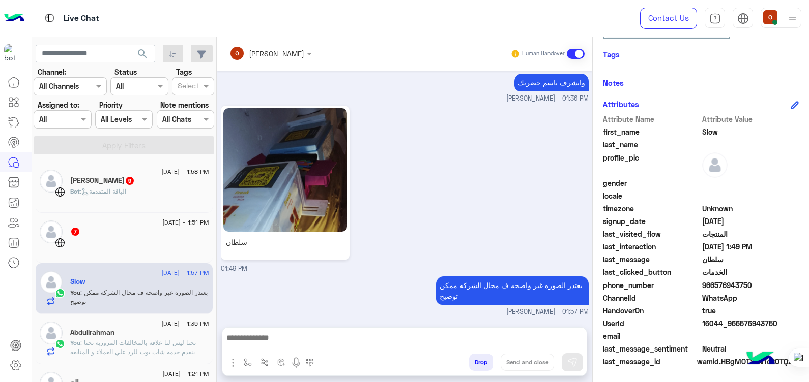
drag, startPoint x: 748, startPoint y: 282, endPoint x: 711, endPoint y: 286, distance: 37.3
click at [711, 286] on span "966576943750" at bounding box center [750, 285] width 97 height 11
copy span "576943750"
click at [112, 188] on div "mohamed :" at bounding box center [139, 196] width 139 height 18
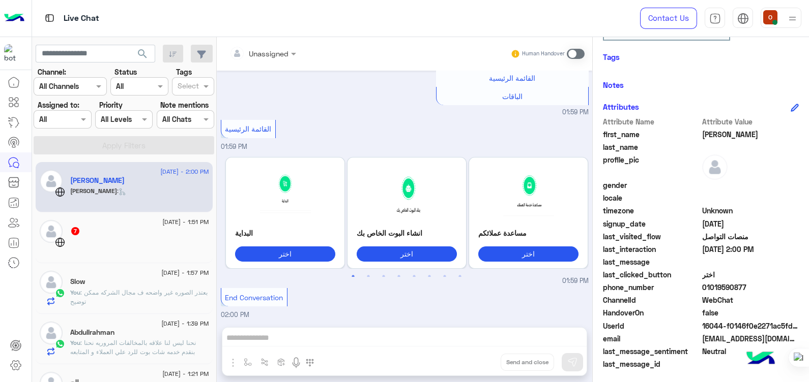
scroll to position [173, 0]
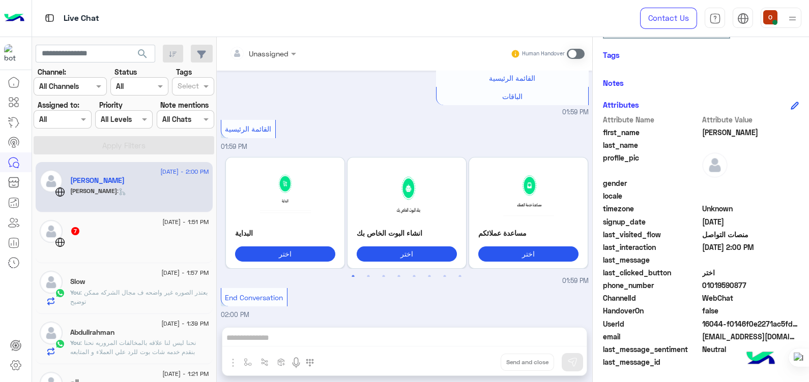
click at [149, 228] on div "7" at bounding box center [139, 232] width 139 height 11
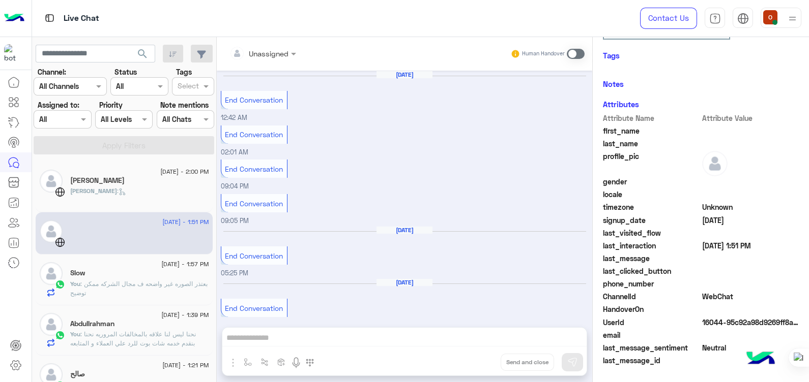
scroll to position [160, 0]
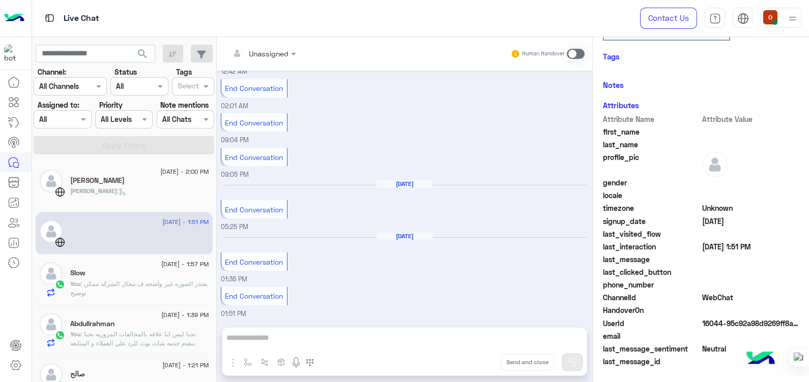
click at [126, 288] on p "You : بعتذر الصوره غير واضحه ف مجال الشركه ممكن توضيح" at bounding box center [139, 289] width 139 height 18
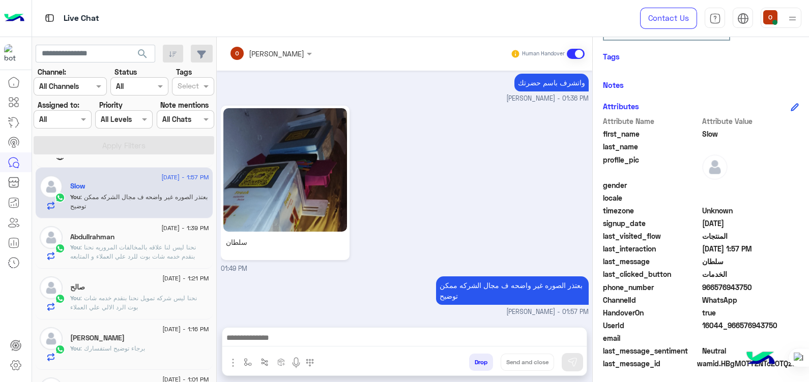
scroll to position [124, 0]
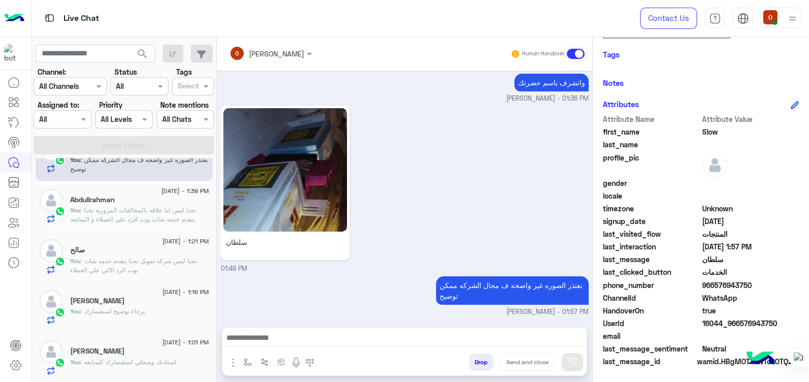
click at [97, 212] on span ": نحنا ليس لنا علاقه بالمخالفات المروريه نحنا بنقدم خدمه شات بوت للرد علي العمل…" at bounding box center [133, 219] width 126 height 26
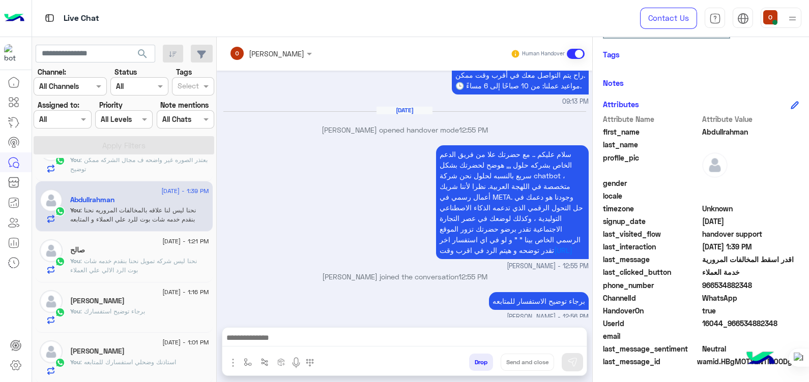
scroll to position [705, 0]
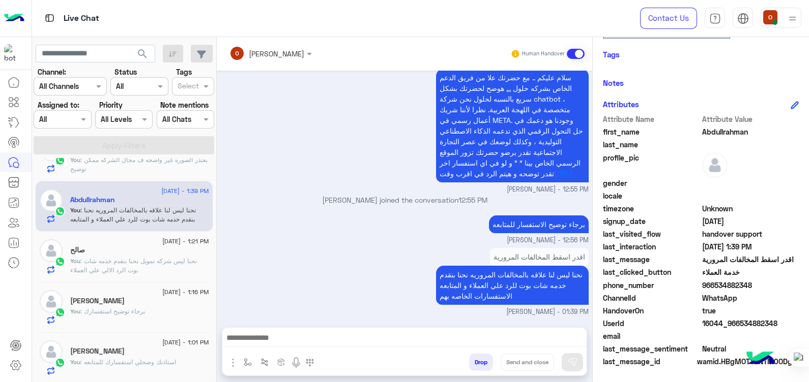
click at [99, 257] on span ": نحنا ليس شركه تمويل نحنا بنقدم خدمه شات بوت الرد الالي علي العملاء" at bounding box center [133, 265] width 127 height 17
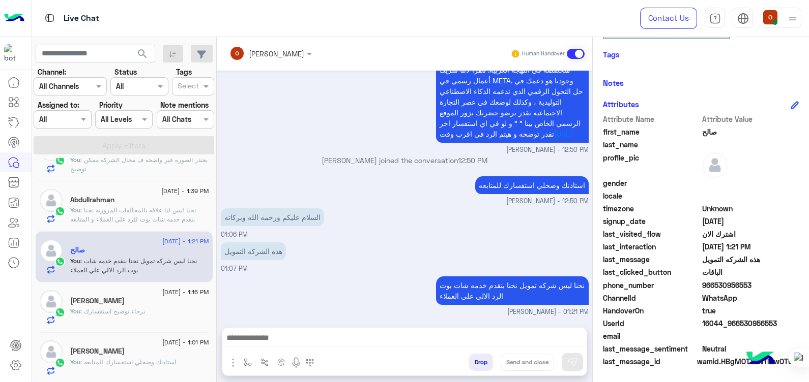
scroll to position [818, 0]
click at [129, 295] on div "9 September - 1:16 PM" at bounding box center [139, 293] width 139 height 7
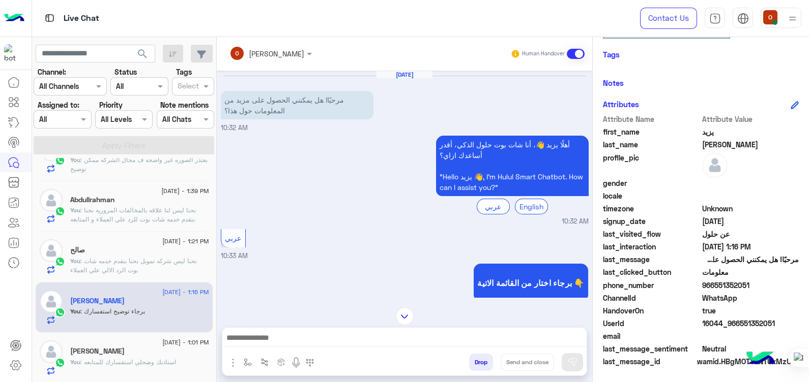
click at [91, 362] on span ": استاذنك وضحلي استفسارك للمتابعه" at bounding box center [128, 363] width 96 height 8
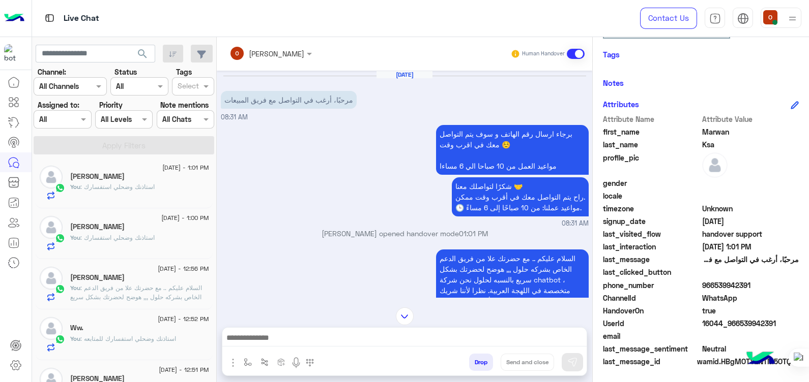
click at [127, 183] on p "You : استاذنك وضحلي استفسارك" at bounding box center [112, 187] width 84 height 9
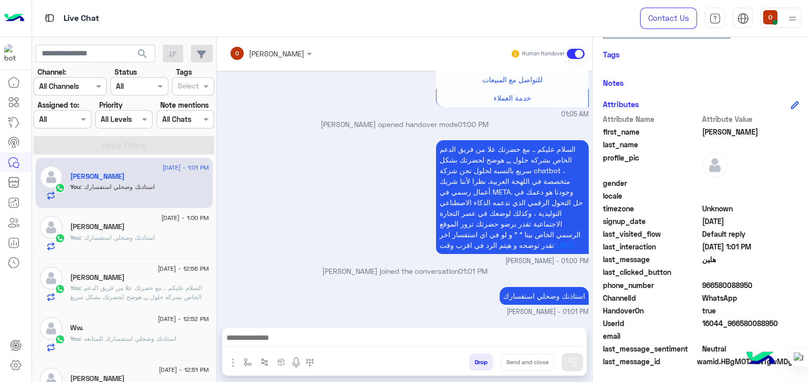
click at [119, 330] on div "Ww." at bounding box center [139, 329] width 139 height 11
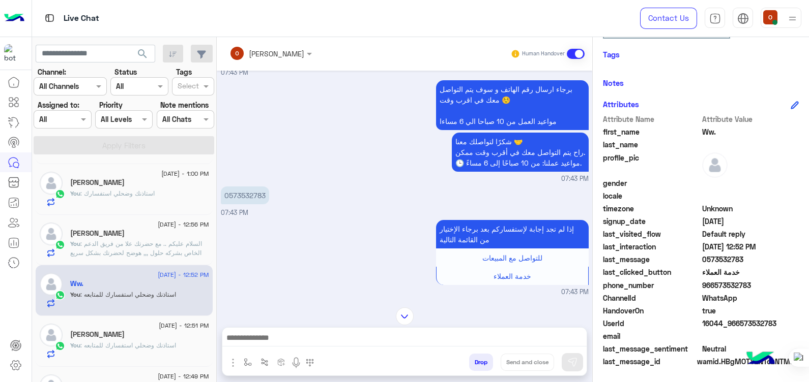
scroll to position [404, 0]
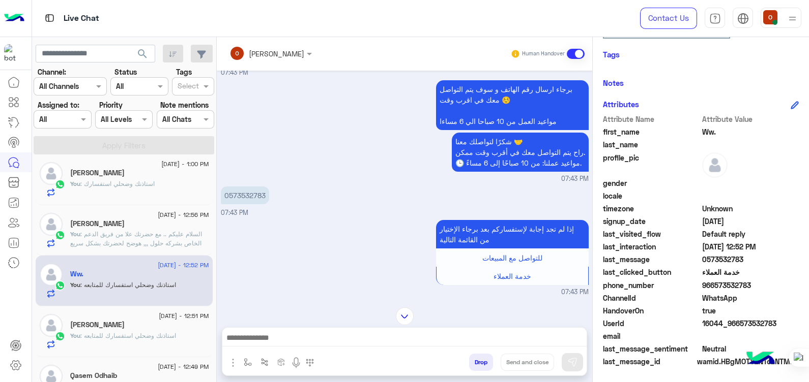
drag, startPoint x: 588, startPoint y: 246, endPoint x: 587, endPoint y: 280, distance: 34.1
click at [587, 280] on div "Sep 8, 2025 التحدث مع المبيعات 07:41 PM برجاء ارسال رقم الهاتف و سوف يتم التواص…" at bounding box center [404, 184] width 375 height 227
click at [376, 200] on div "0573532783 07:43 PM" at bounding box center [405, 201] width 368 height 34
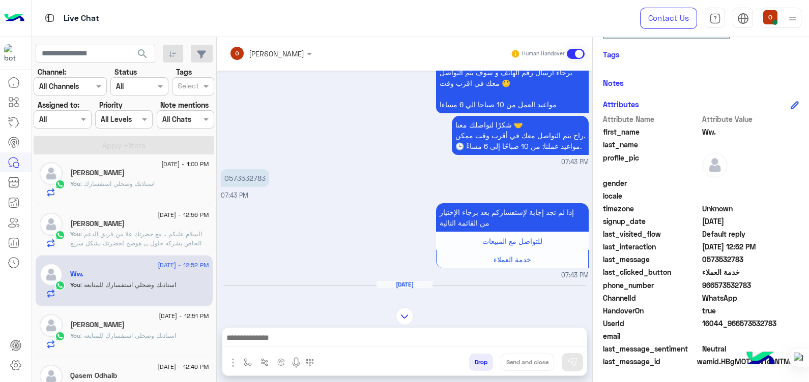
scroll to position [1401, 0]
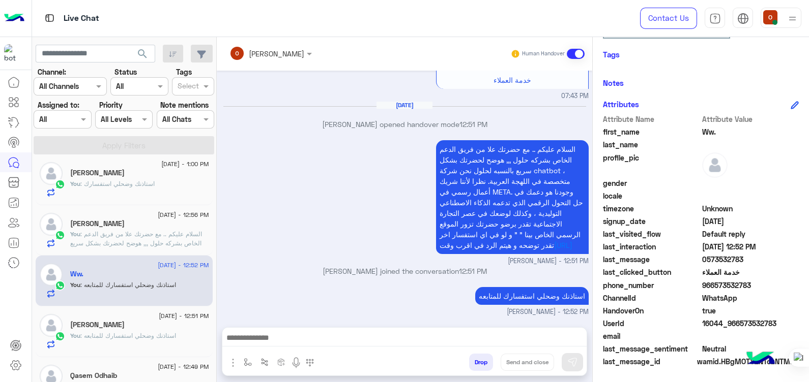
click at [590, 290] on div "Sep 8, 2025 مرحبًا! هل يمكنني الحصول على مزيد من المعلومات حول هذا؟ 07:41 PM أه…" at bounding box center [404, 194] width 375 height 247
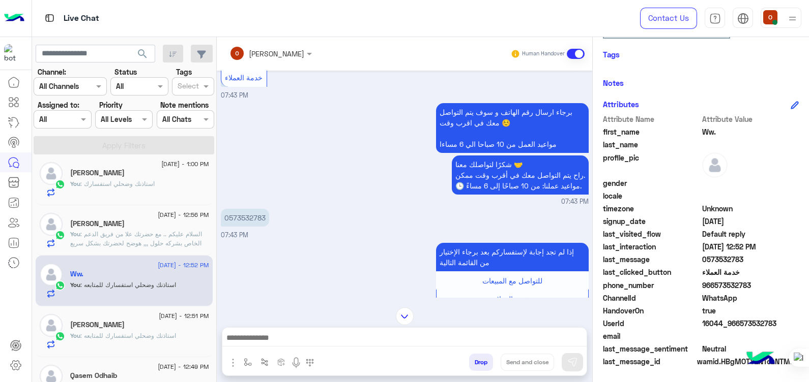
scroll to position [1172, 0]
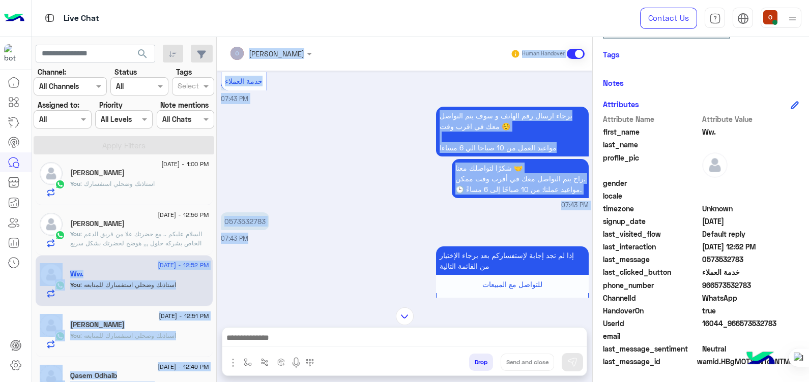
drag, startPoint x: 213, startPoint y: 252, endPoint x: 216, endPoint y: 267, distance: 15.2
click at [216, 267] on mat-drawer-container "search Channel: Channel All Channels Status Channel All Tags Select Assigned to…" at bounding box center [420, 211] width 777 height 349
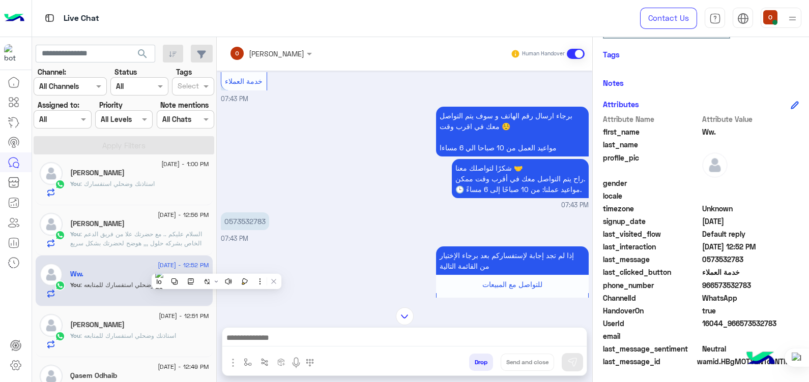
drag, startPoint x: 216, startPoint y: 267, endPoint x: 300, endPoint y: 304, distance: 91.8
click at [300, 304] on div "ola mohsen Human Handover Sep 8, 2025 مرحبًا! هل يمكنني الحصول على مزيد من المع…" at bounding box center [404, 211] width 375 height 349
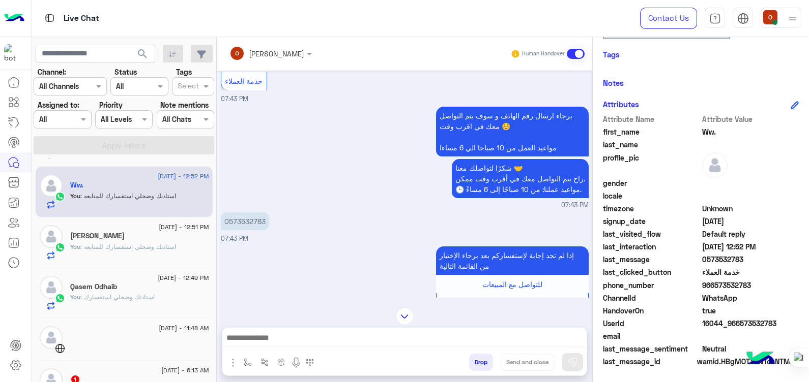
scroll to position [505, 0]
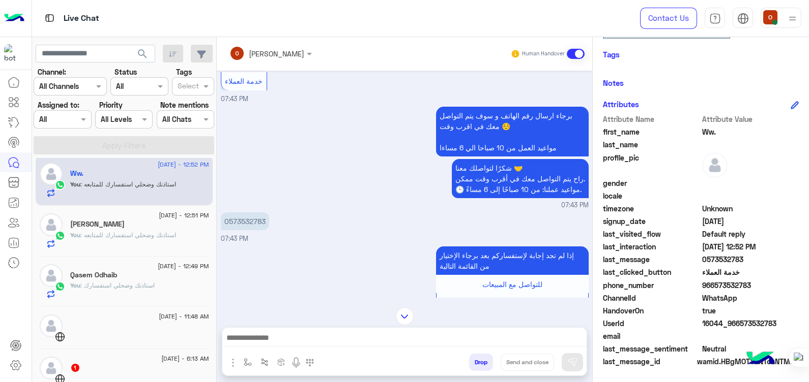
click at [129, 271] on div "Qasem Odhaib" at bounding box center [139, 276] width 139 height 11
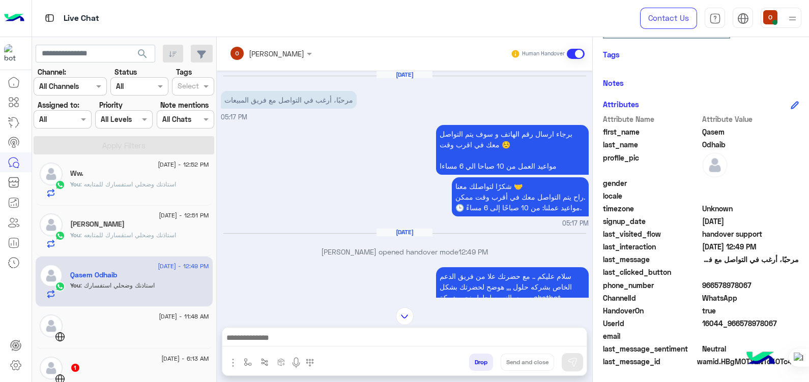
click at [109, 183] on span ": استاذنك وضحلي استفسارك للمتابعه" at bounding box center [128, 185] width 96 height 8
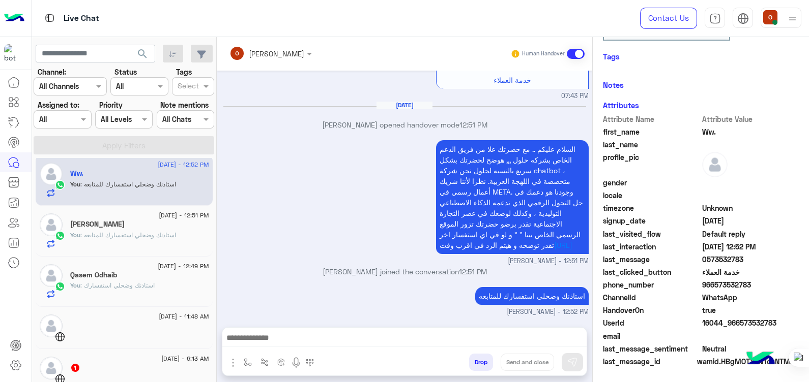
scroll to position [192, 0]
